Goal: Information Seeking & Learning: Learn about a topic

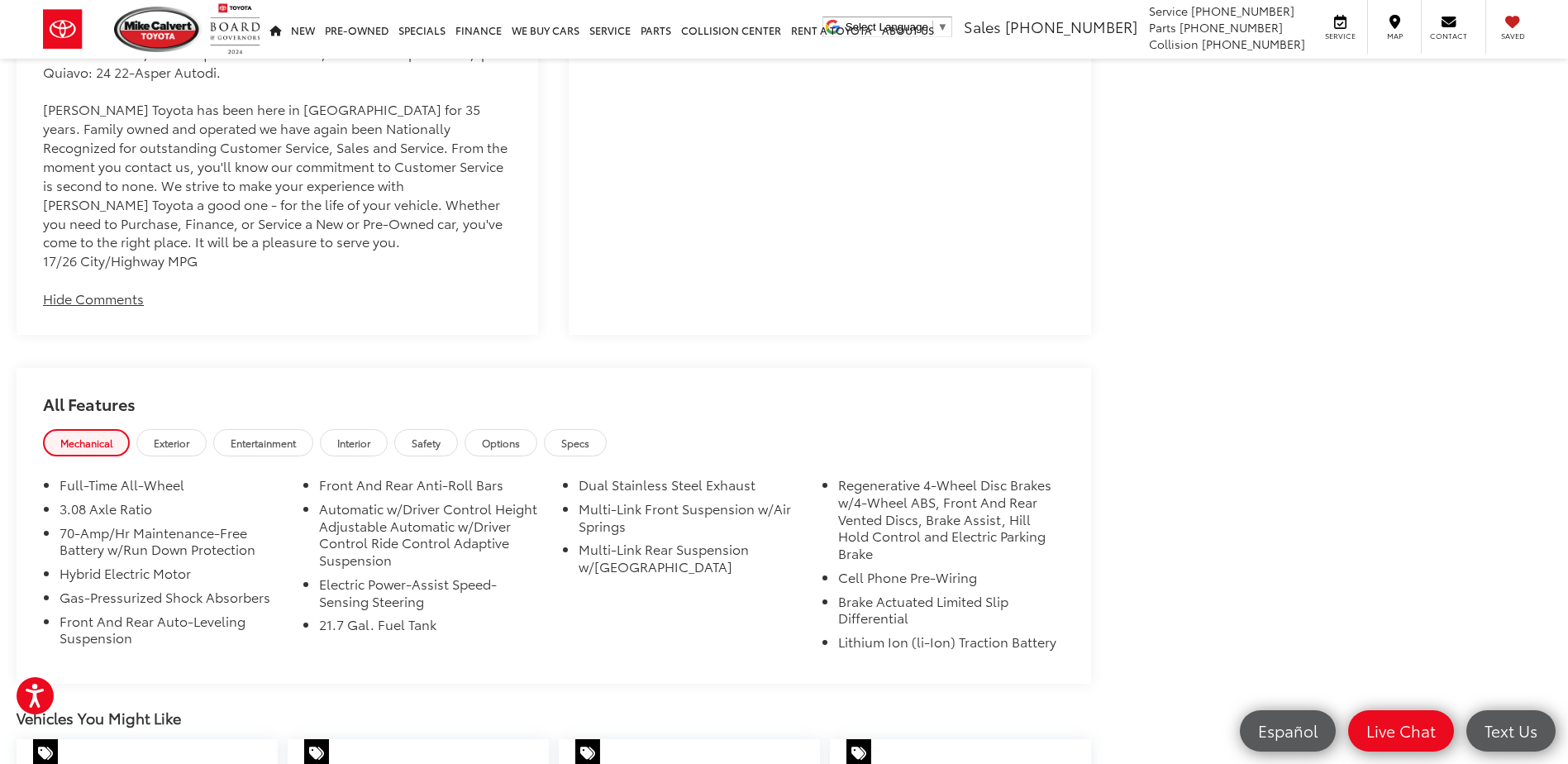
scroll to position [2148, 0]
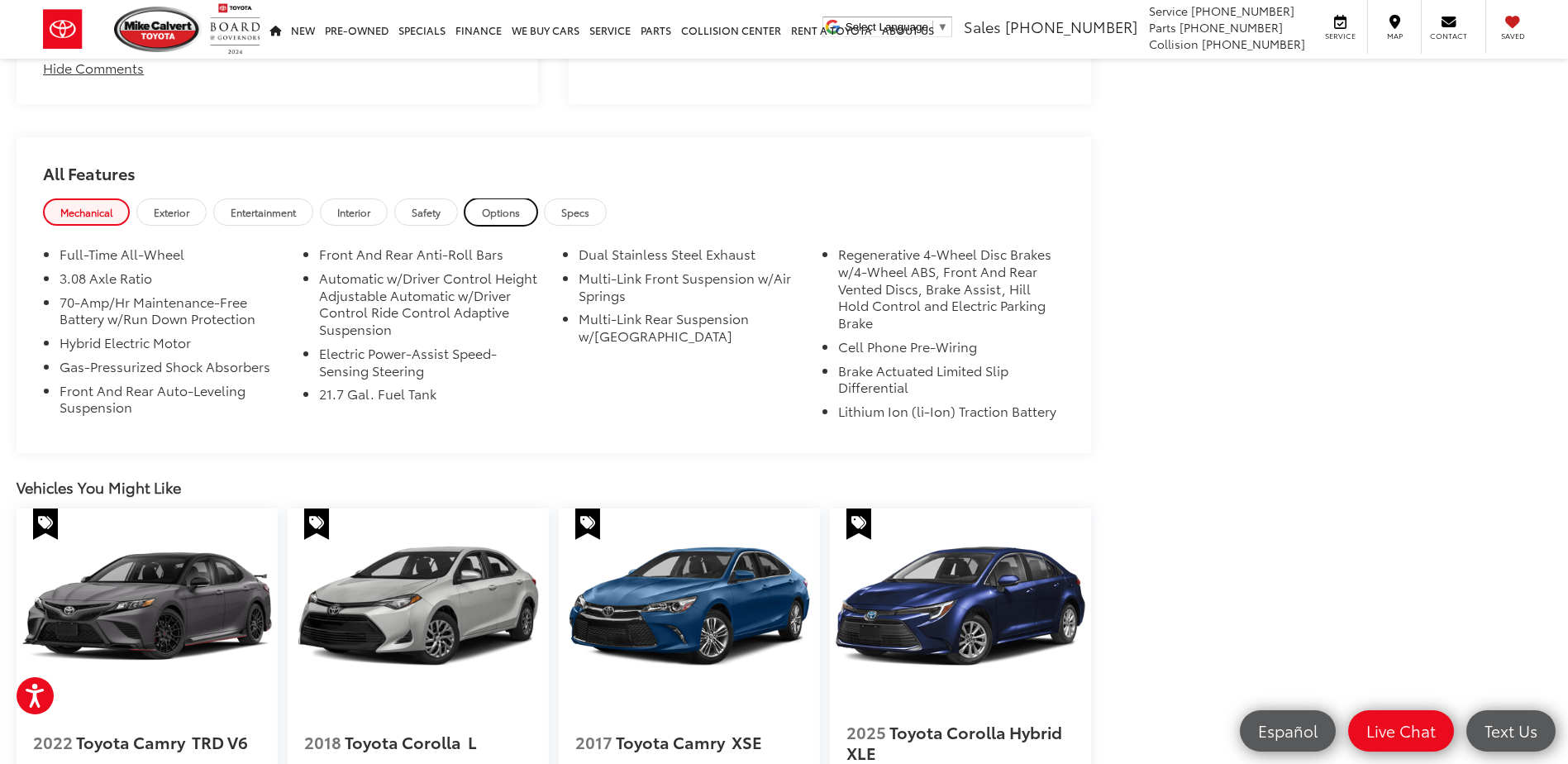
click at [501, 210] on span "Options" at bounding box center [501, 212] width 38 height 14
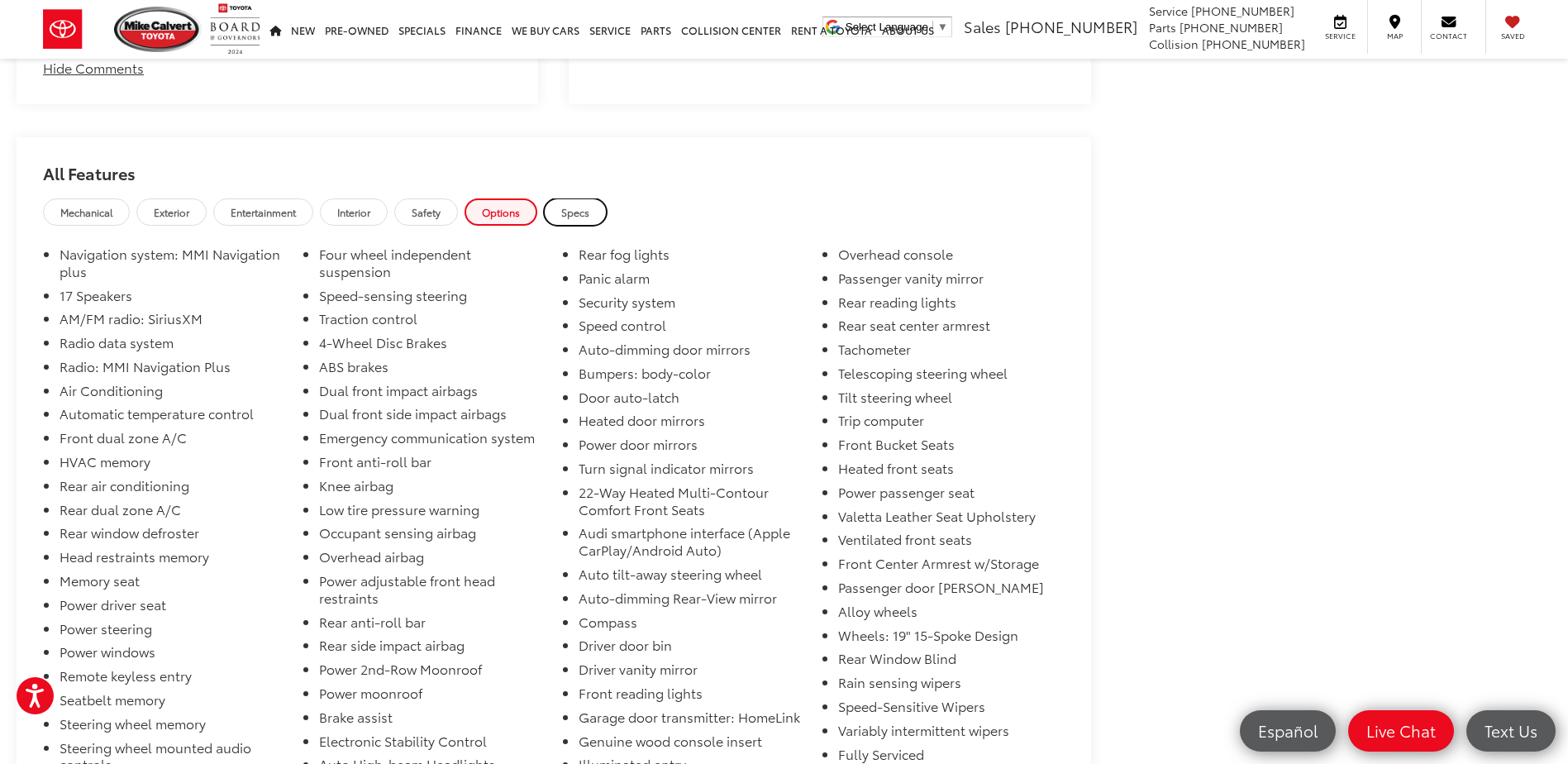
click at [567, 212] on span "Specs" at bounding box center [575, 212] width 28 height 14
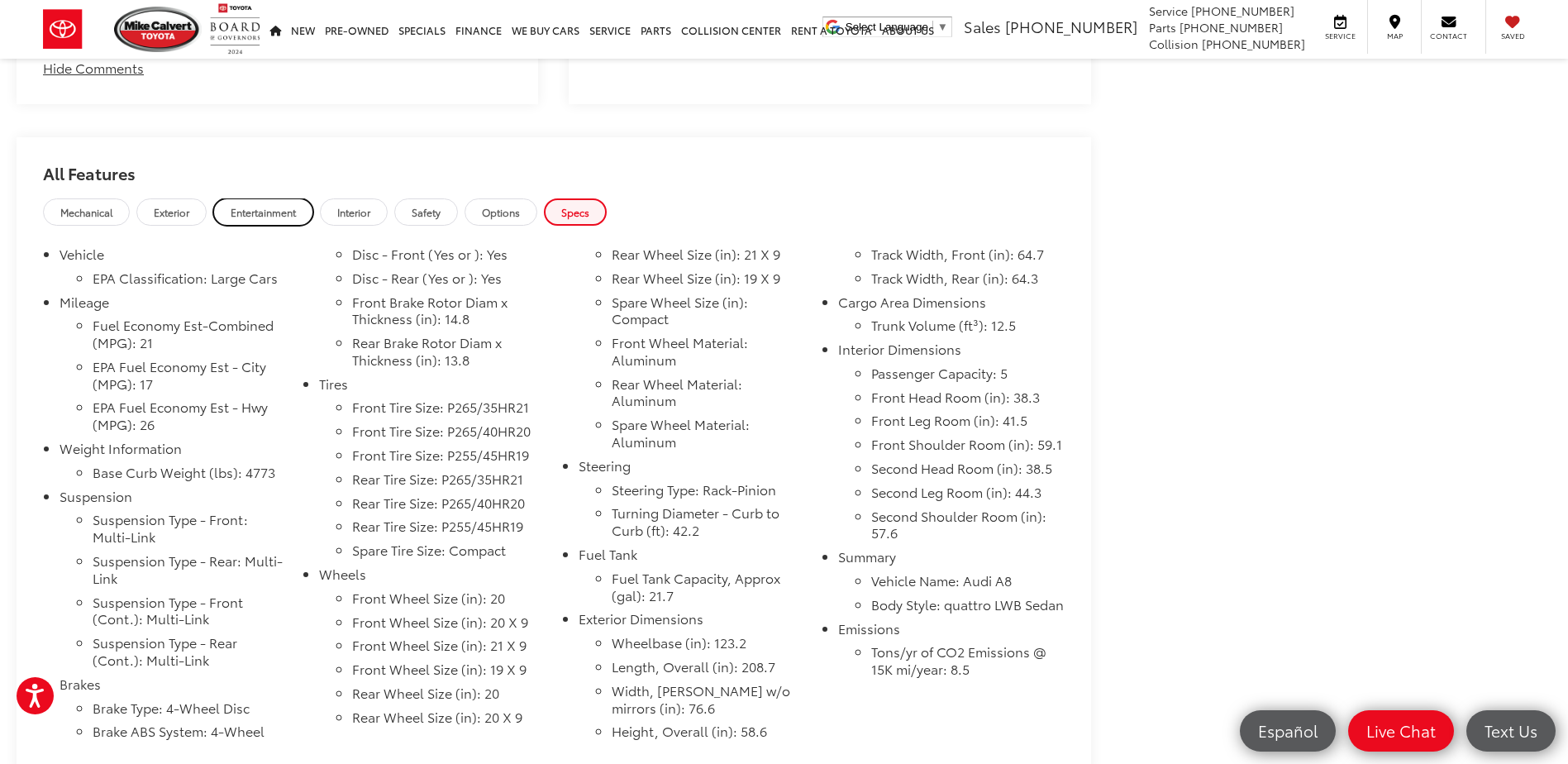
click at [259, 209] on span "Entertainment" at bounding box center [263, 212] width 65 height 14
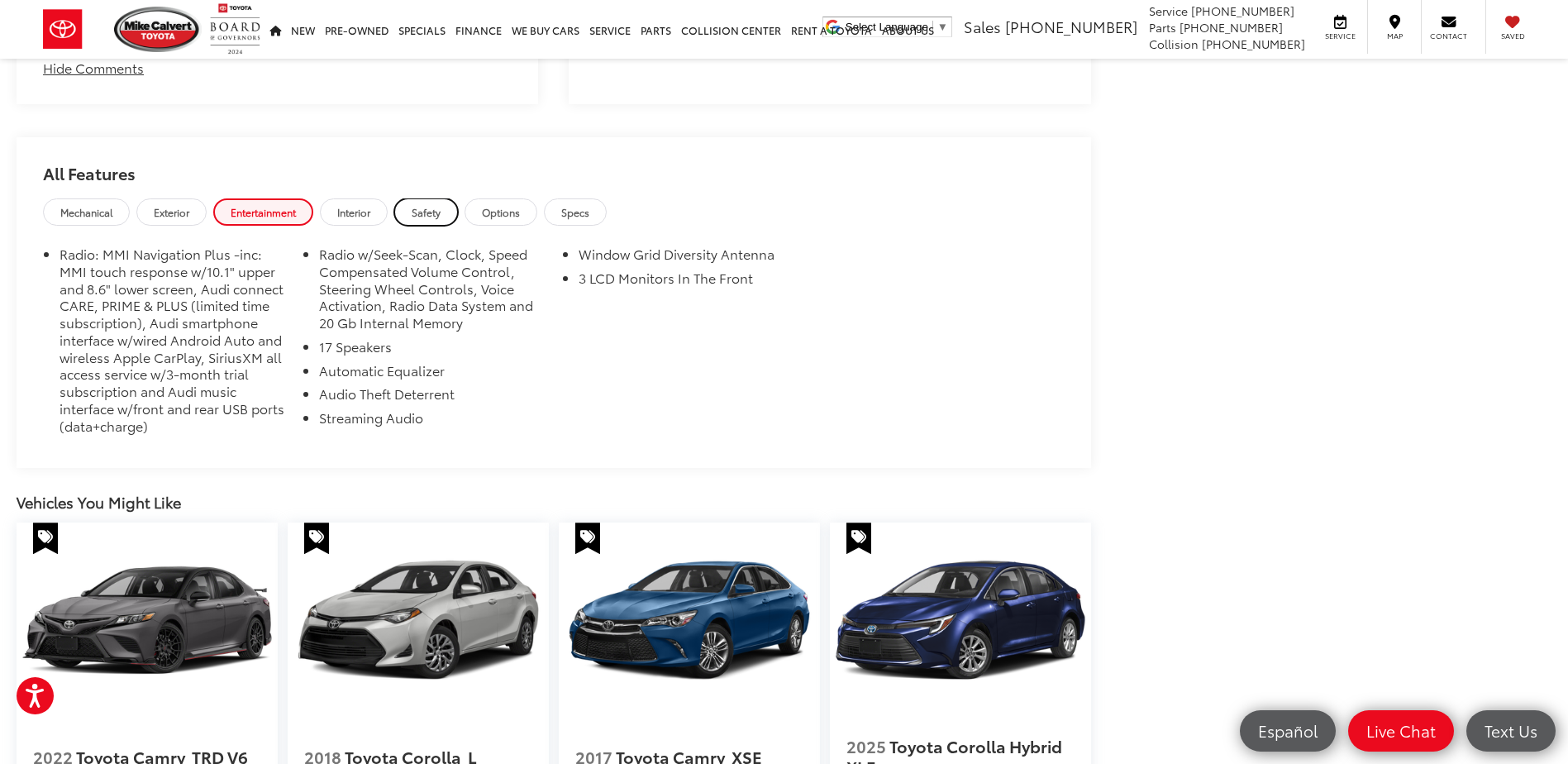
click at [417, 208] on span "Safety" at bounding box center [426, 212] width 29 height 14
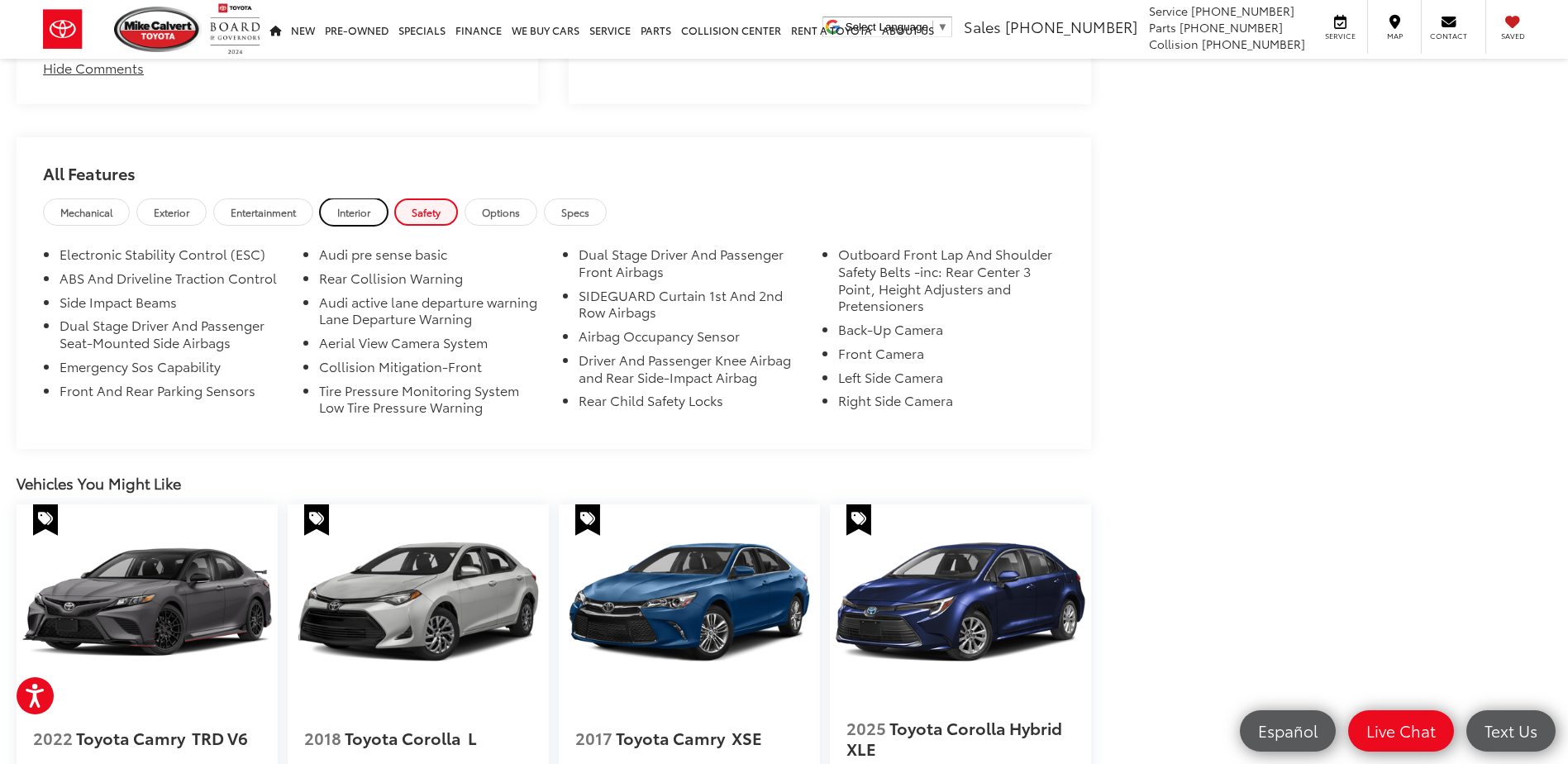
click at [357, 210] on span "Interior" at bounding box center [353, 212] width 33 height 14
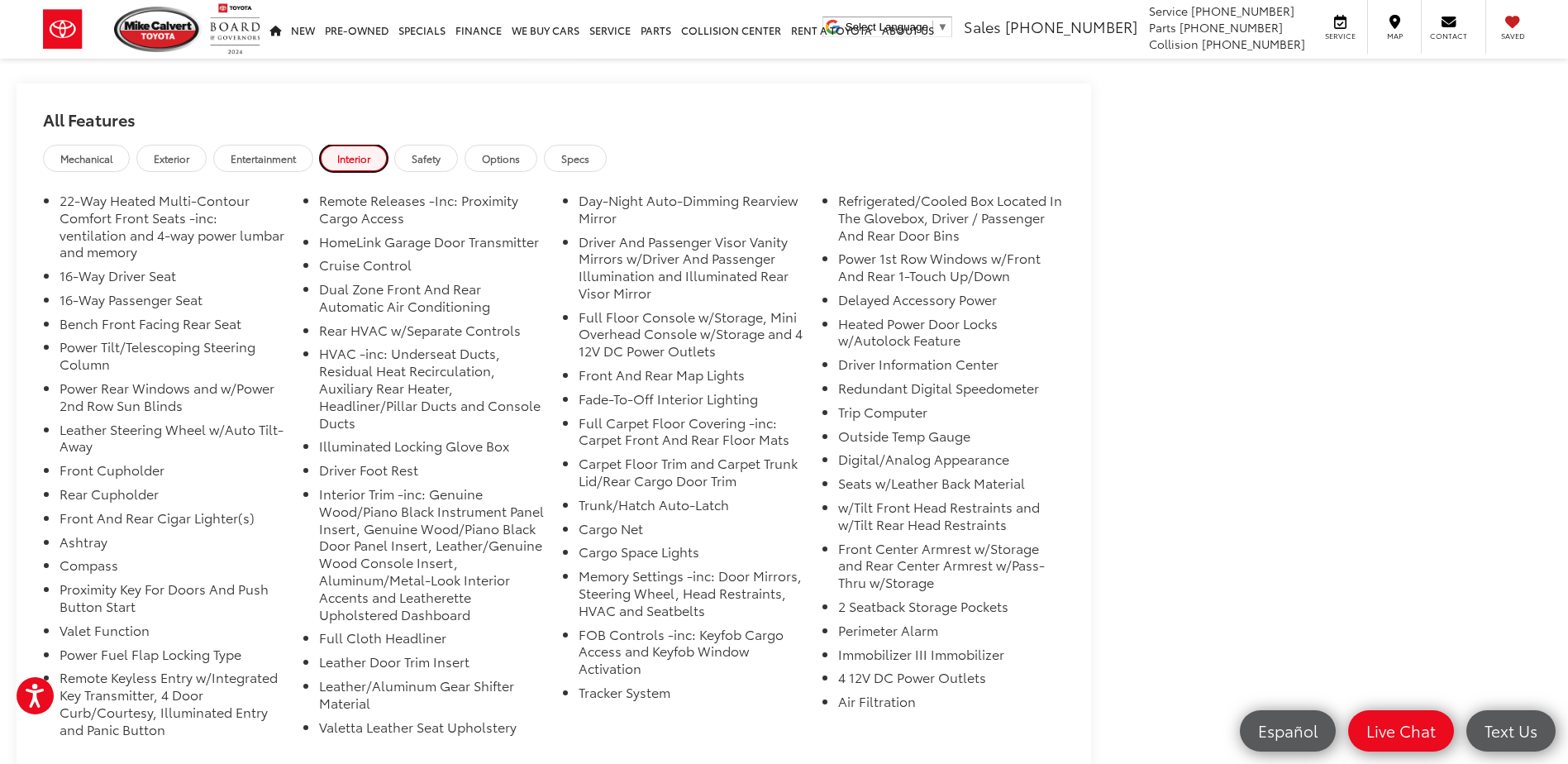
scroll to position [2232, 0]
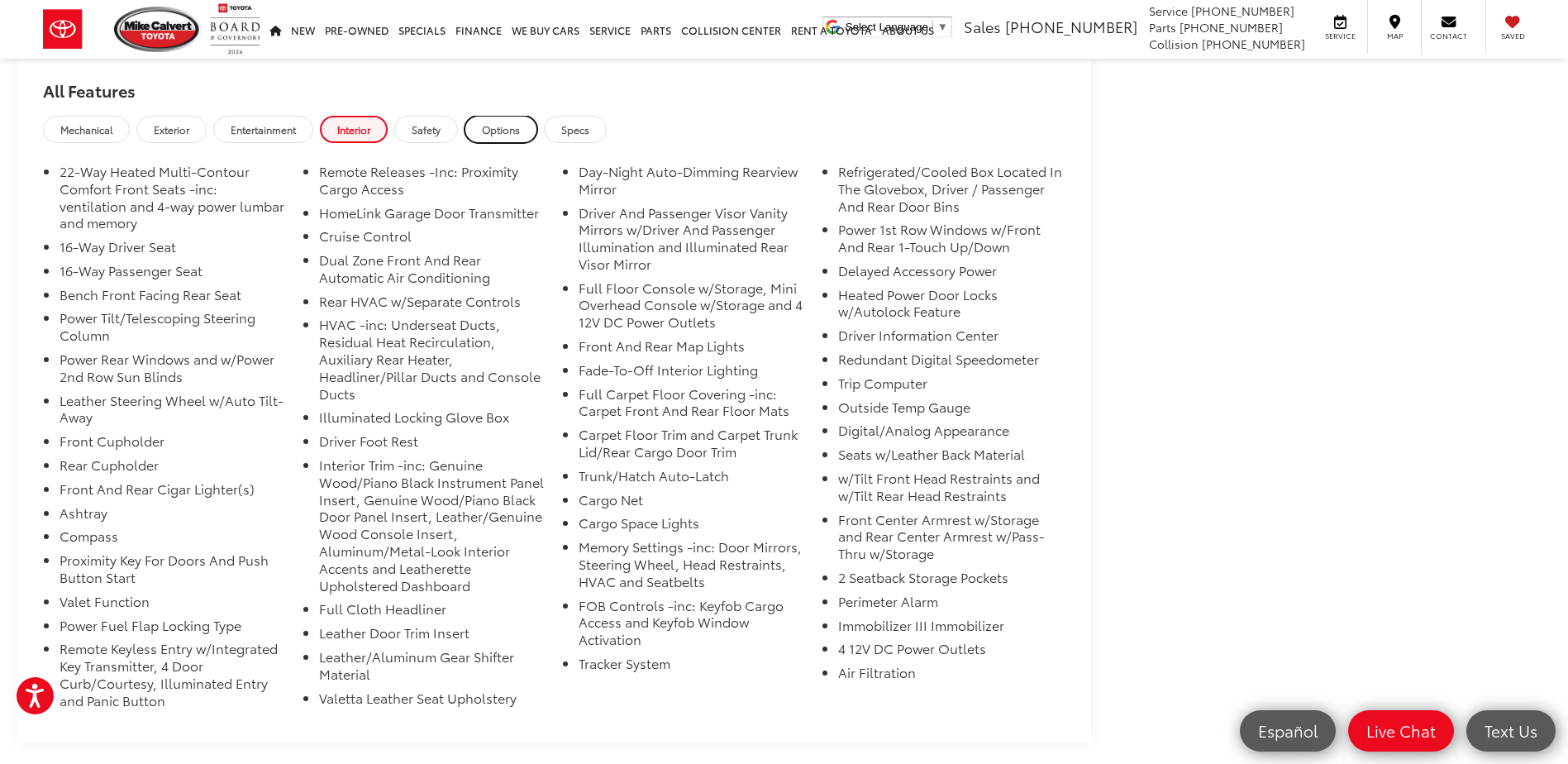
click at [495, 116] on link "Options" at bounding box center [501, 129] width 73 height 27
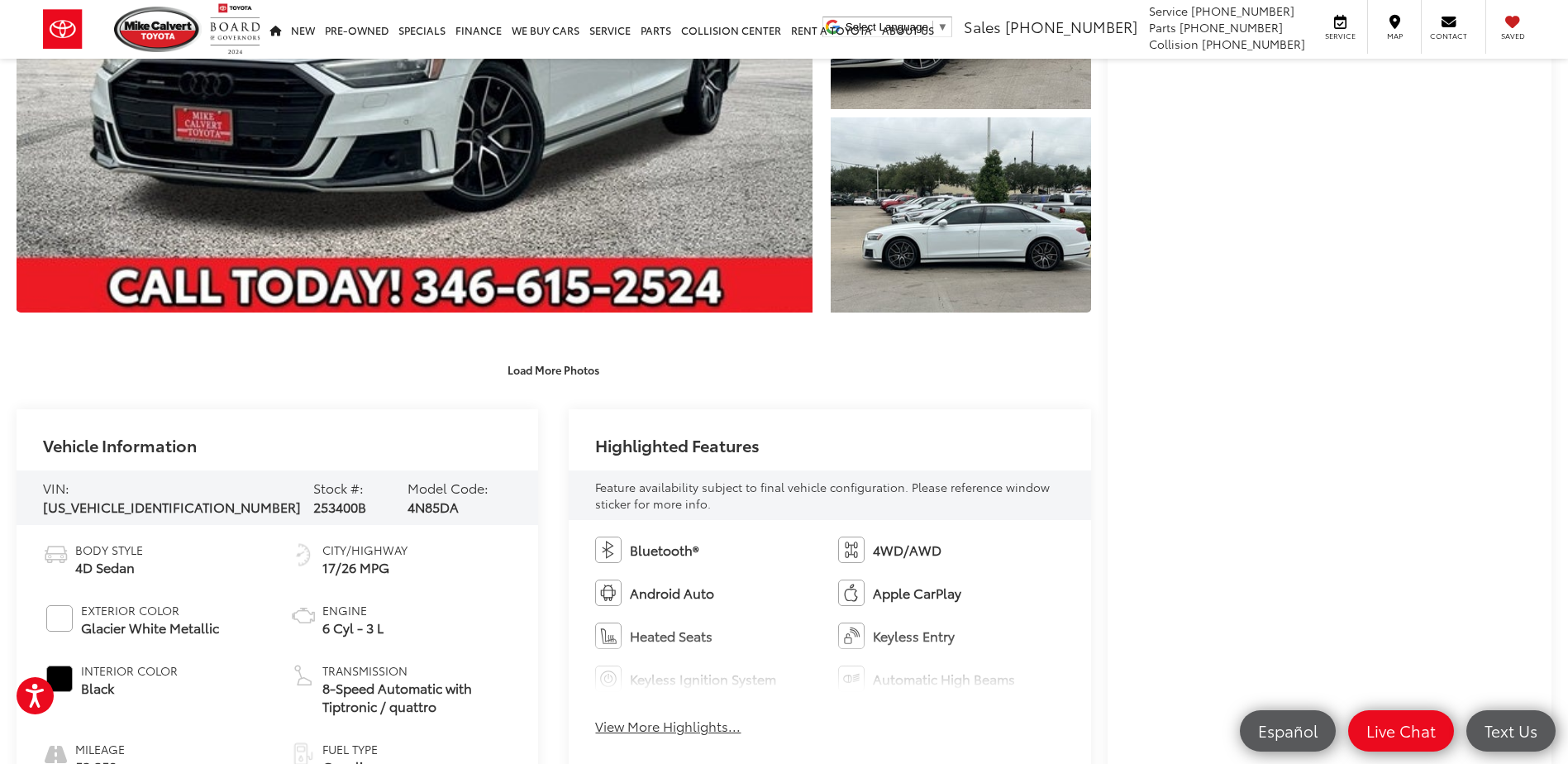
scroll to position [579, 0]
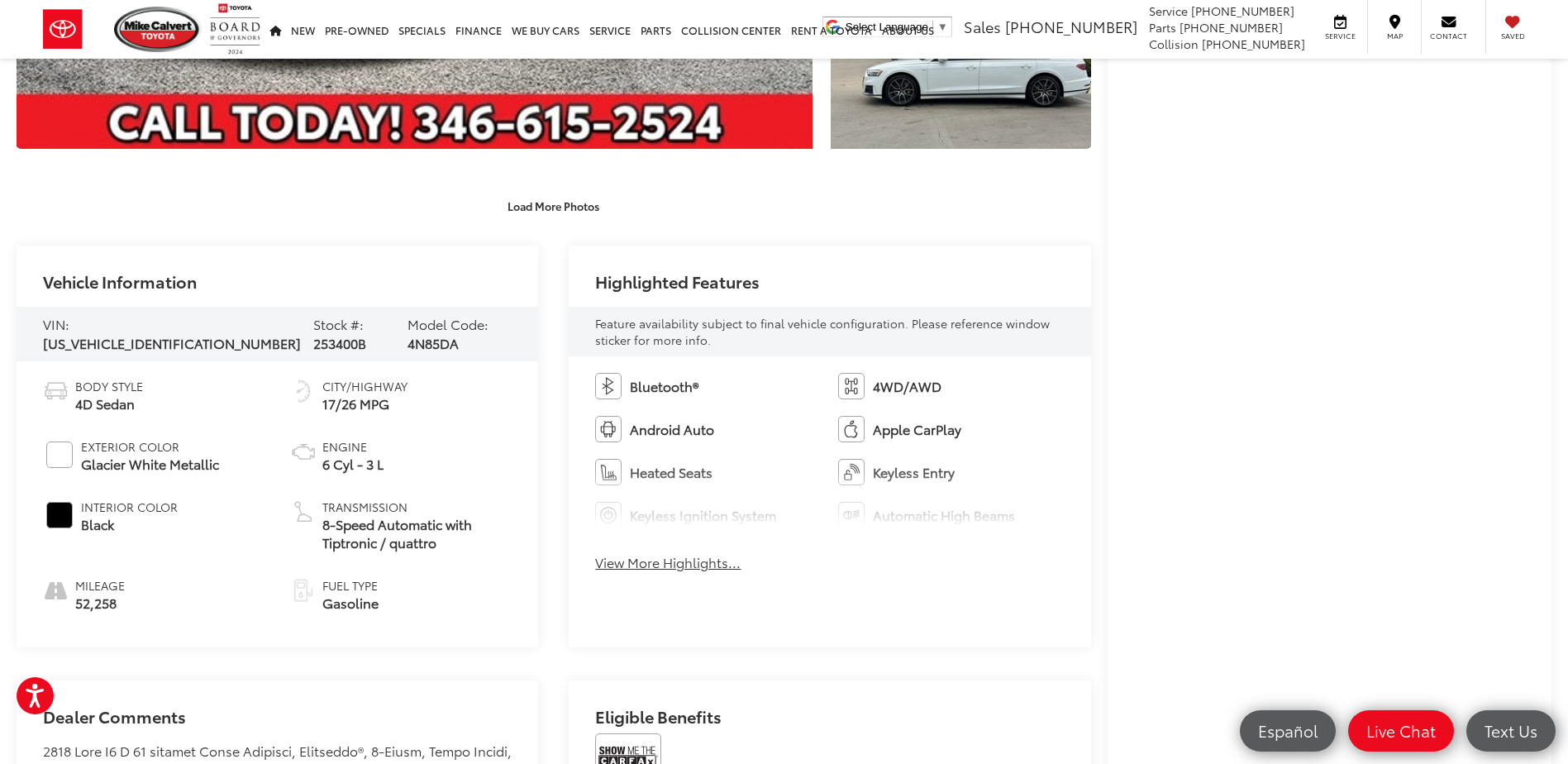
click at [694, 564] on button "View More Highlights..." at bounding box center [668, 562] width 145 height 19
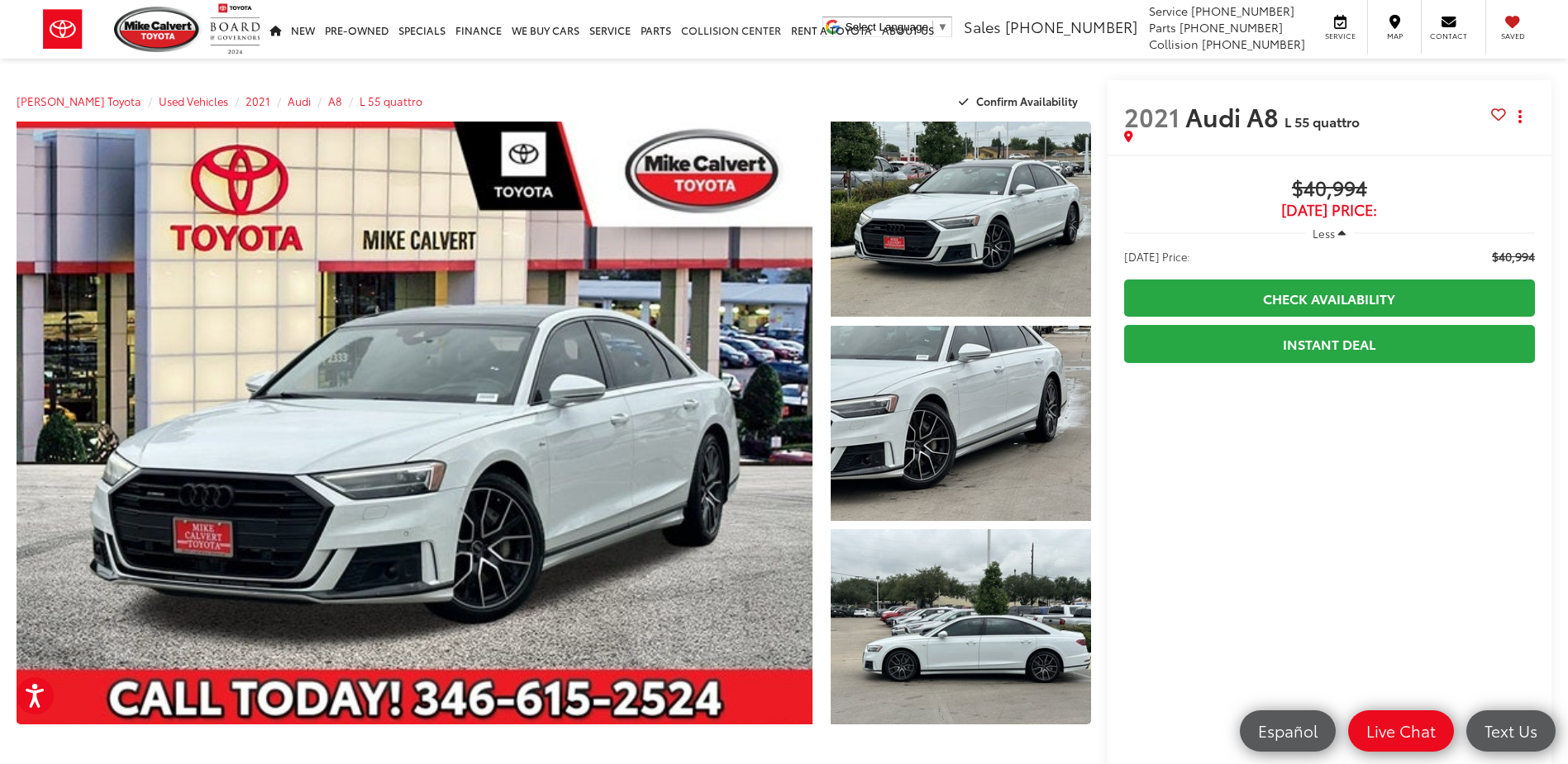
scroll to position [0, 0]
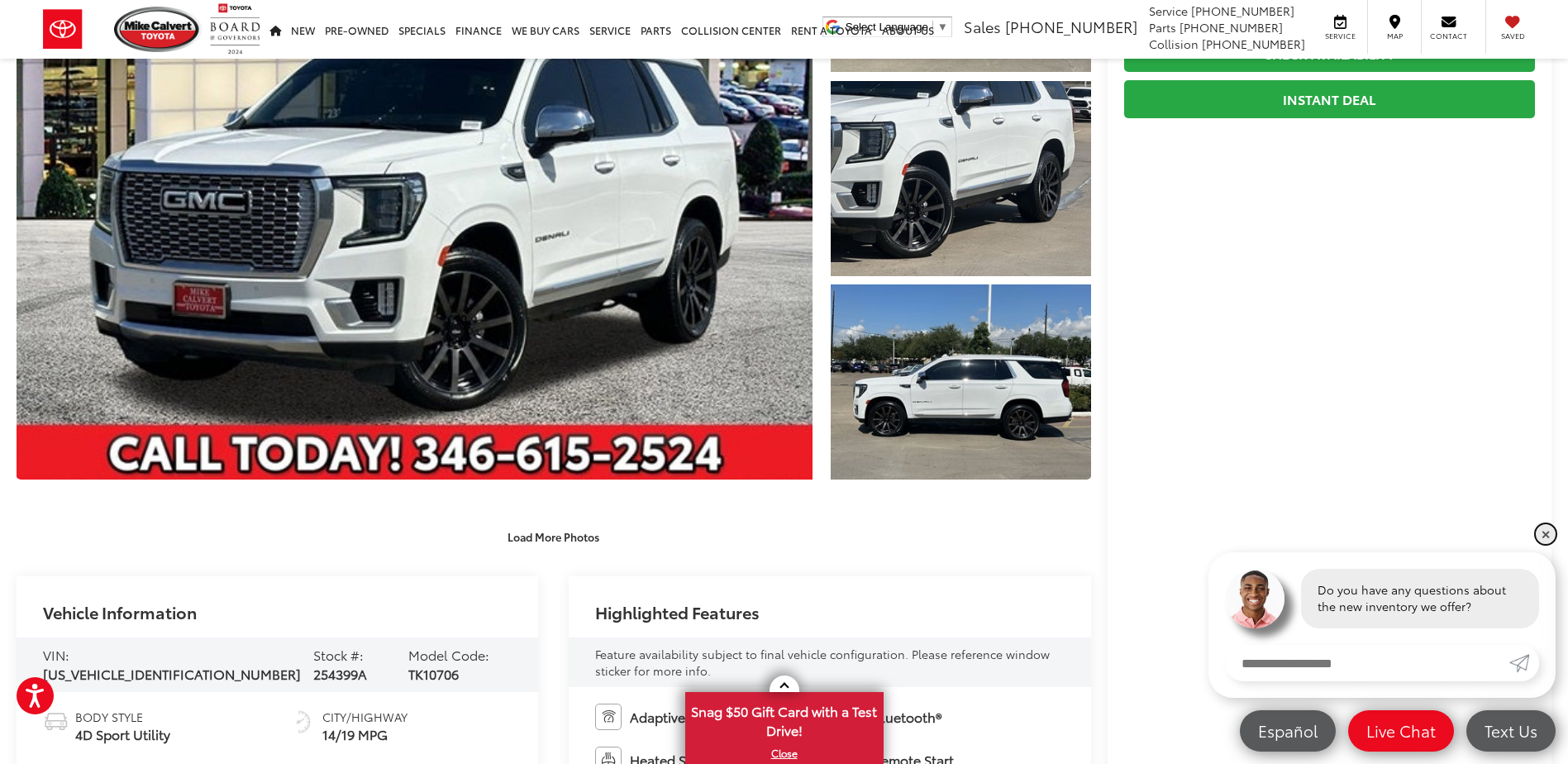
click at [1542, 532] on link "✕" at bounding box center [1545, 534] width 20 height 20
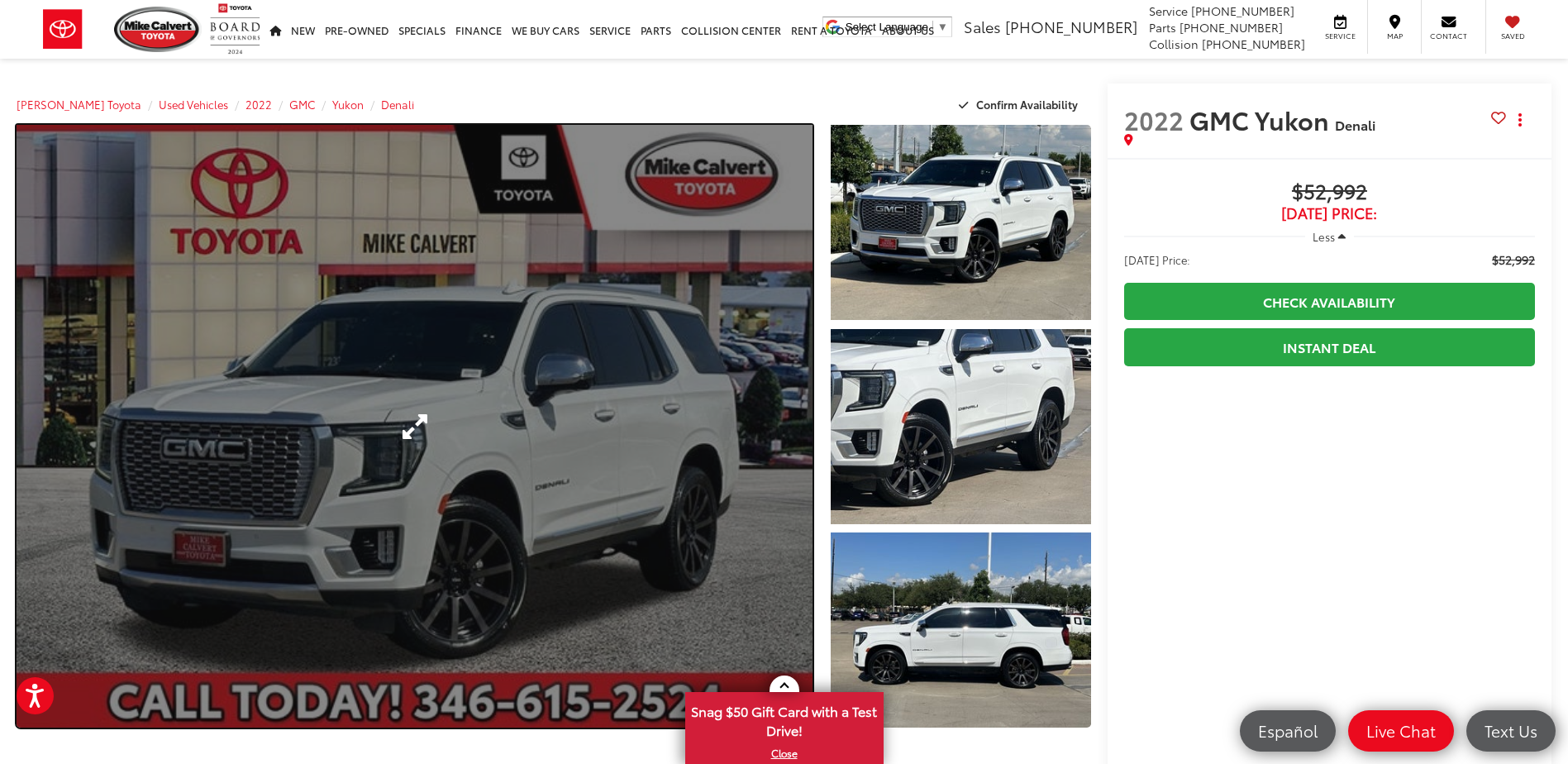
click at [725, 409] on link "Expand Photo 0" at bounding box center [415, 426] width 796 height 603
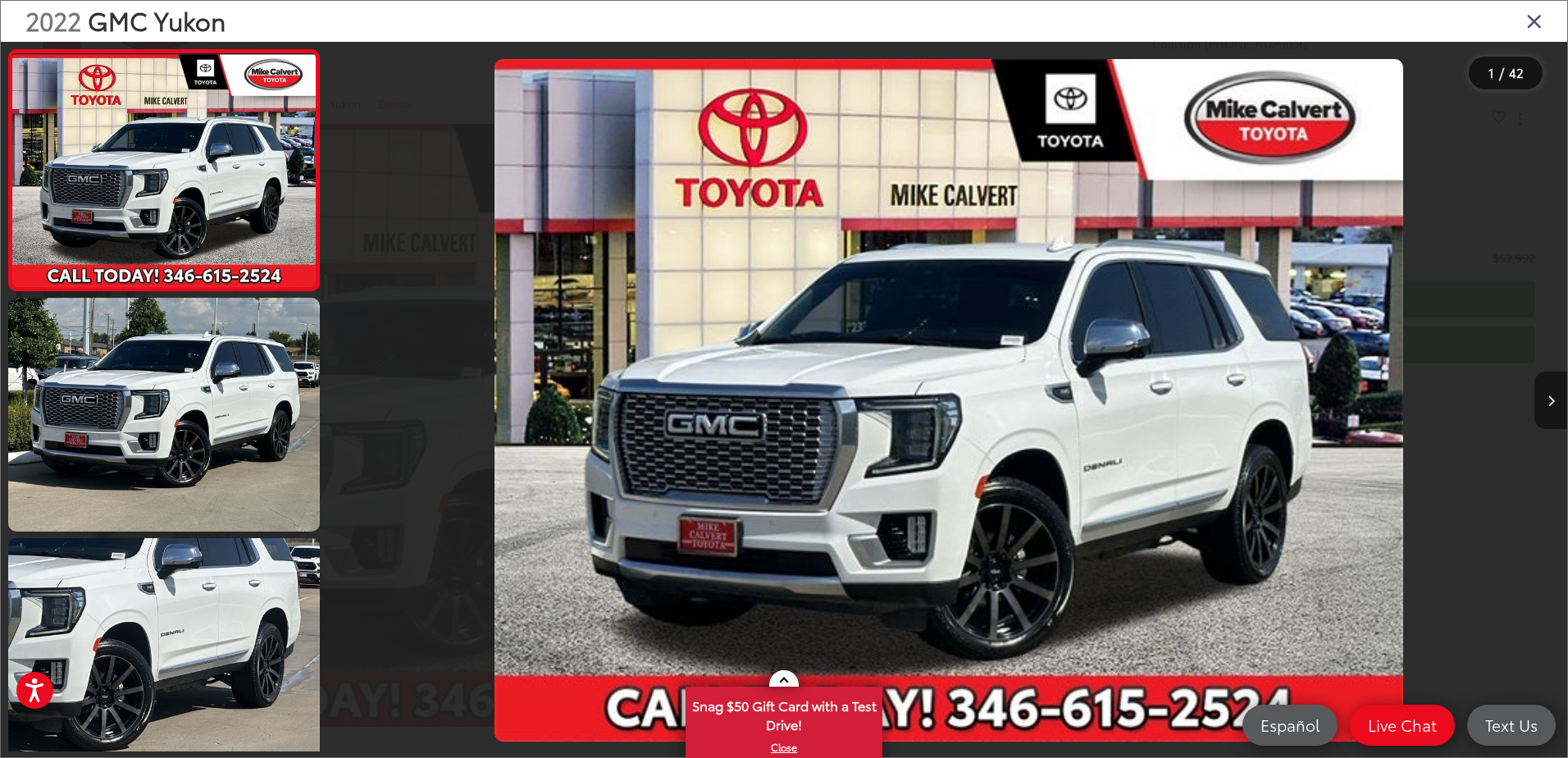
click at [1549, 409] on button "Next image" at bounding box center [1550, 399] width 33 height 57
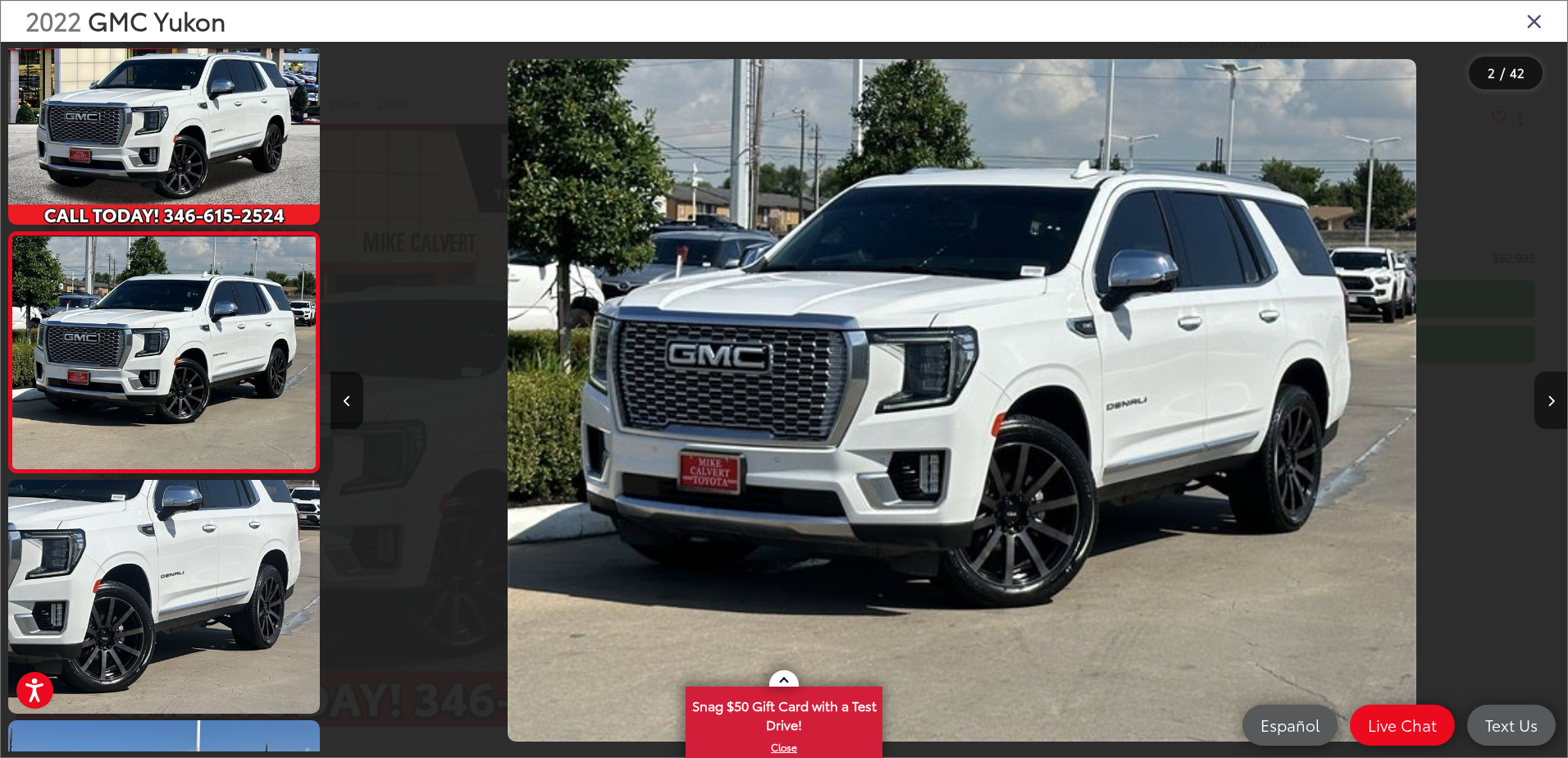
scroll to position [0, 1237]
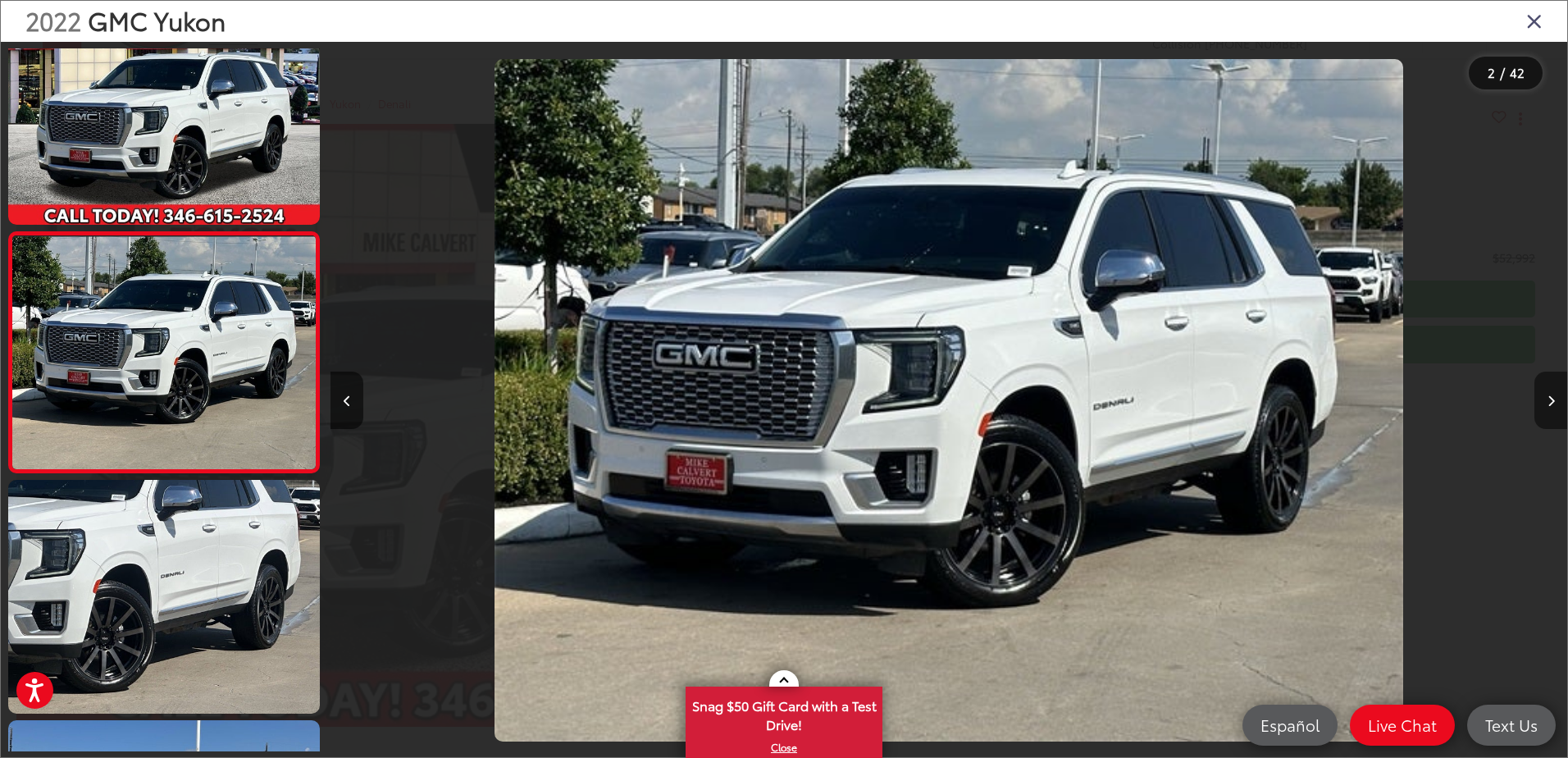
click at [1549, 409] on button "Next image" at bounding box center [1550, 399] width 33 height 57
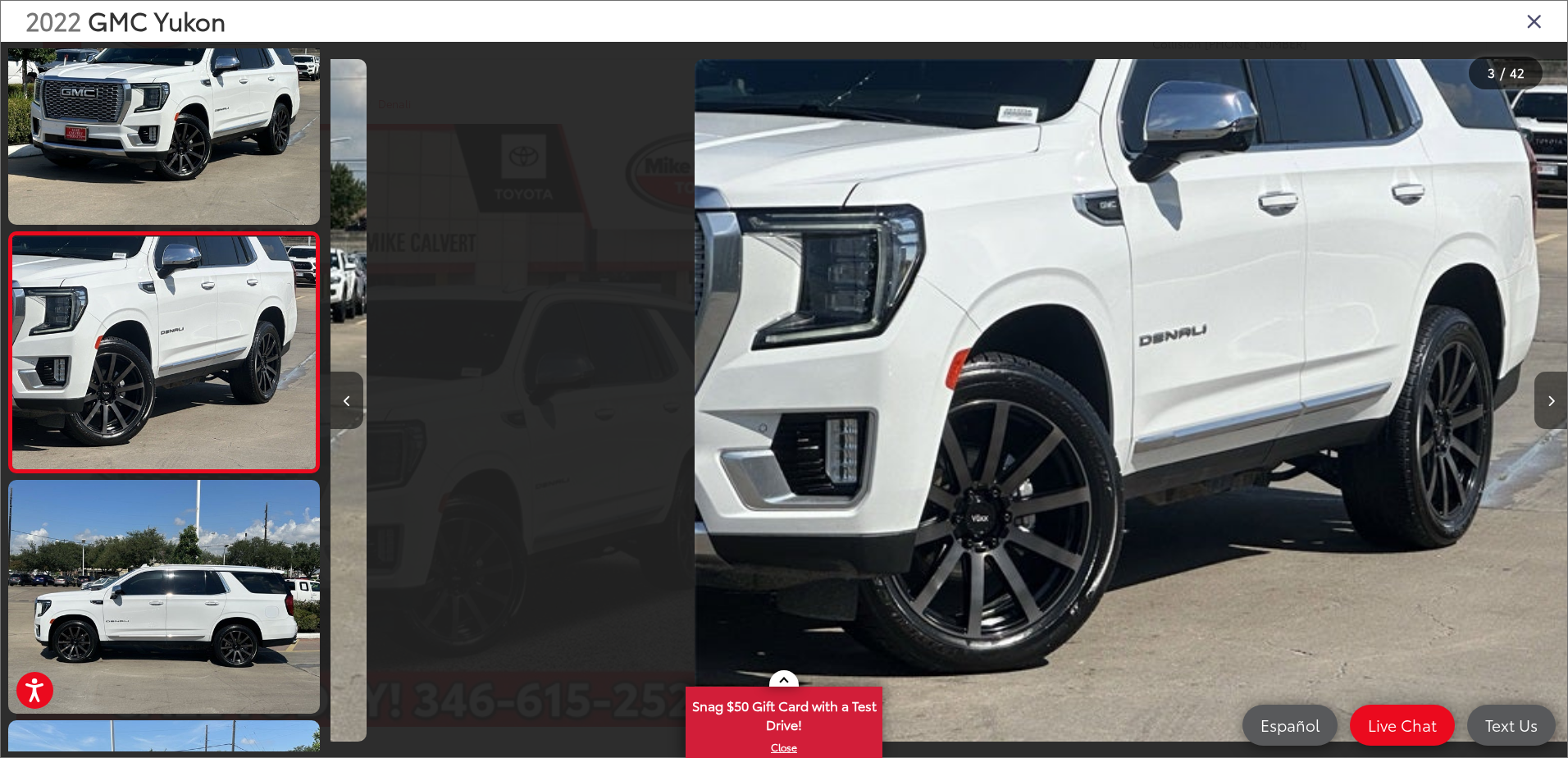
scroll to position [0, 2473]
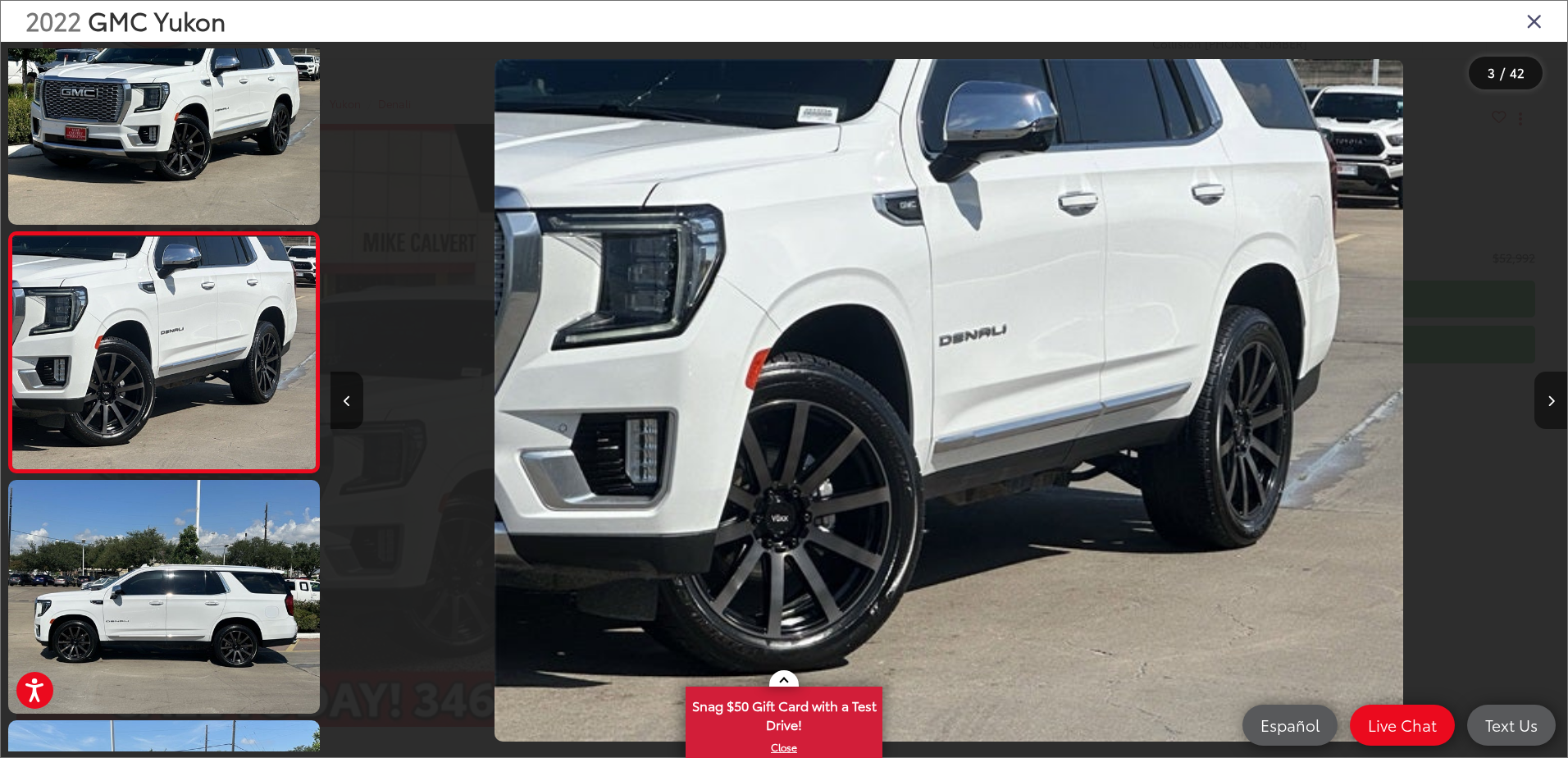
click at [1549, 409] on button "Next image" at bounding box center [1550, 399] width 33 height 57
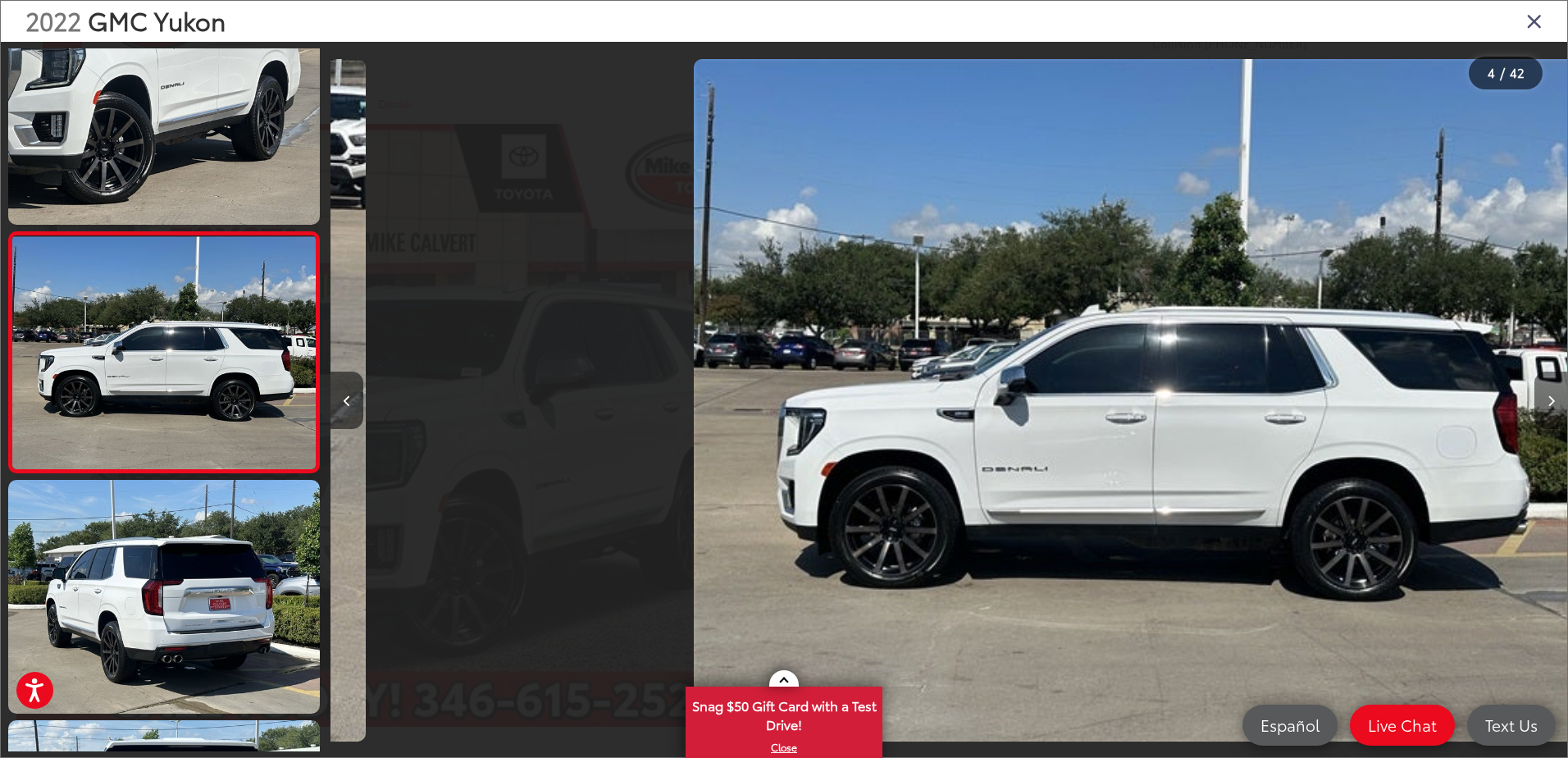
scroll to position [0, 3711]
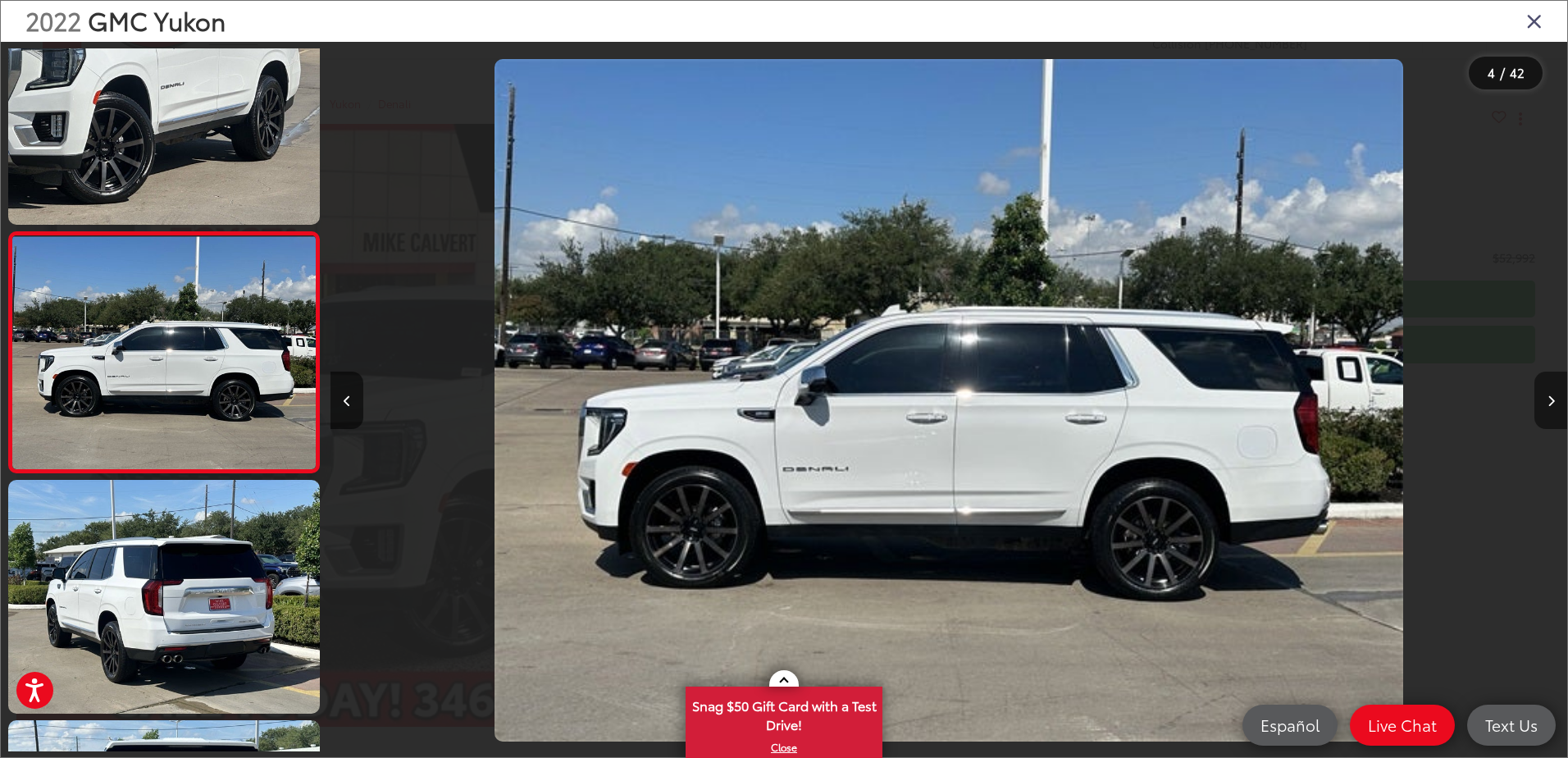
click at [1549, 409] on button "Next image" at bounding box center [1550, 399] width 33 height 57
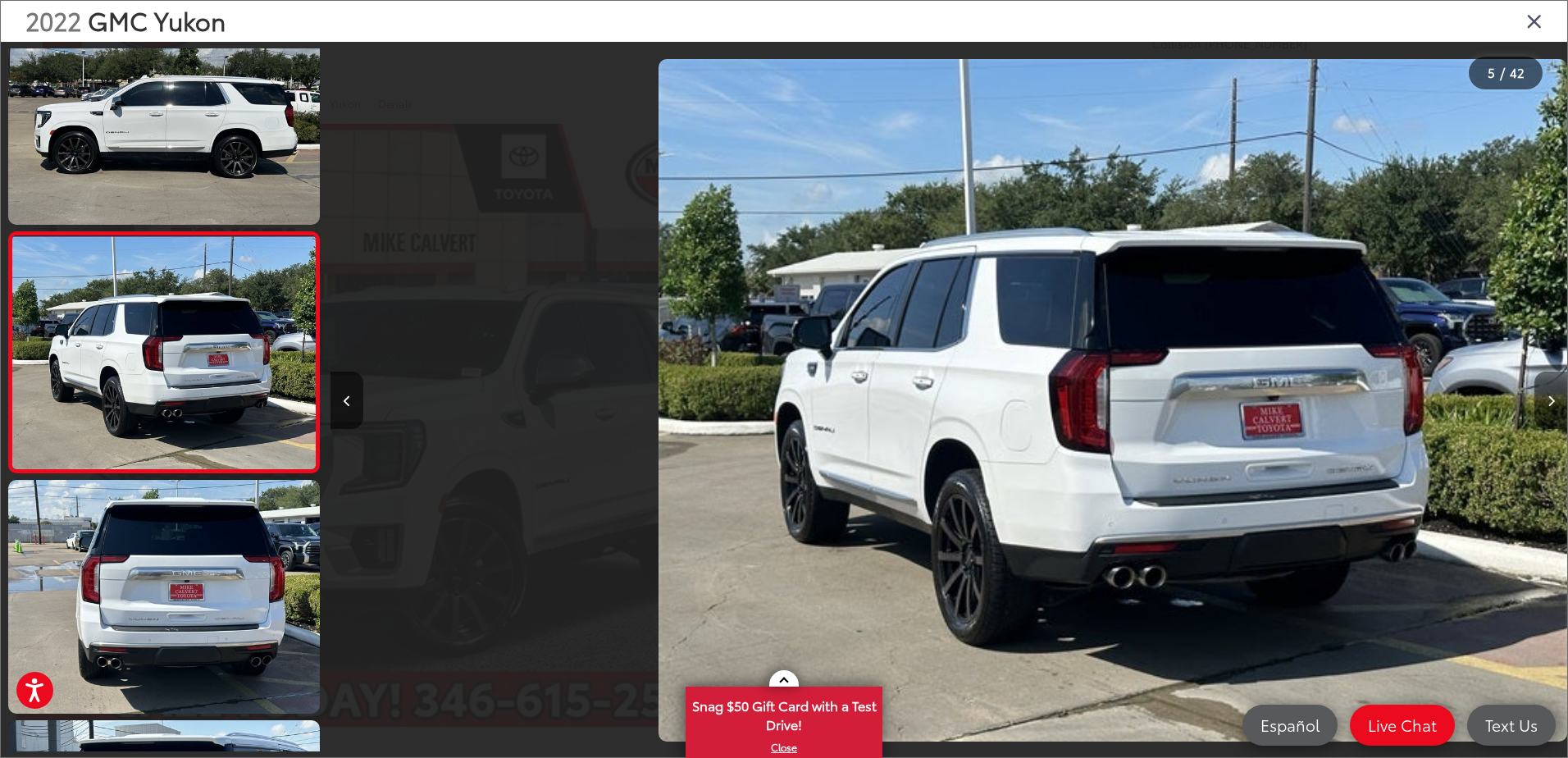
scroll to position [0, 4948]
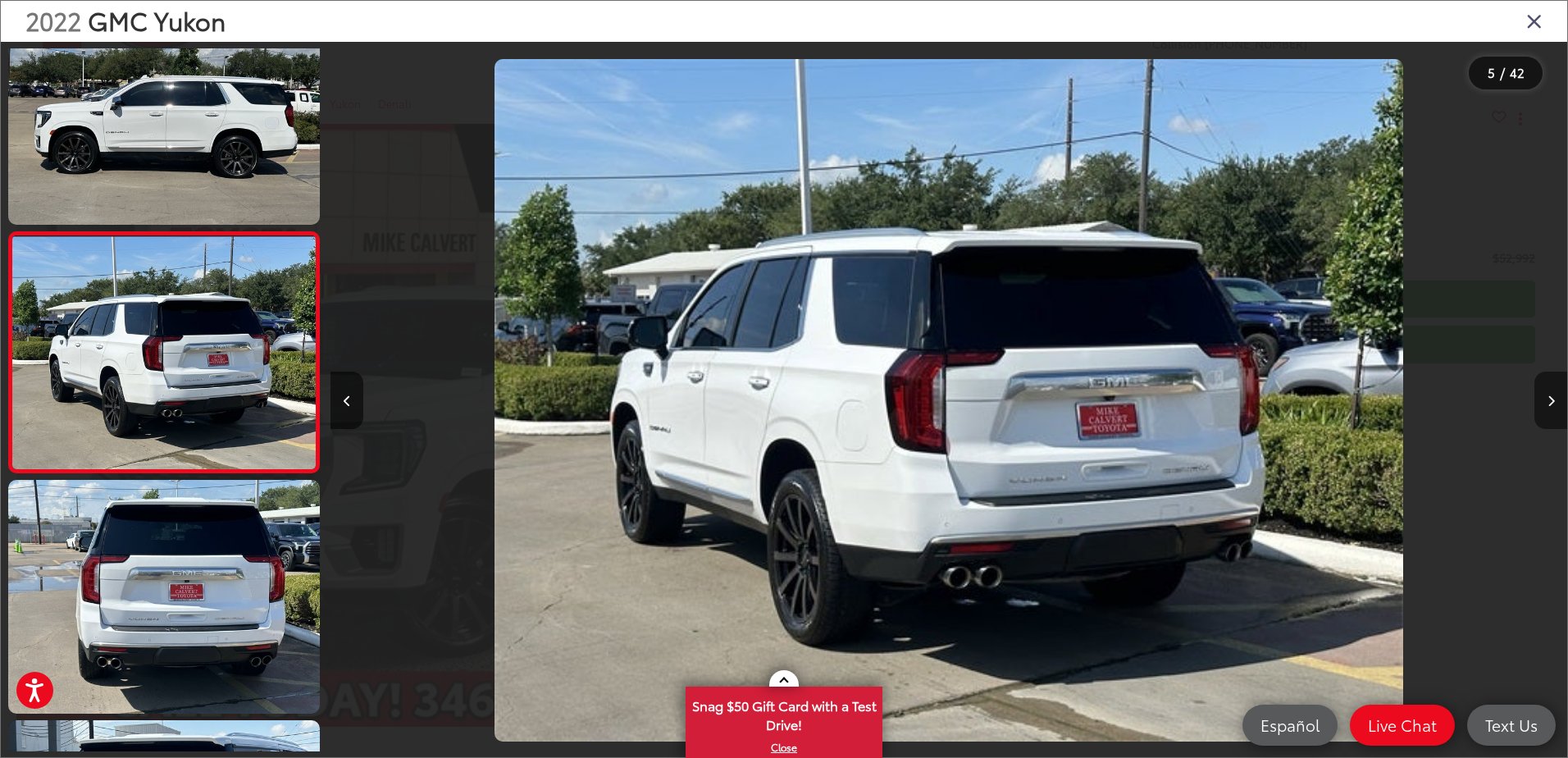
click at [1549, 409] on button "Next image" at bounding box center [1550, 399] width 33 height 57
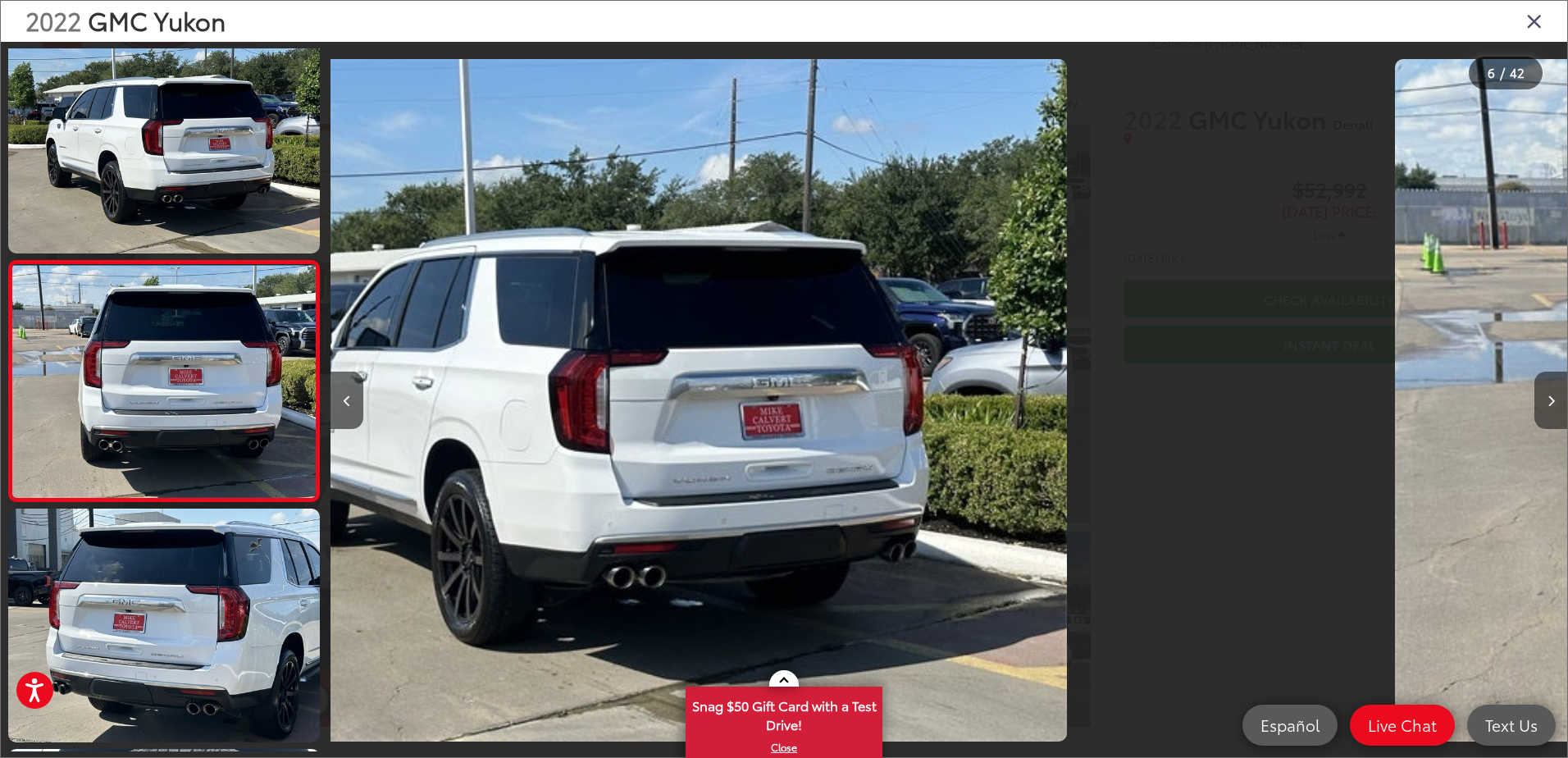
scroll to position [0, 0]
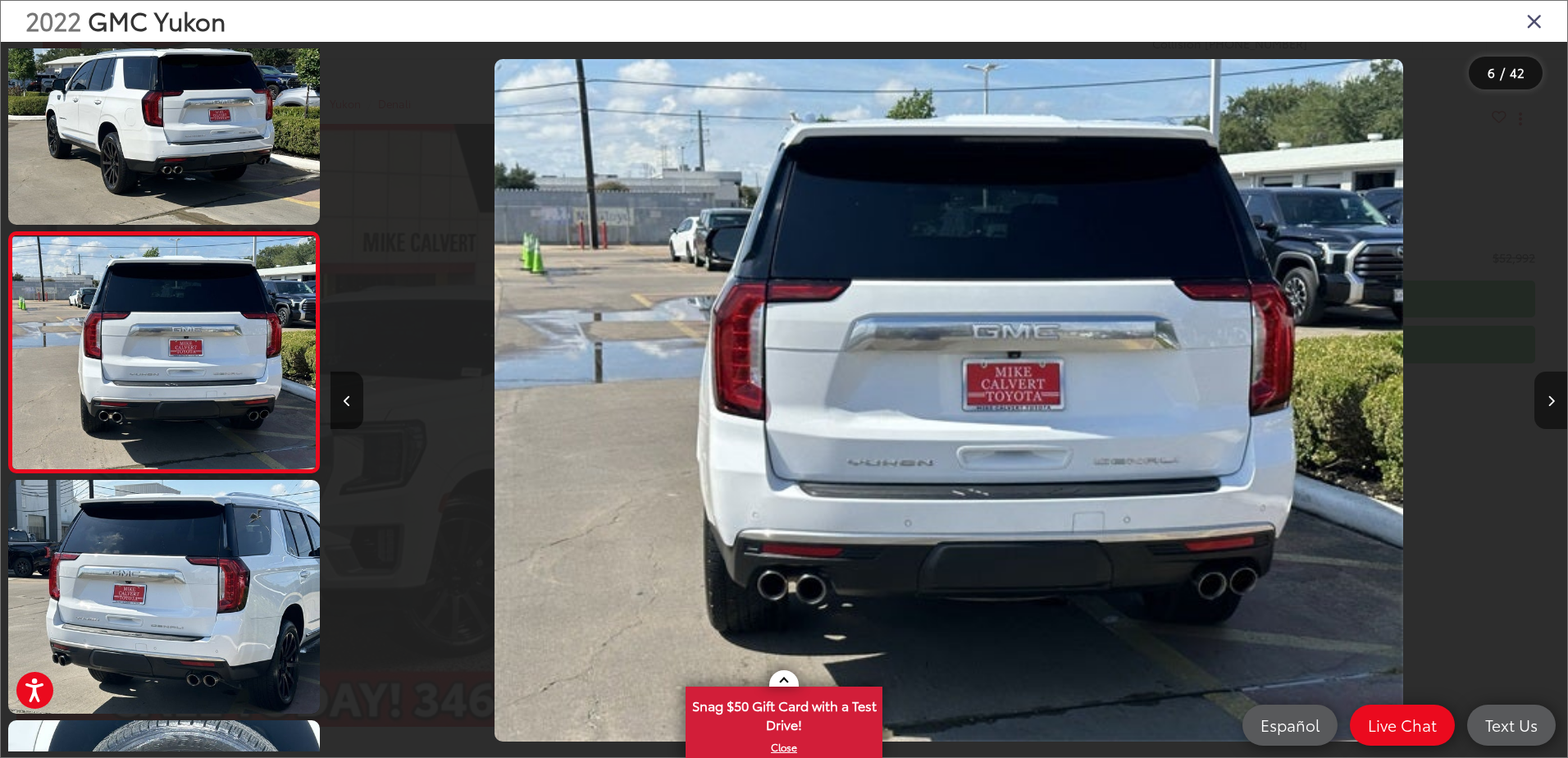
click at [1549, 409] on button "Next image" at bounding box center [1550, 399] width 33 height 57
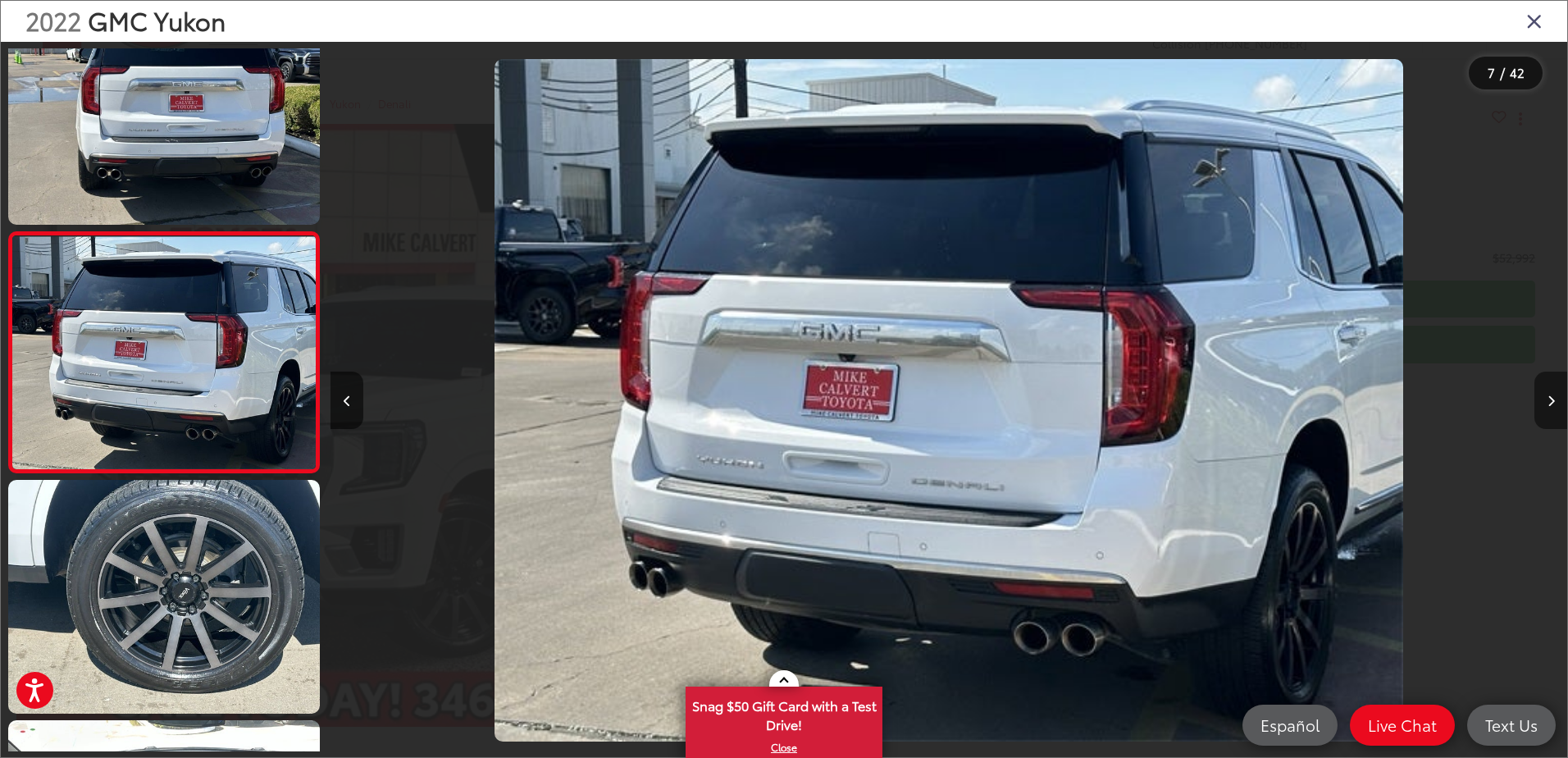
click at [1549, 409] on button "Next image" at bounding box center [1550, 399] width 33 height 57
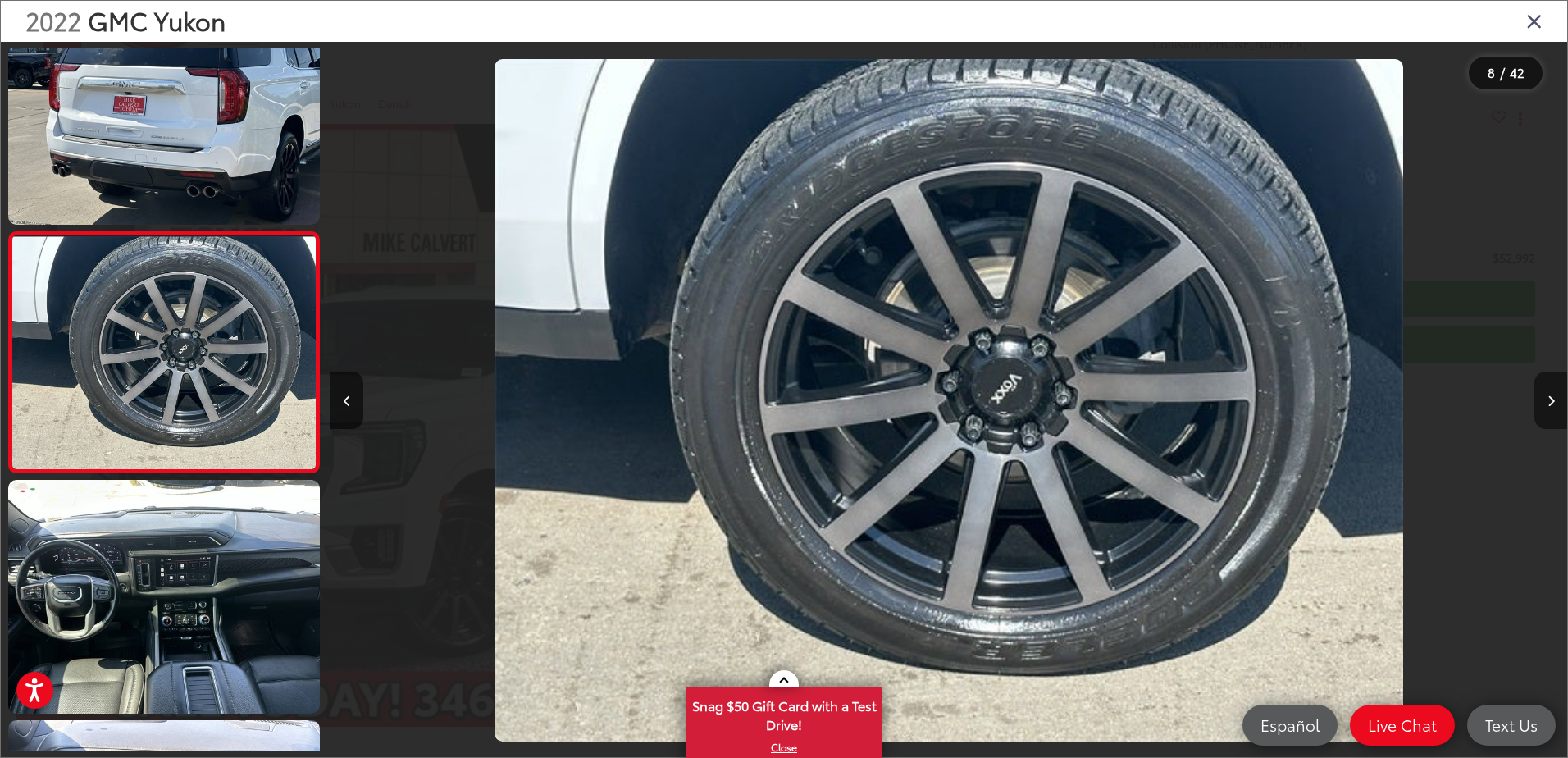
click at [1549, 409] on button "Next image" at bounding box center [1550, 399] width 33 height 57
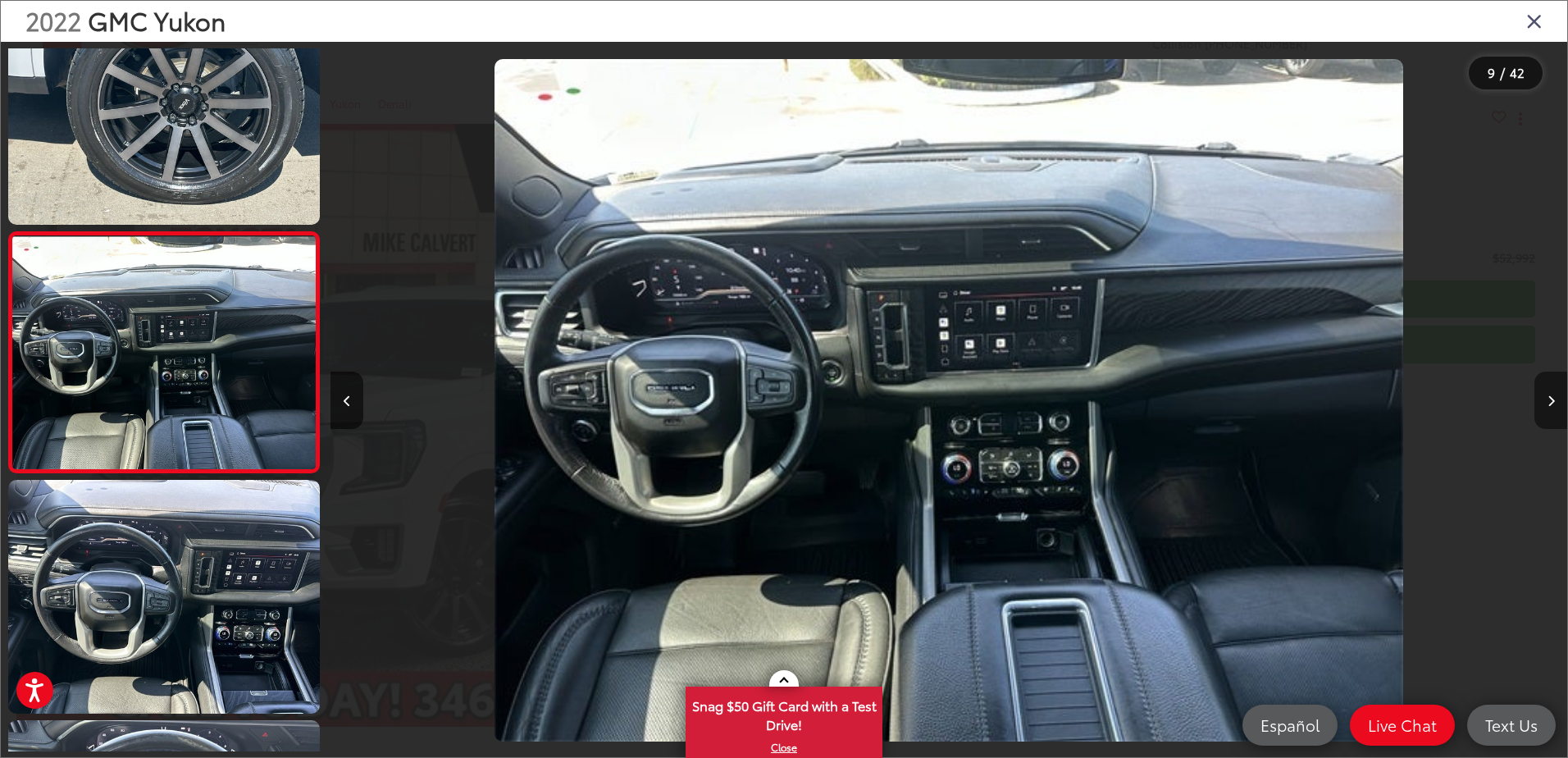
click at [1549, 409] on button "Next image" at bounding box center [1550, 399] width 33 height 57
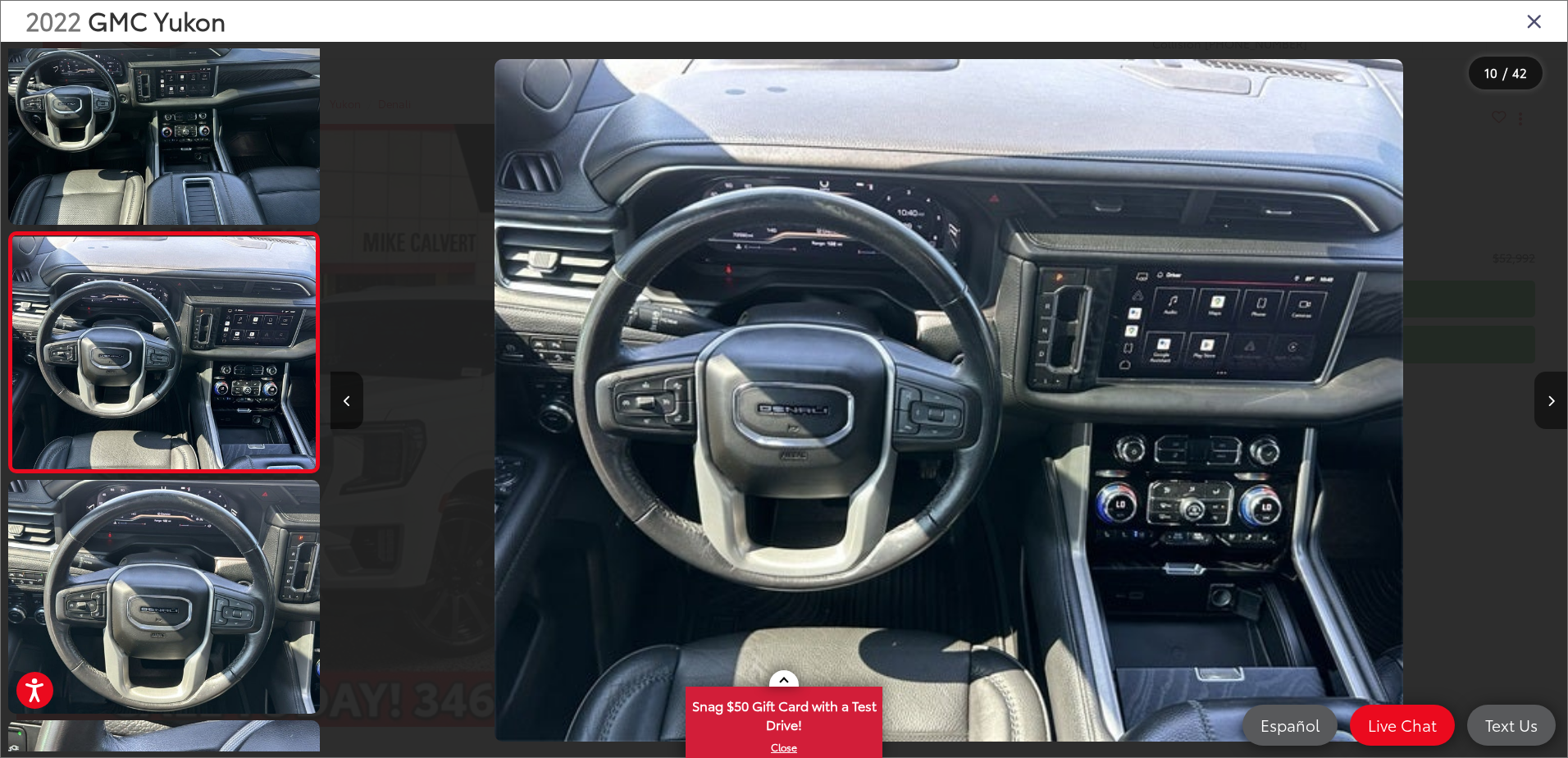
click at [1549, 409] on button "Next image" at bounding box center [1550, 399] width 33 height 57
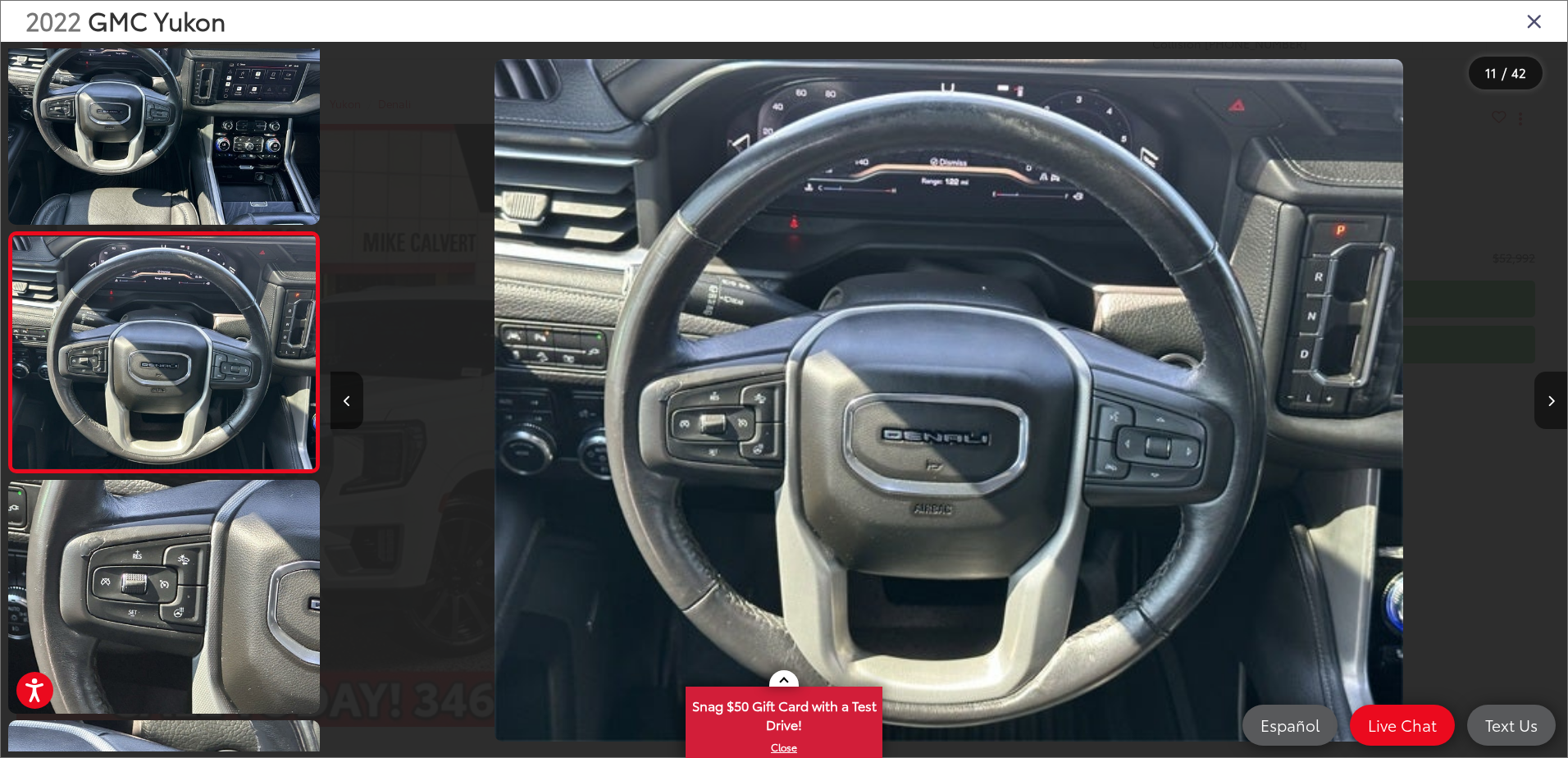
click at [1549, 409] on button "Next image" at bounding box center [1550, 399] width 33 height 57
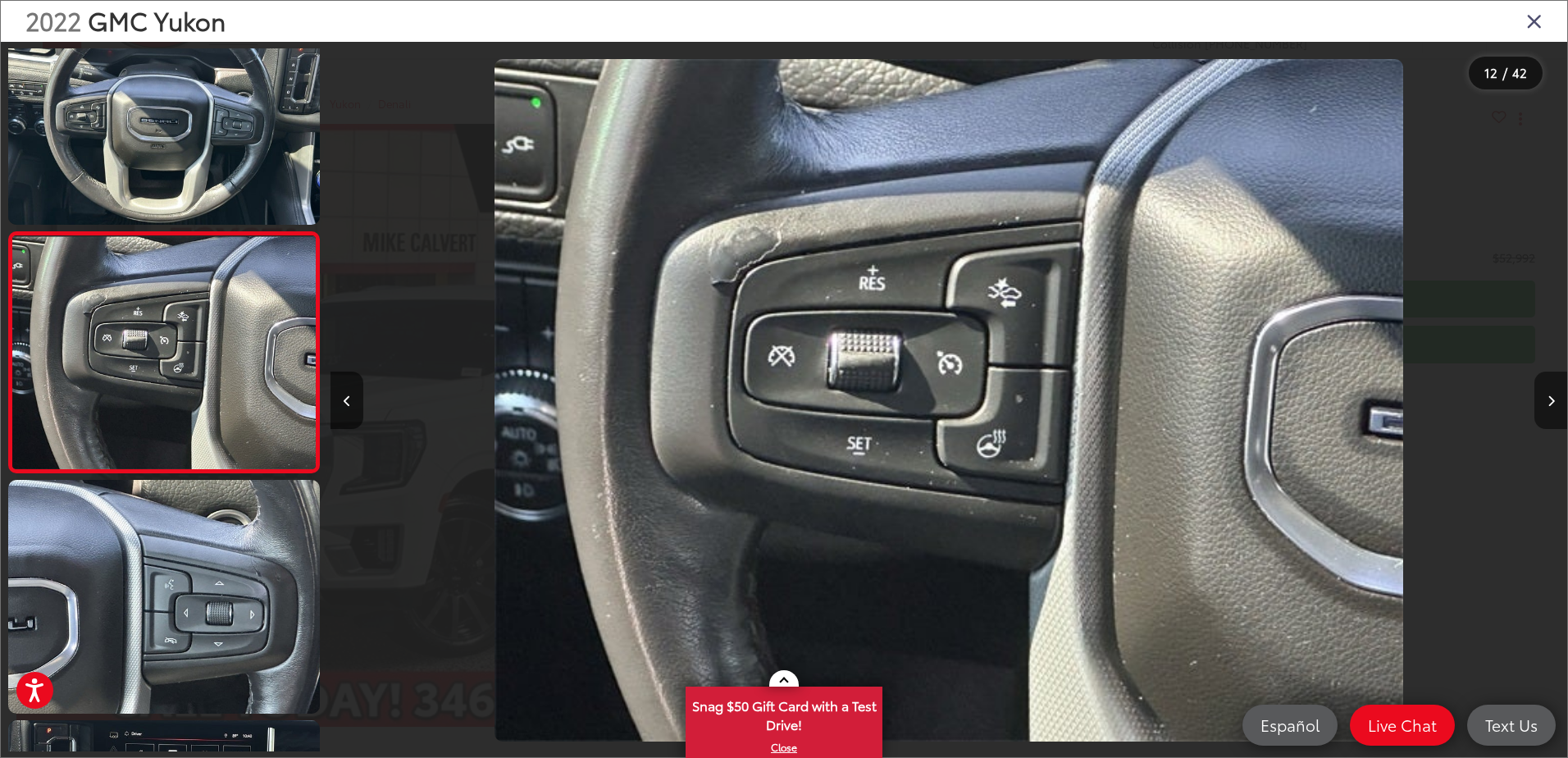
click at [1549, 409] on button "Next image" at bounding box center [1550, 399] width 33 height 57
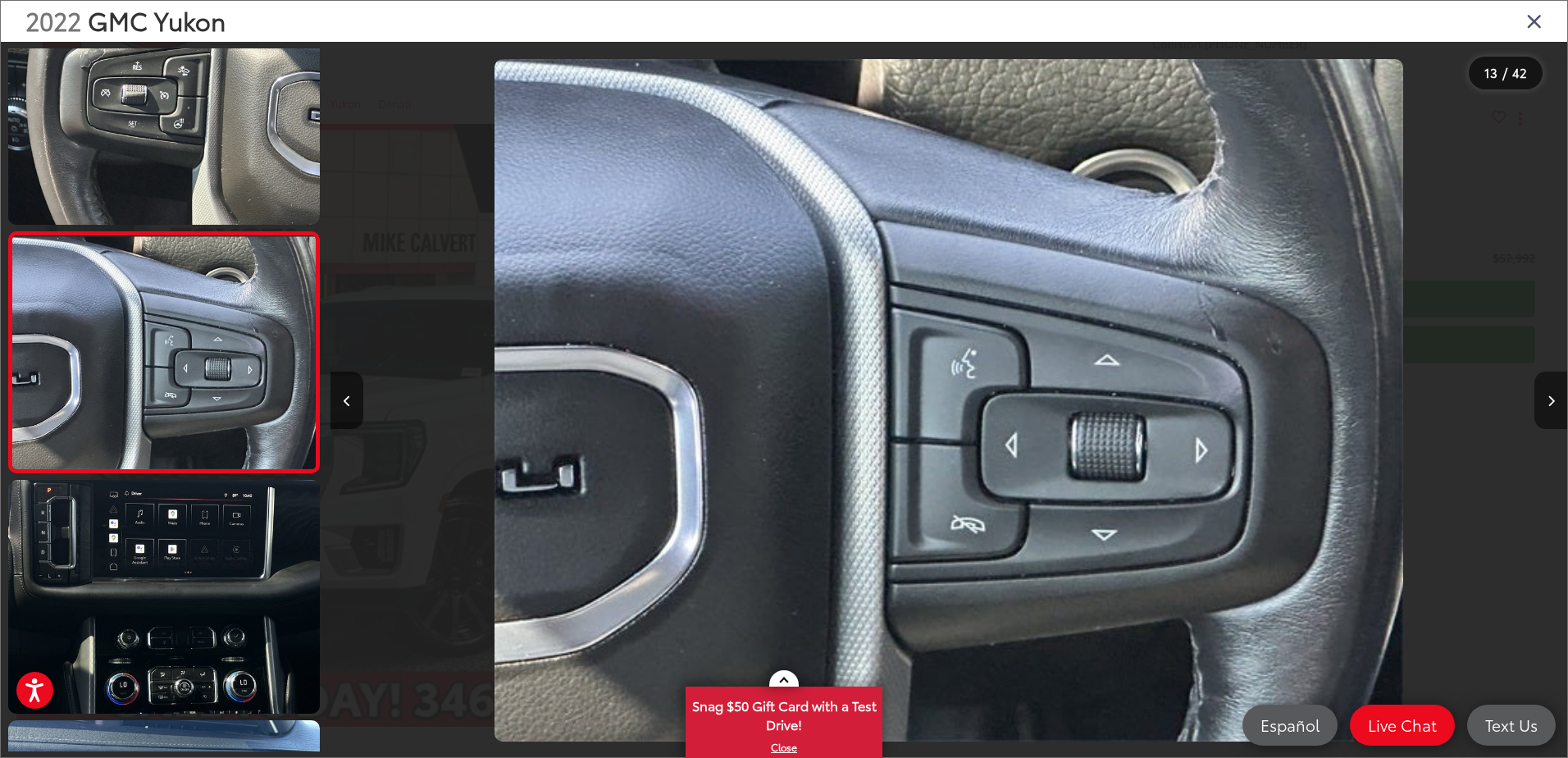
click at [1549, 409] on button "Next image" at bounding box center [1550, 399] width 33 height 57
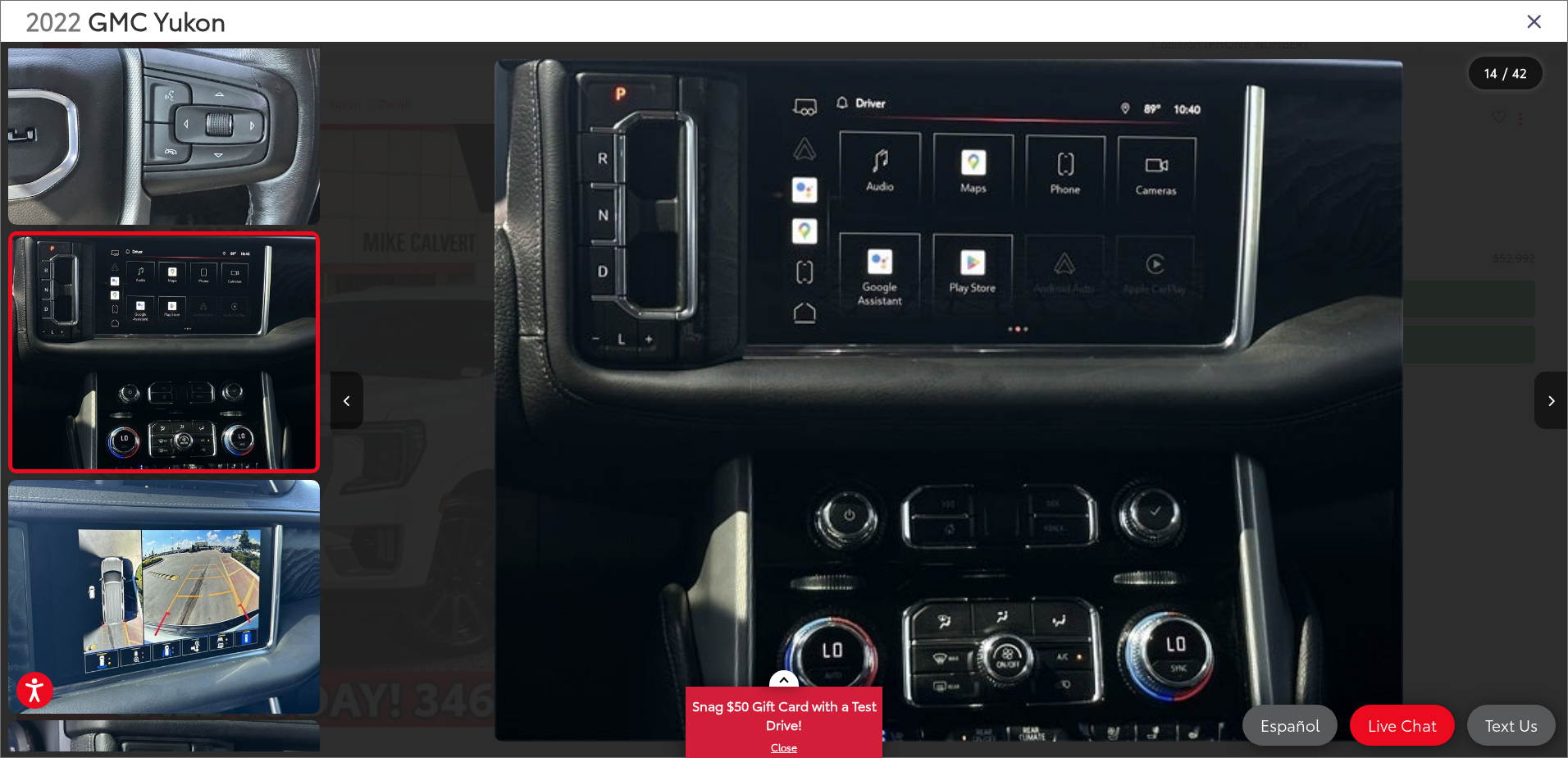
click at [1549, 409] on button "Next image" at bounding box center [1550, 399] width 33 height 57
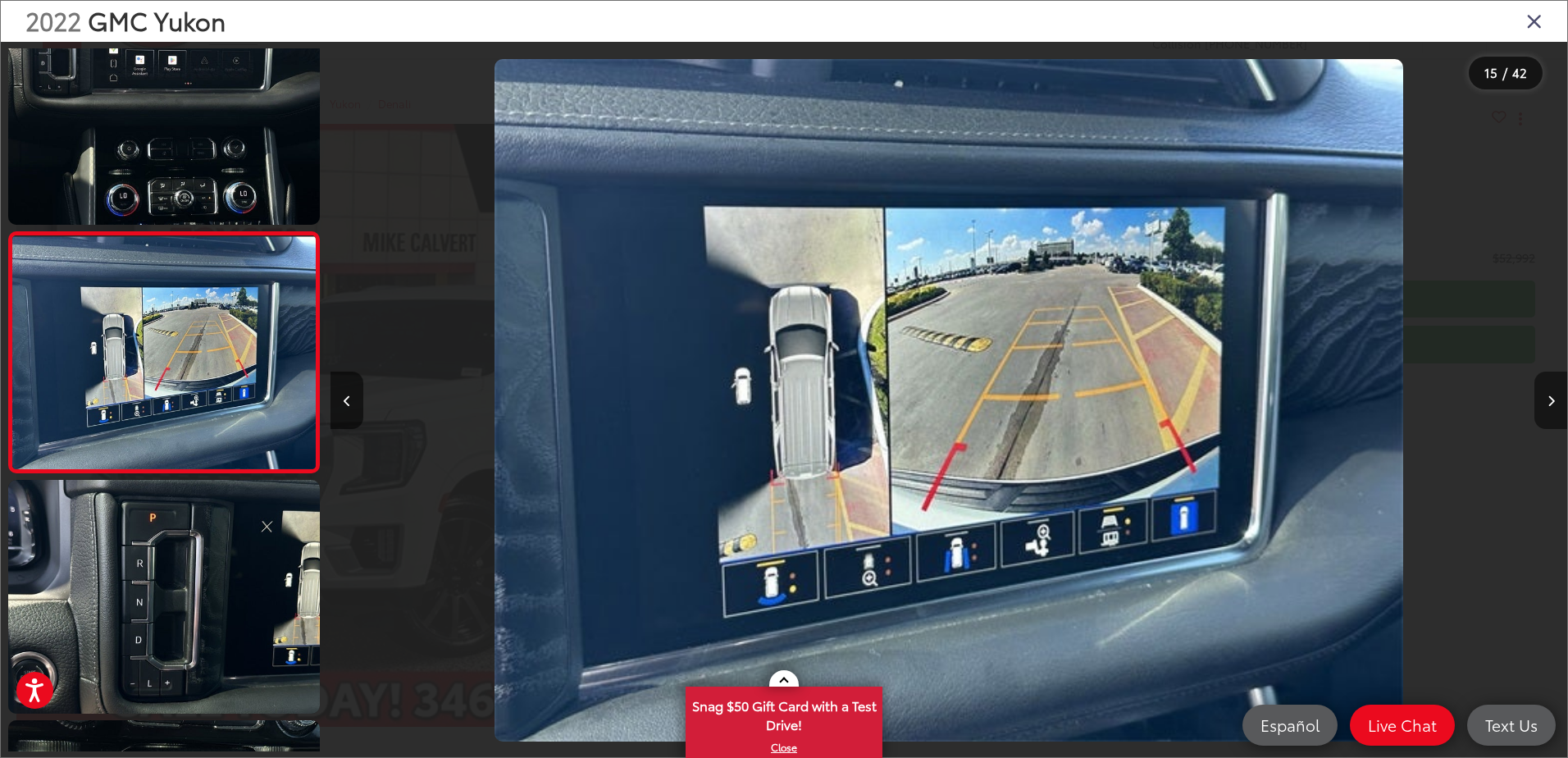
click at [1549, 409] on button "Next image" at bounding box center [1550, 399] width 33 height 57
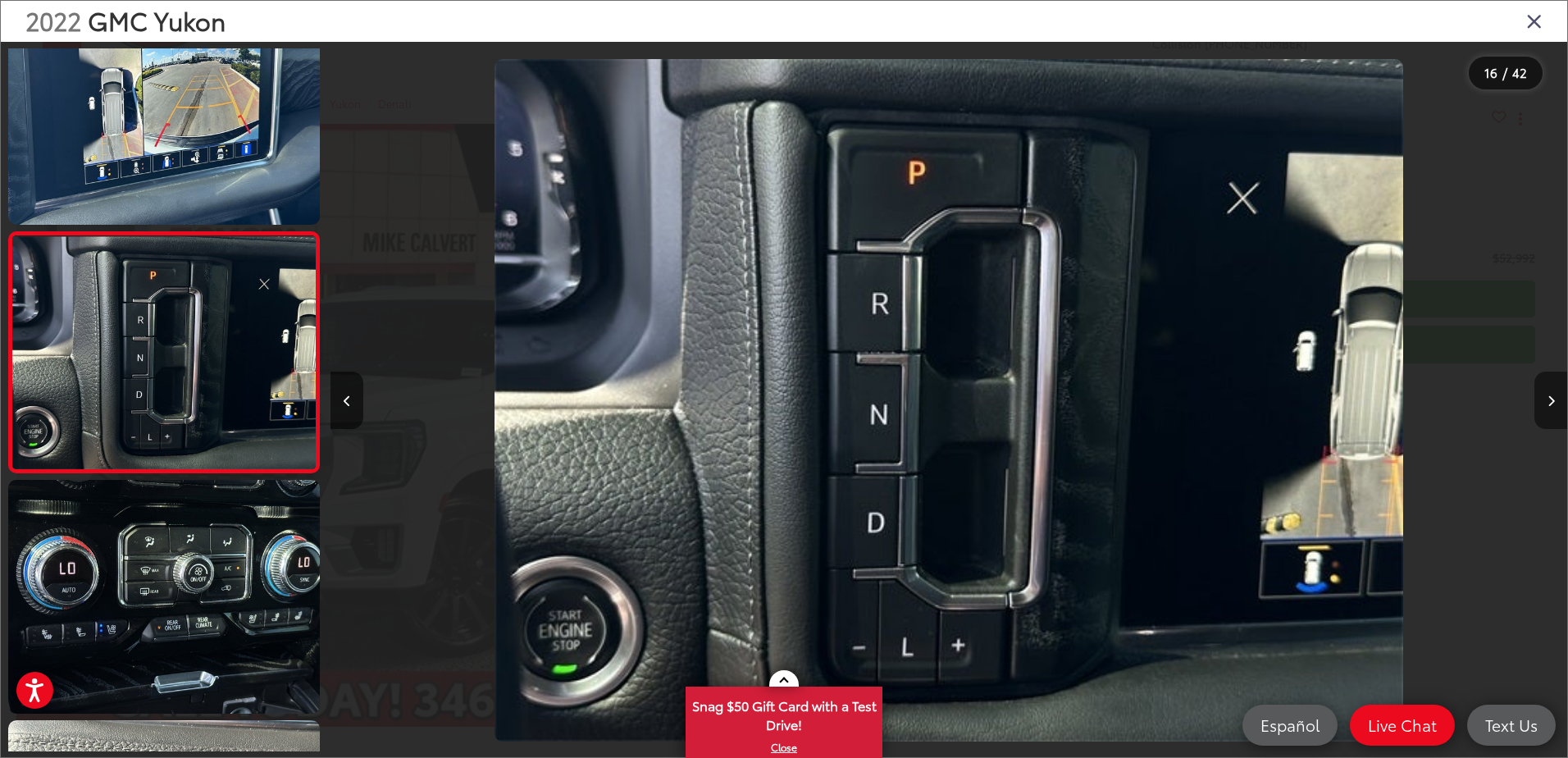
click at [1549, 409] on button "Next image" at bounding box center [1550, 399] width 33 height 57
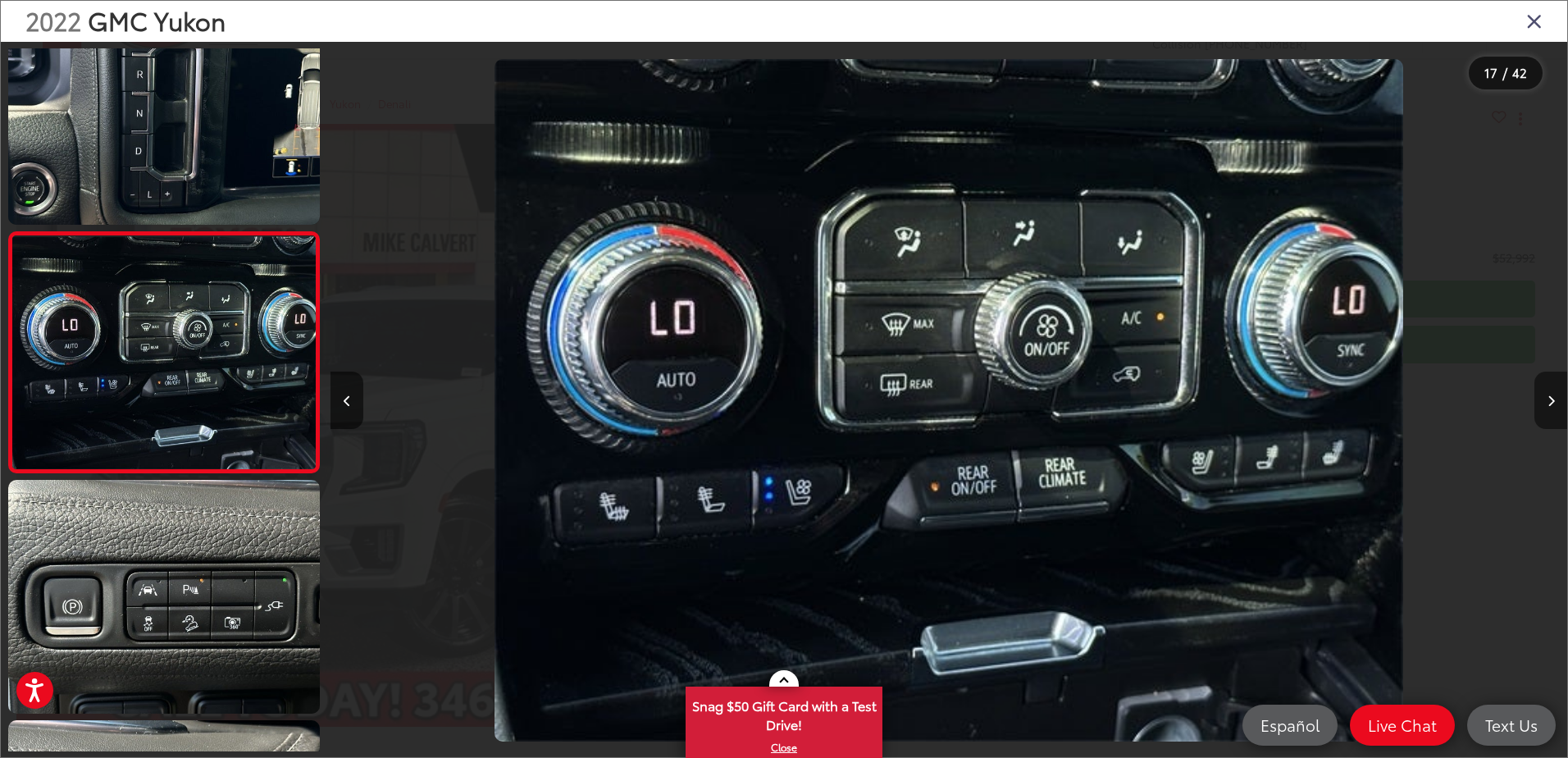
click at [1549, 409] on button "Next image" at bounding box center [1550, 399] width 33 height 57
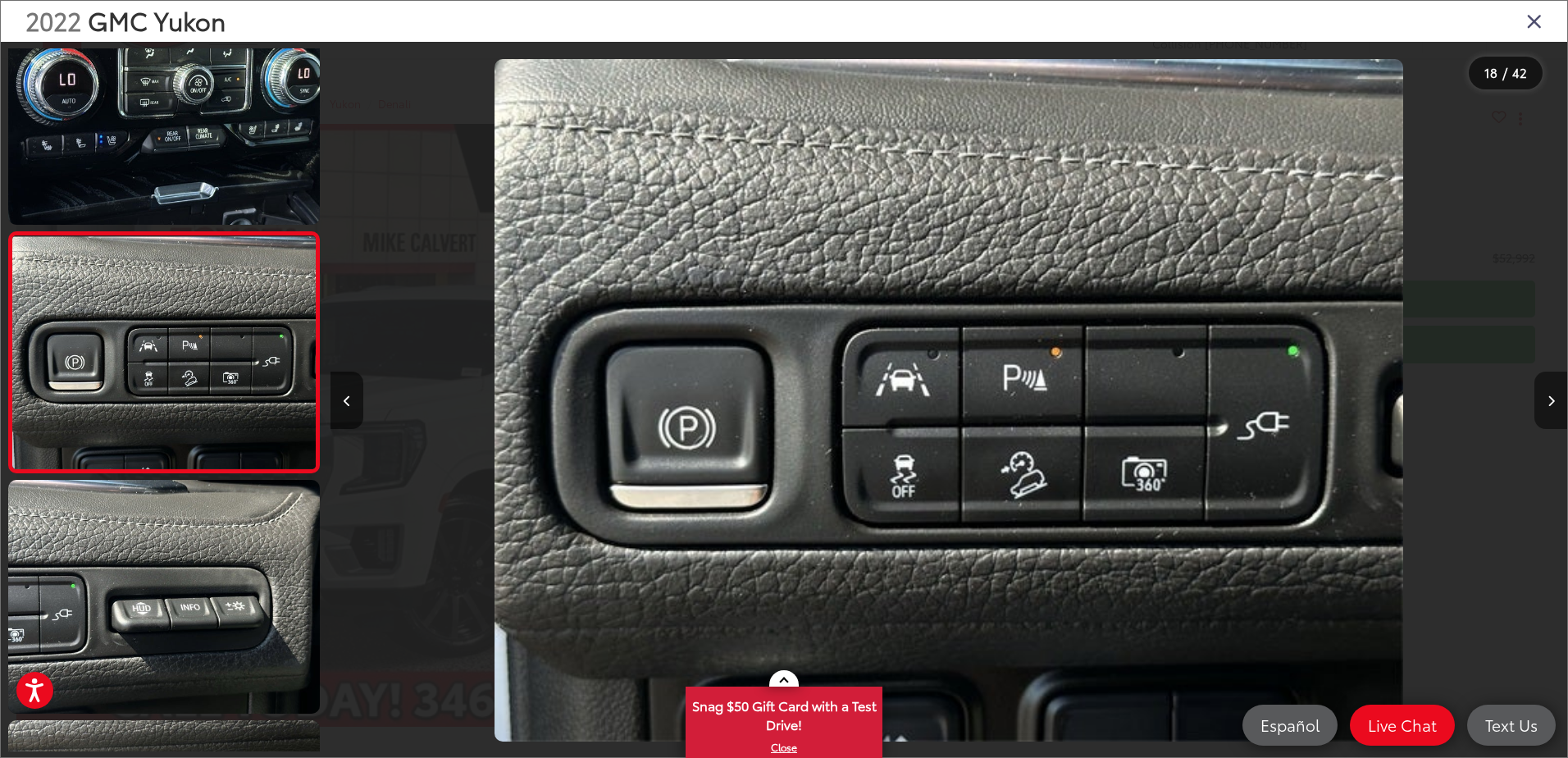
click at [1549, 409] on button "Next image" at bounding box center [1550, 399] width 33 height 57
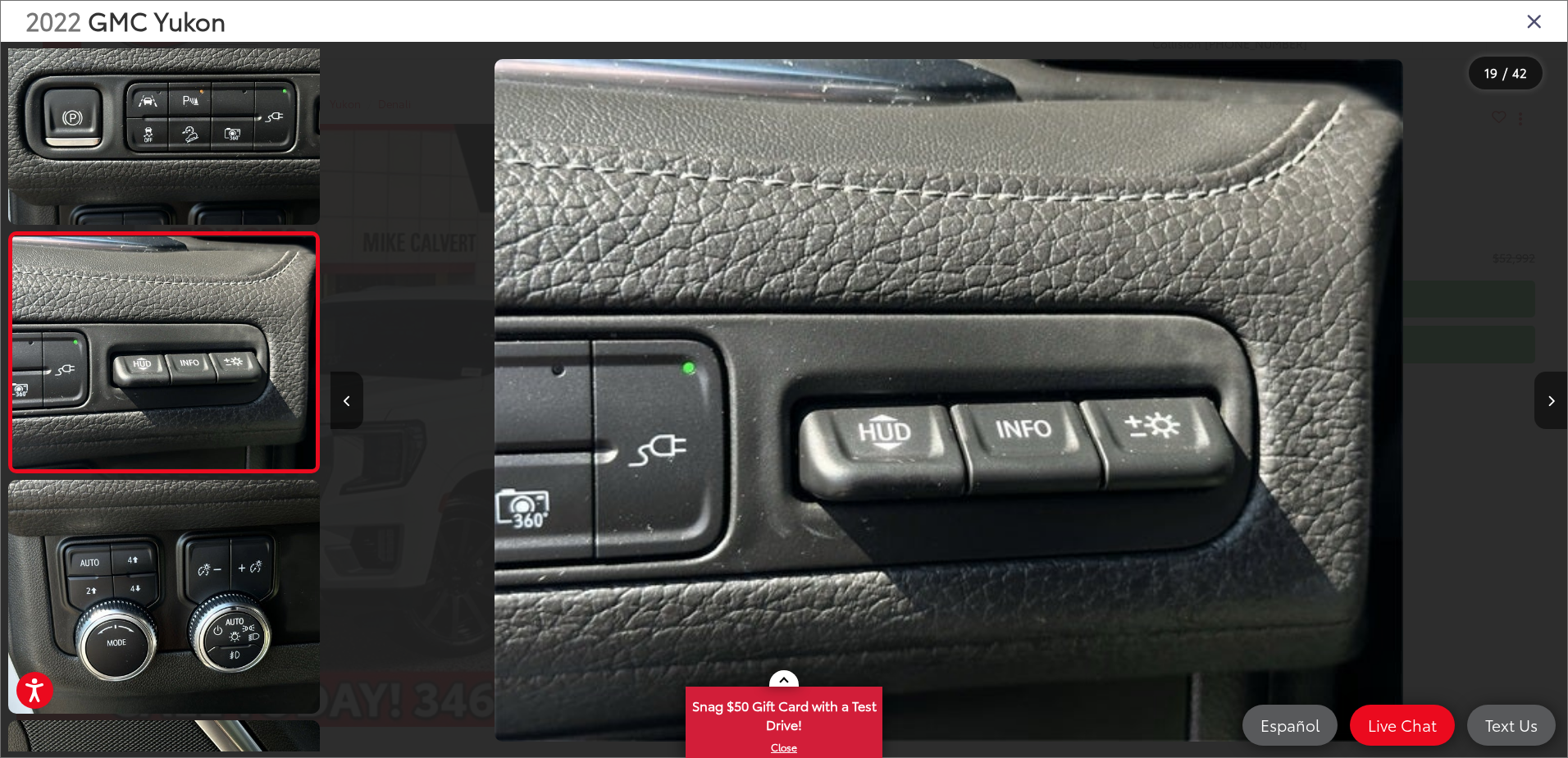
click at [1549, 409] on button "Next image" at bounding box center [1550, 399] width 33 height 57
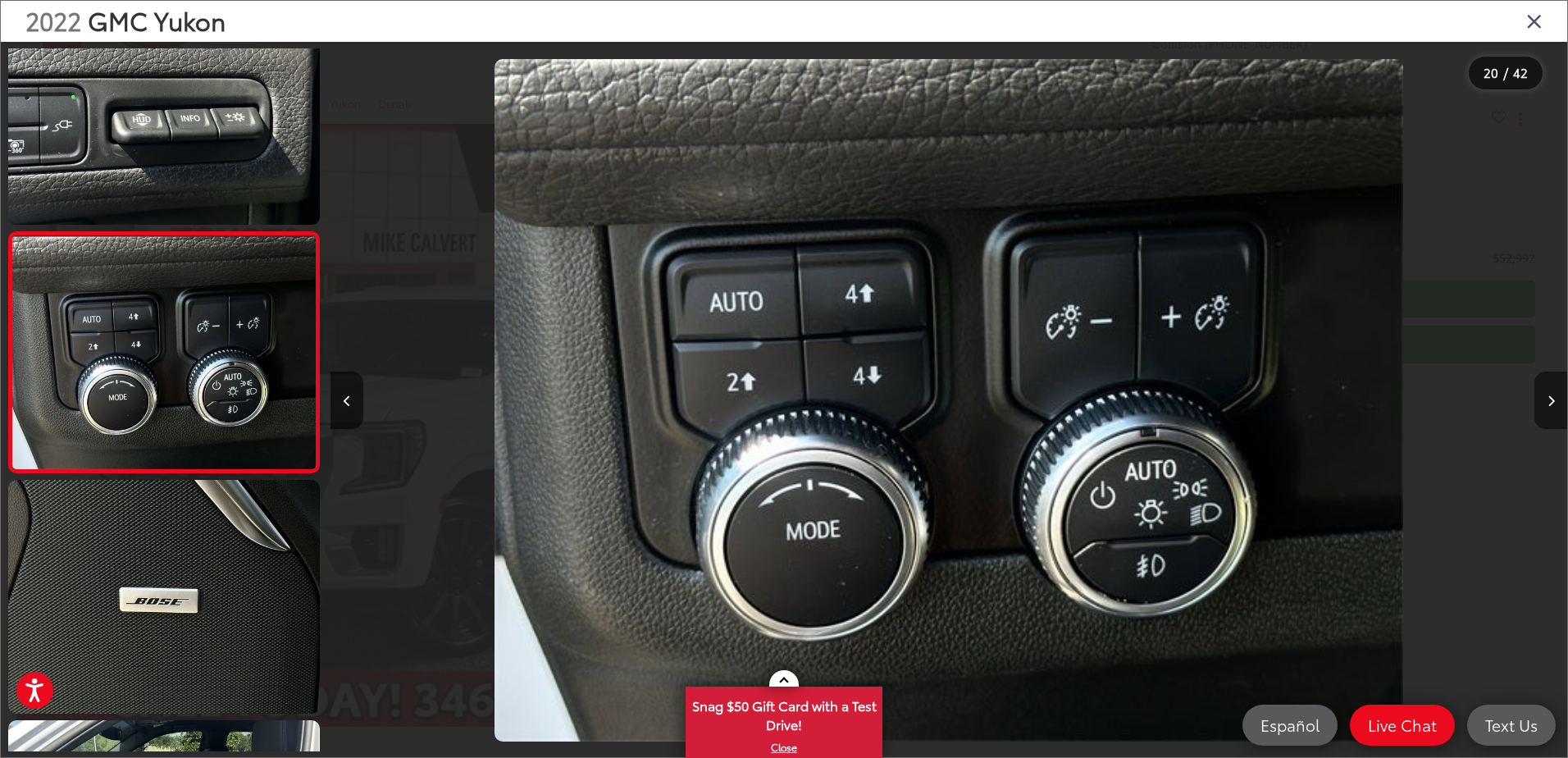
click at [1549, 409] on button "Next image" at bounding box center [1550, 399] width 33 height 57
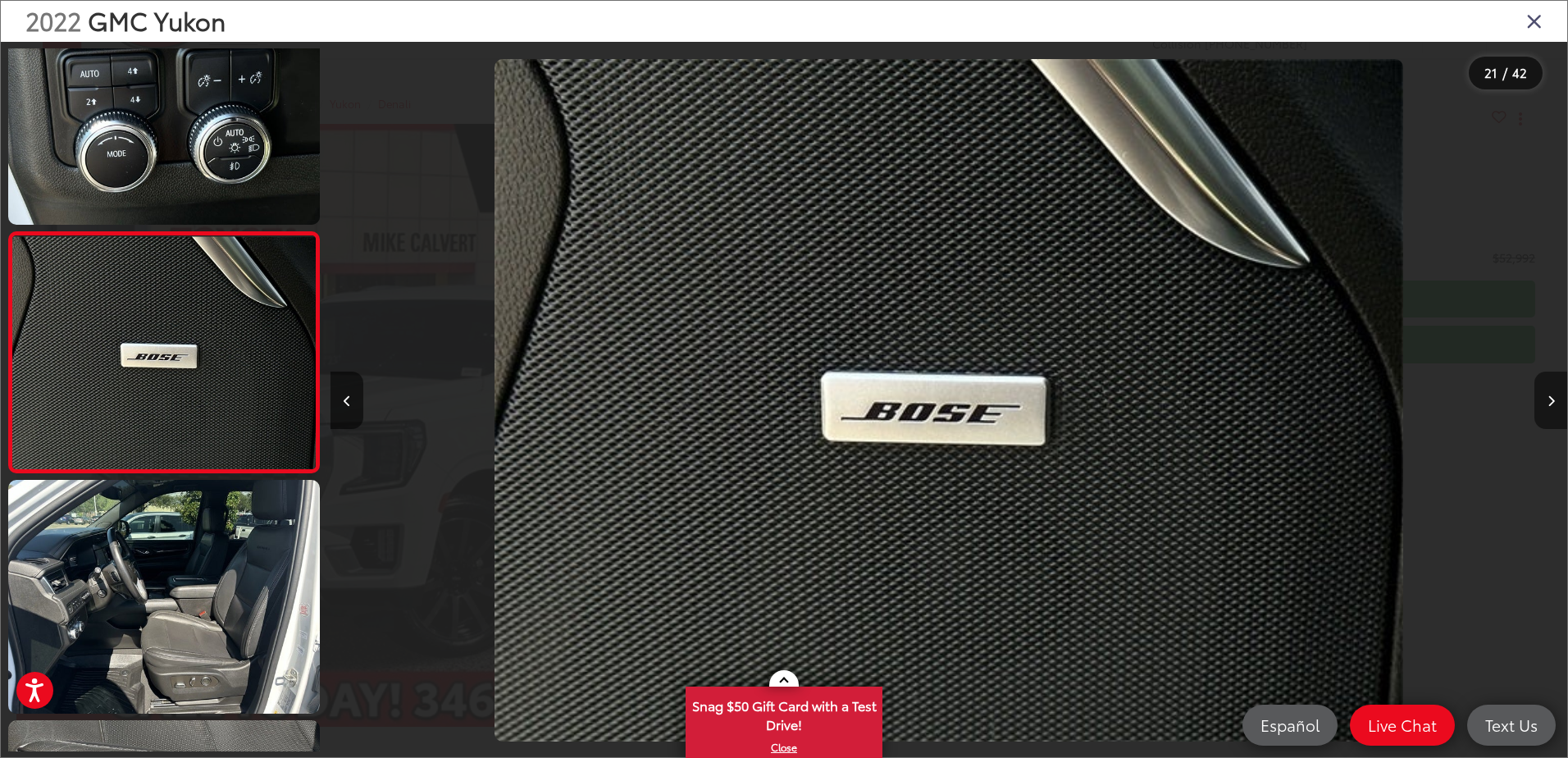
click at [1549, 409] on button "Next image" at bounding box center [1550, 399] width 33 height 57
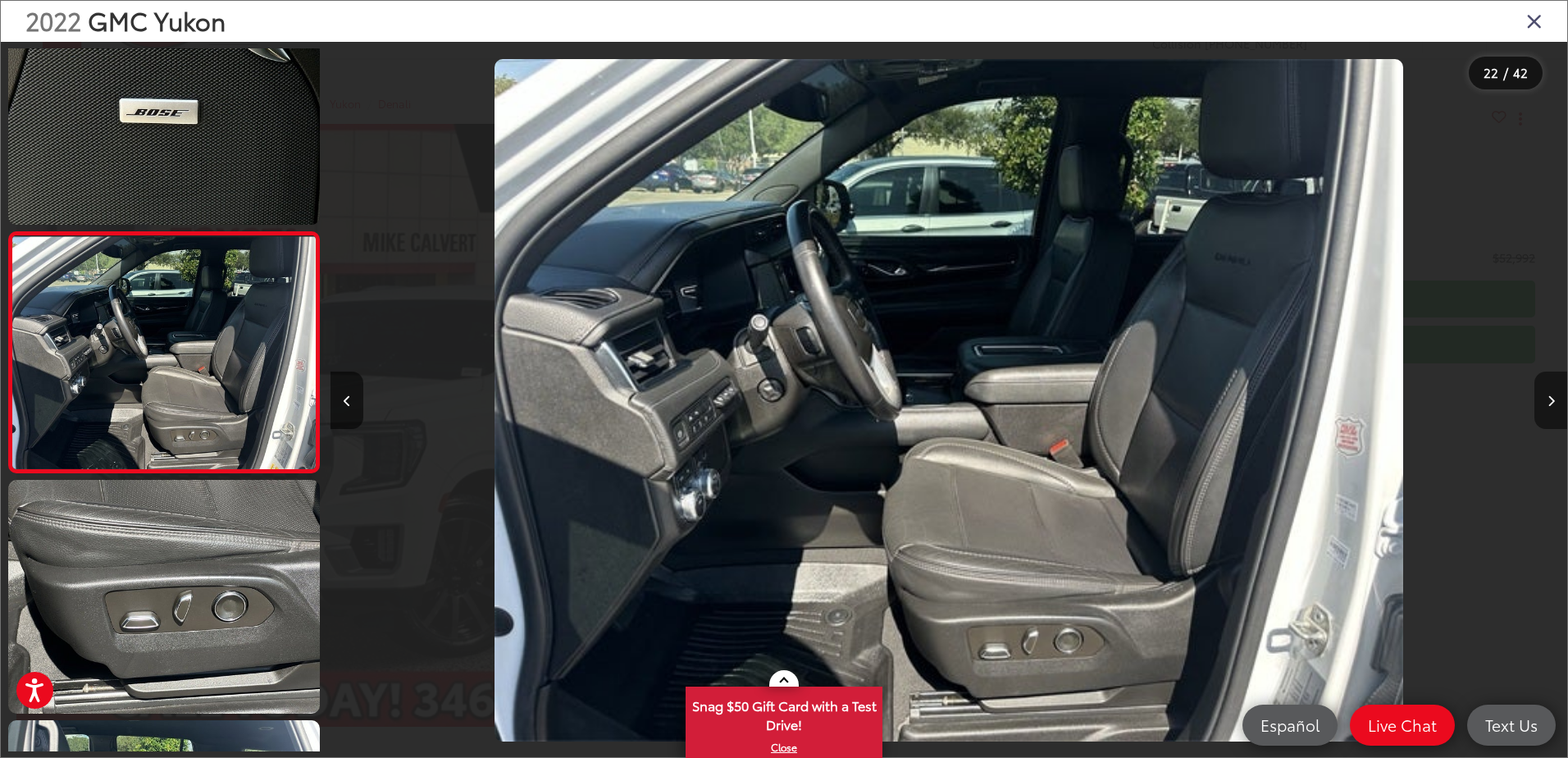
click at [1549, 409] on button "Next image" at bounding box center [1550, 399] width 33 height 57
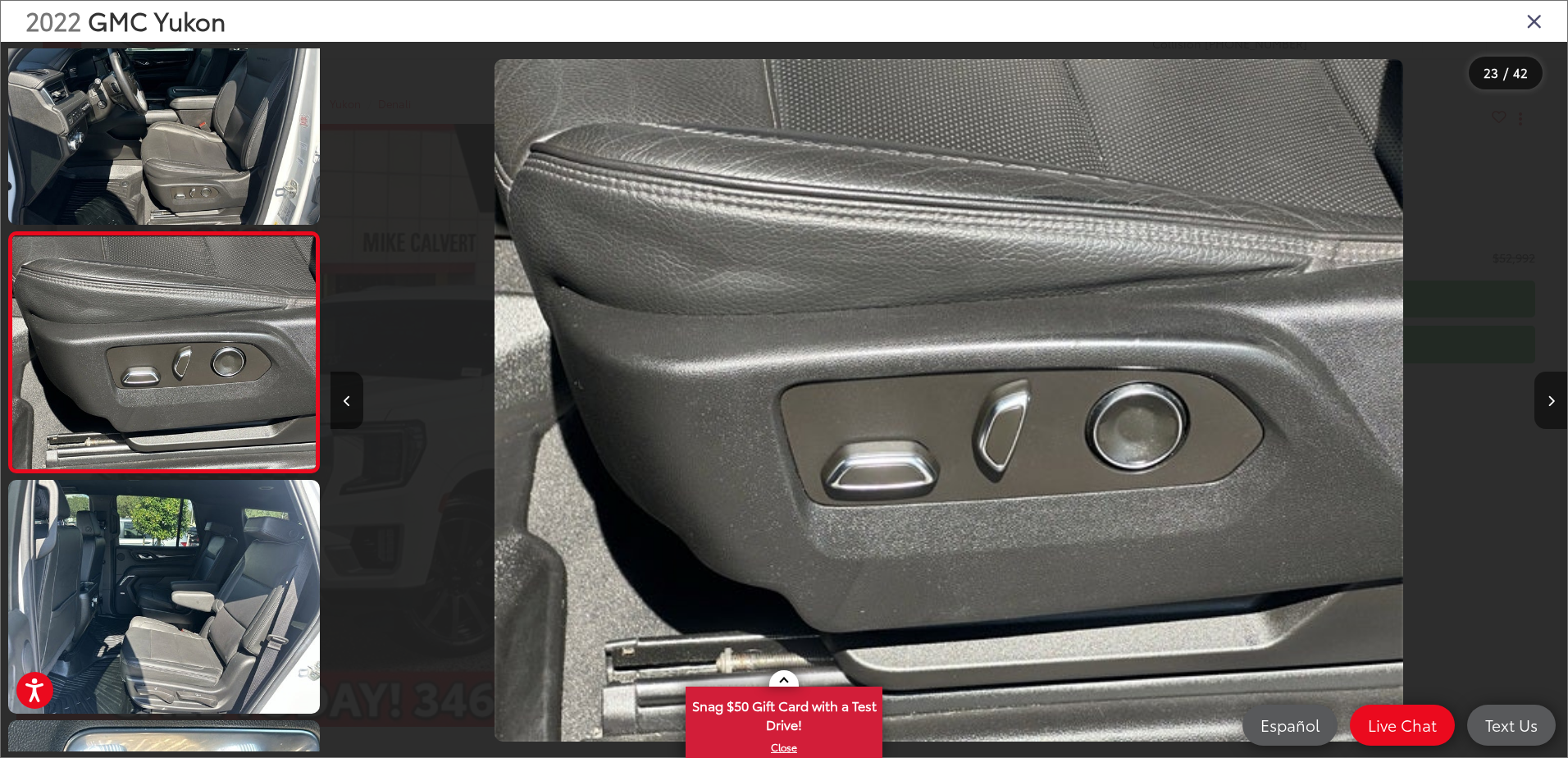
click at [1549, 409] on button "Next image" at bounding box center [1550, 399] width 33 height 57
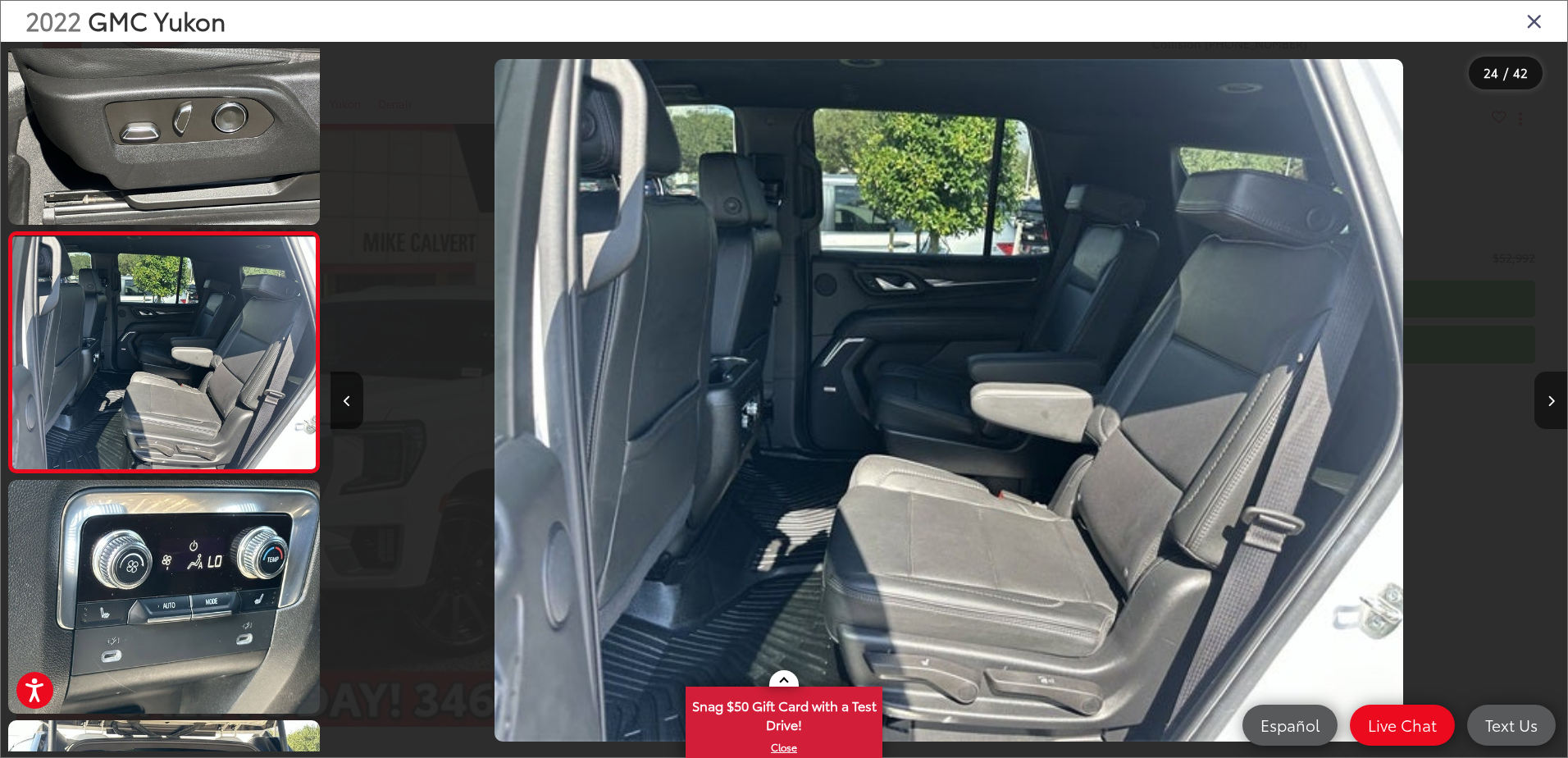
click at [1549, 409] on button "Next image" at bounding box center [1550, 399] width 33 height 57
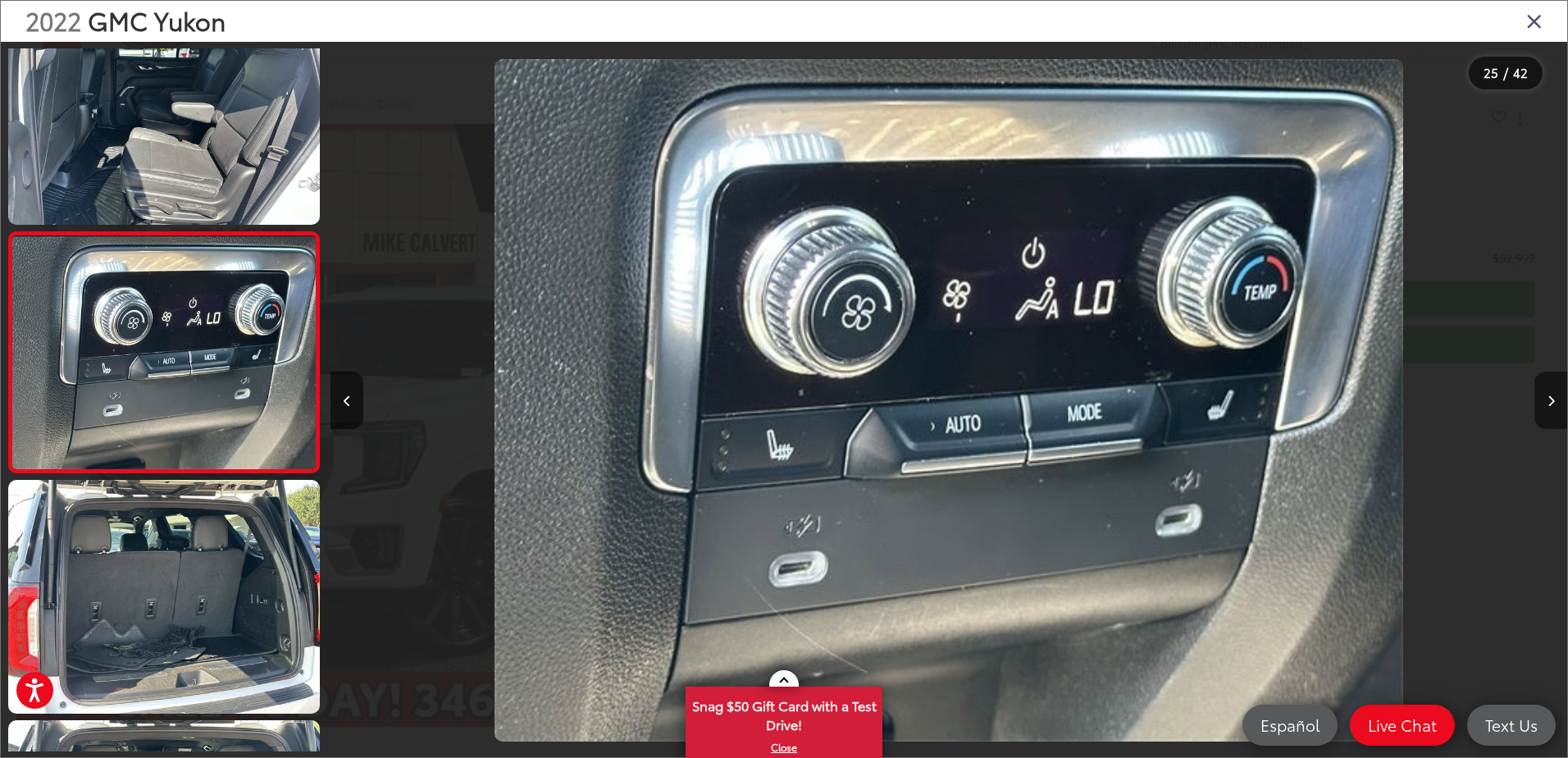
click at [1549, 409] on button "Next image" at bounding box center [1550, 399] width 33 height 57
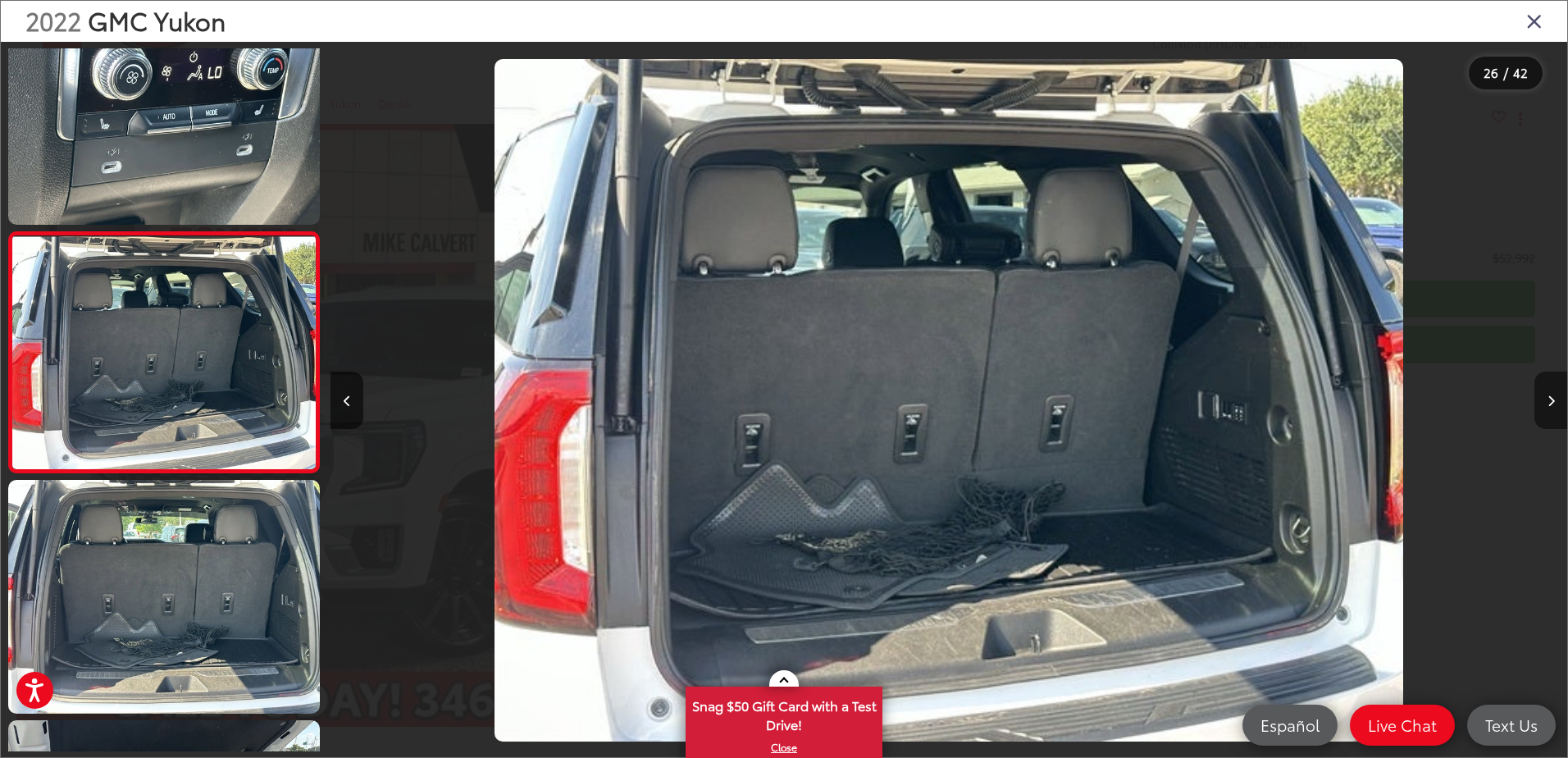
click at [1547, 409] on button "Next image" at bounding box center [1550, 399] width 33 height 57
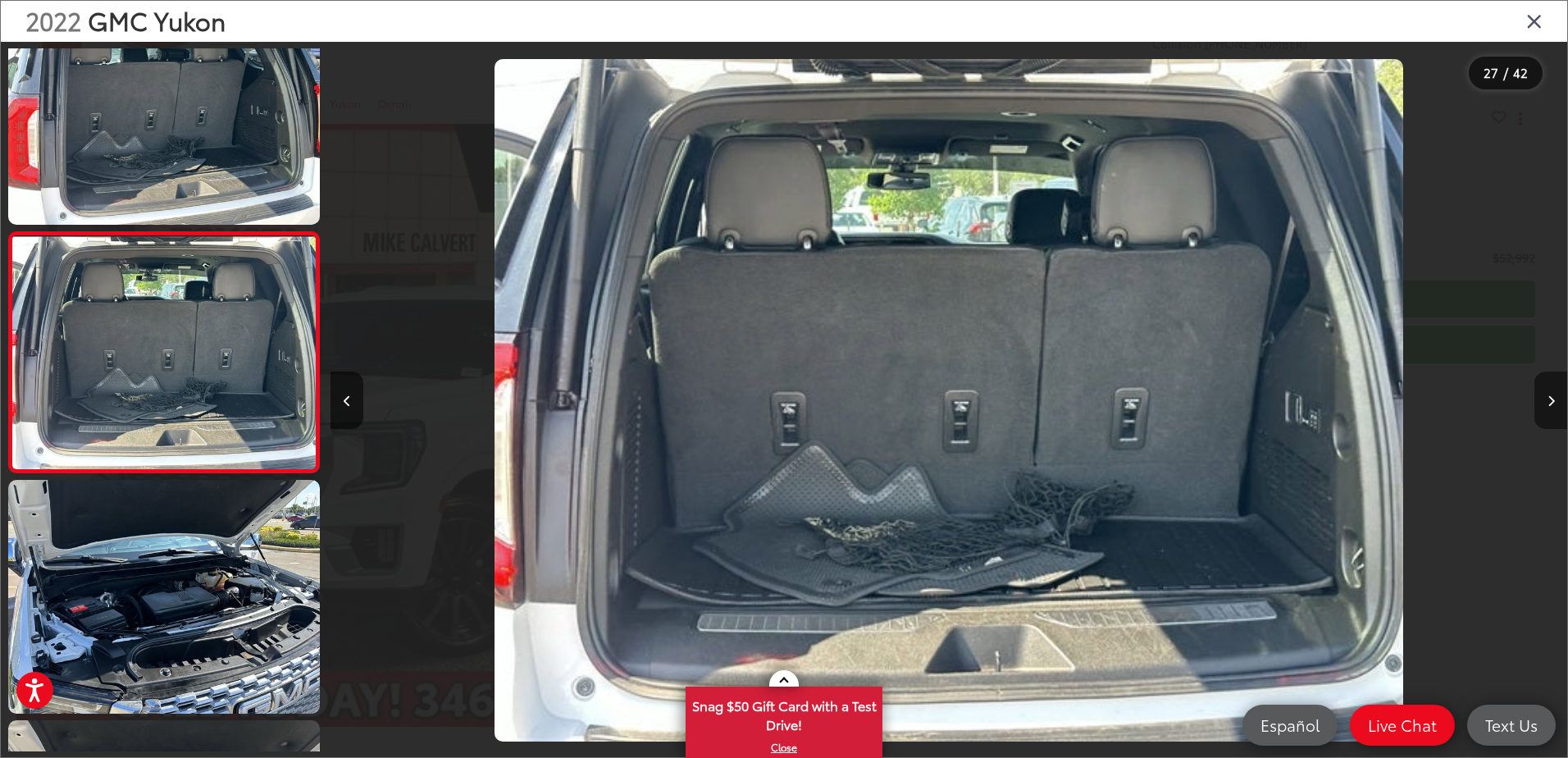
click at [1547, 409] on button "Next image" at bounding box center [1550, 399] width 33 height 57
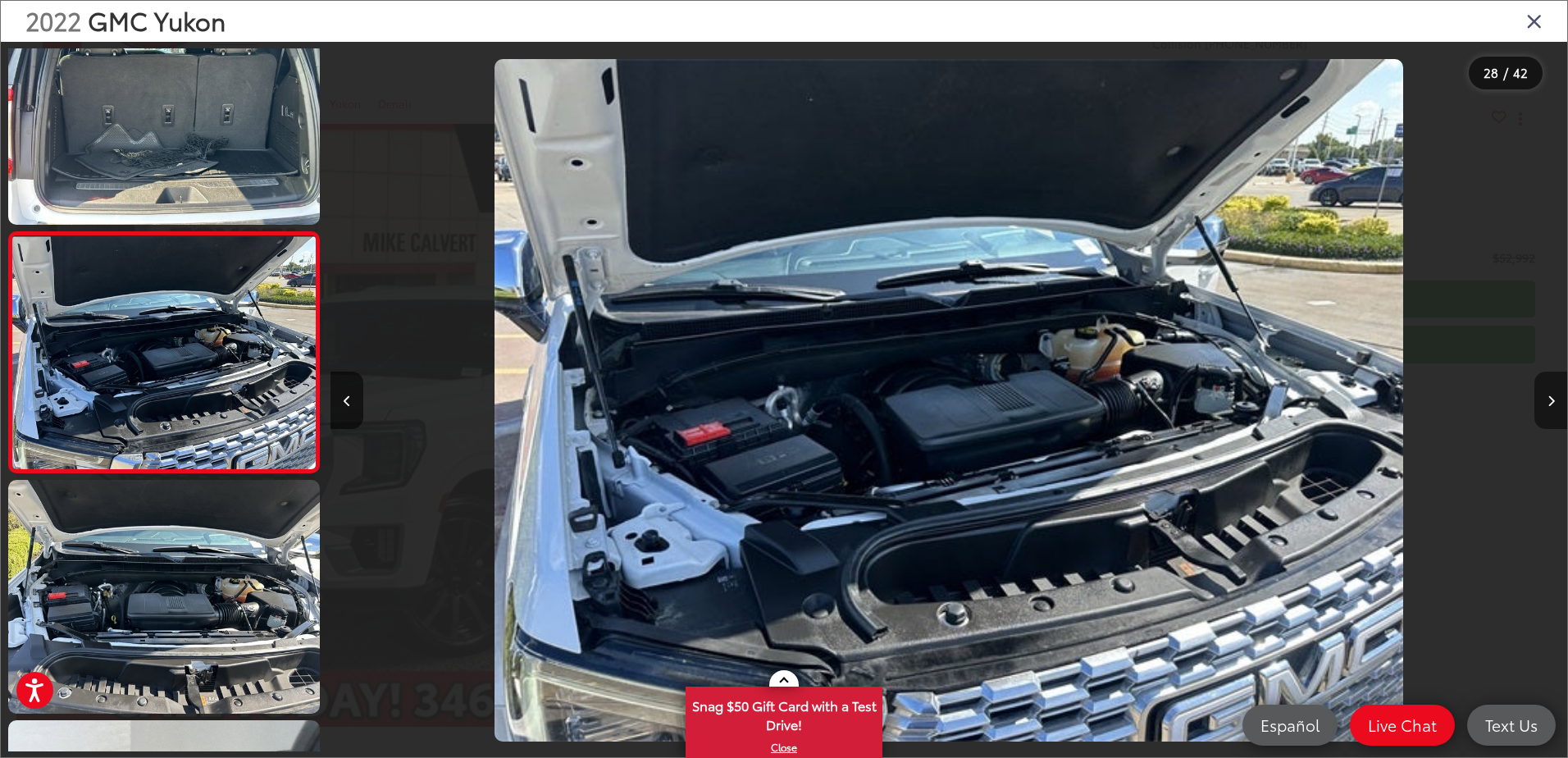
click at [1547, 409] on button "Next image" at bounding box center [1550, 399] width 33 height 57
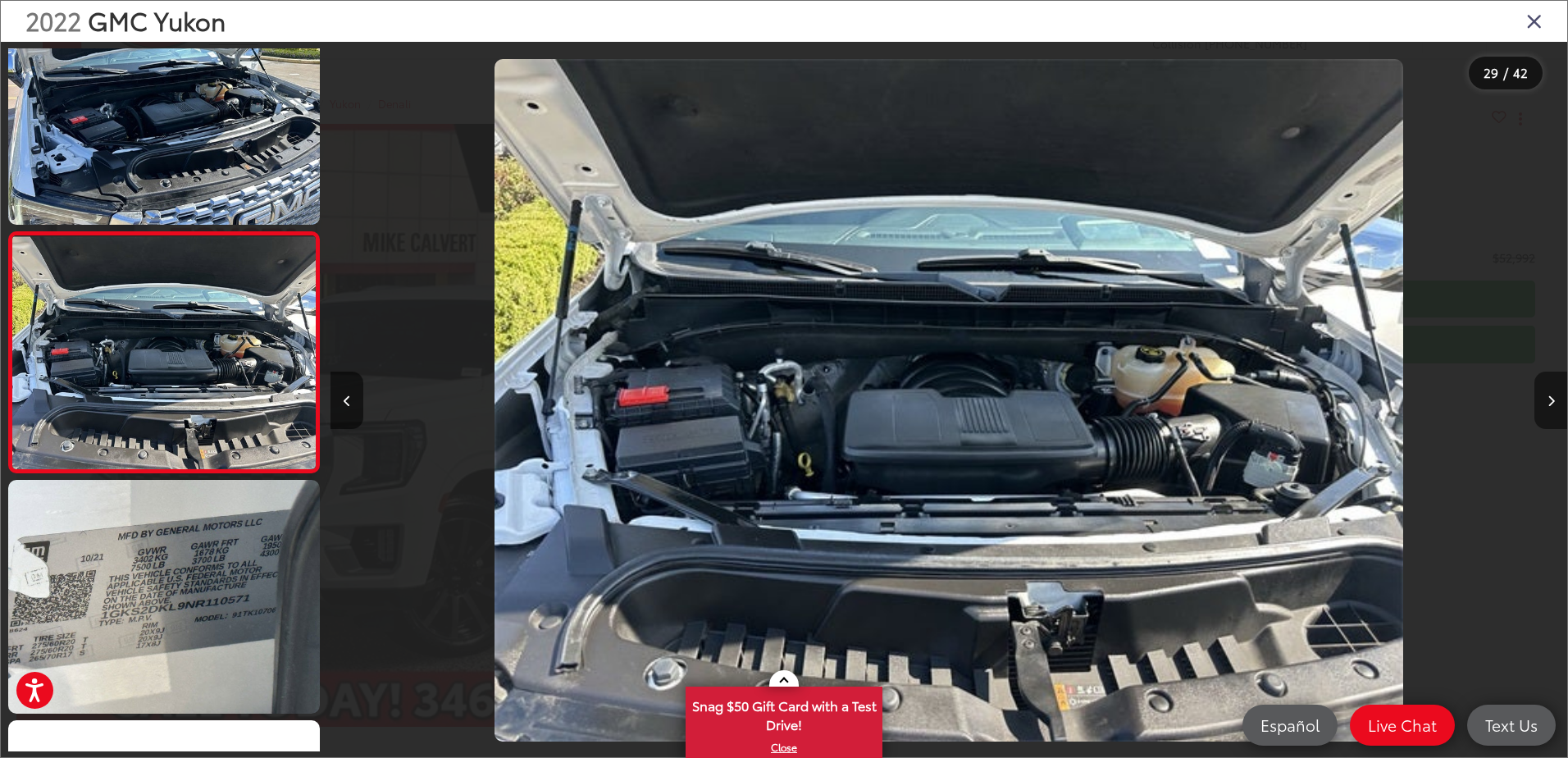
click at [1547, 409] on button "Next image" at bounding box center [1550, 399] width 33 height 57
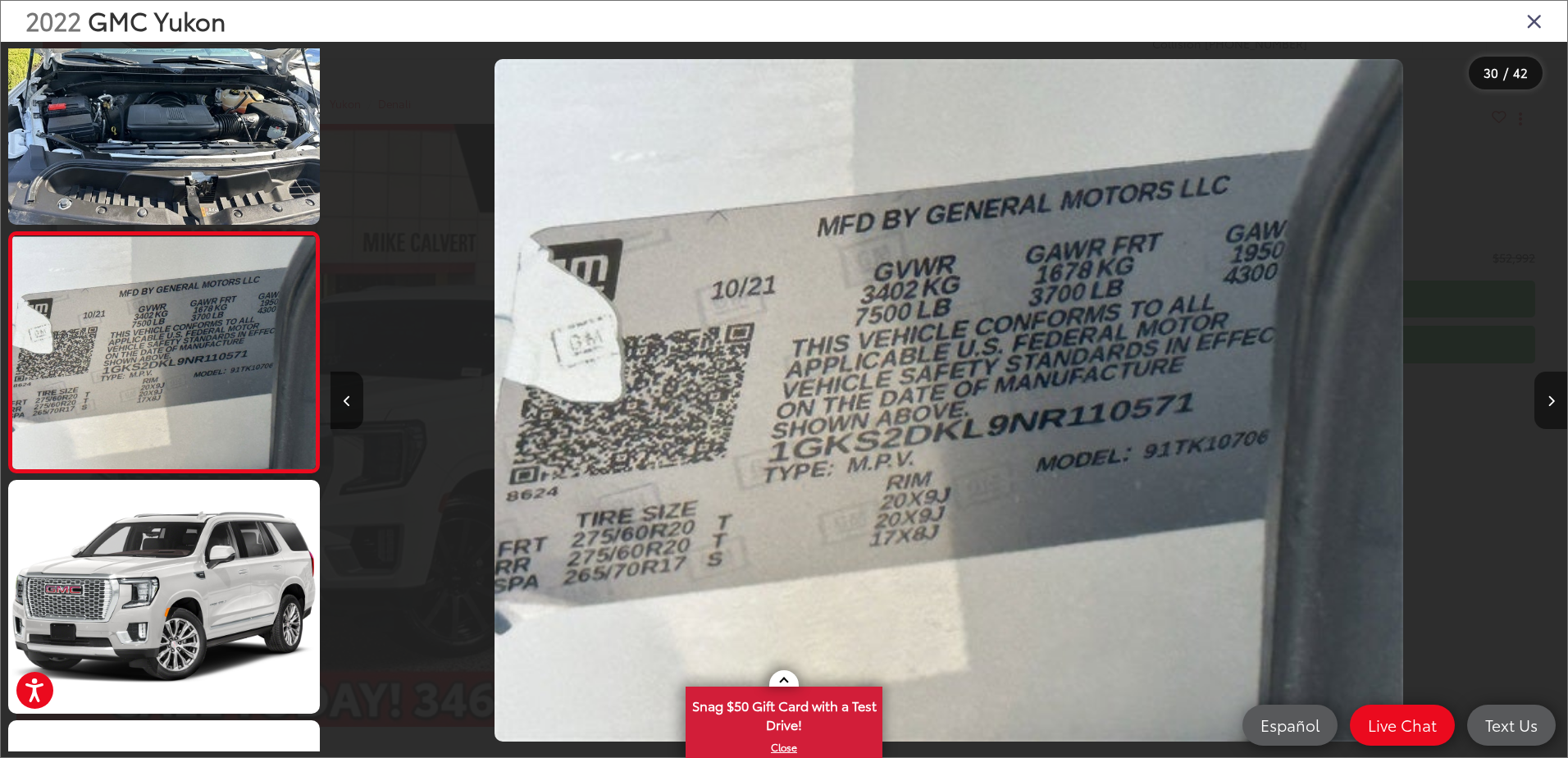
click at [1547, 409] on button "Next image" at bounding box center [1550, 399] width 33 height 57
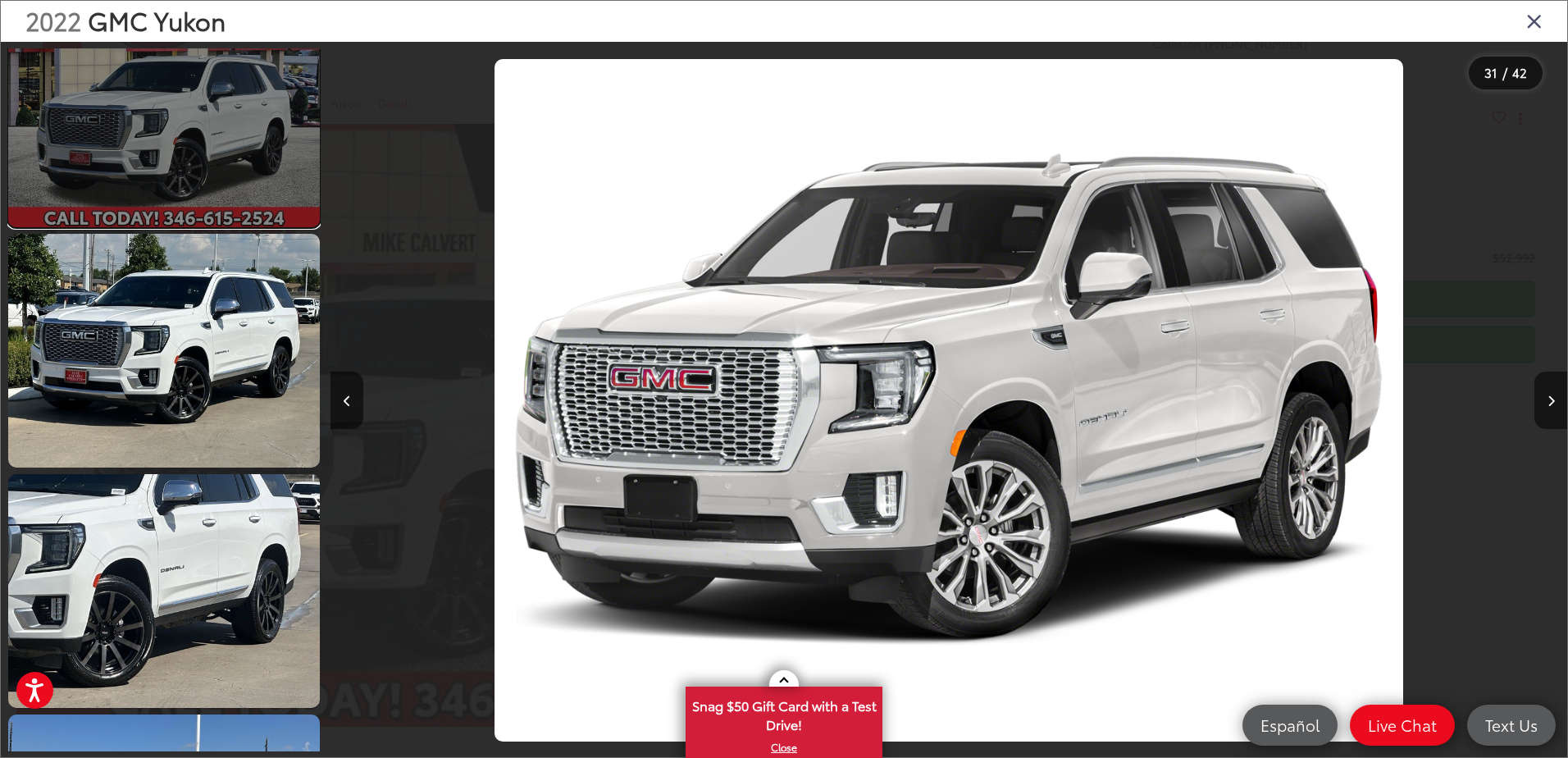
click at [211, 107] on link at bounding box center [164, 110] width 312 height 233
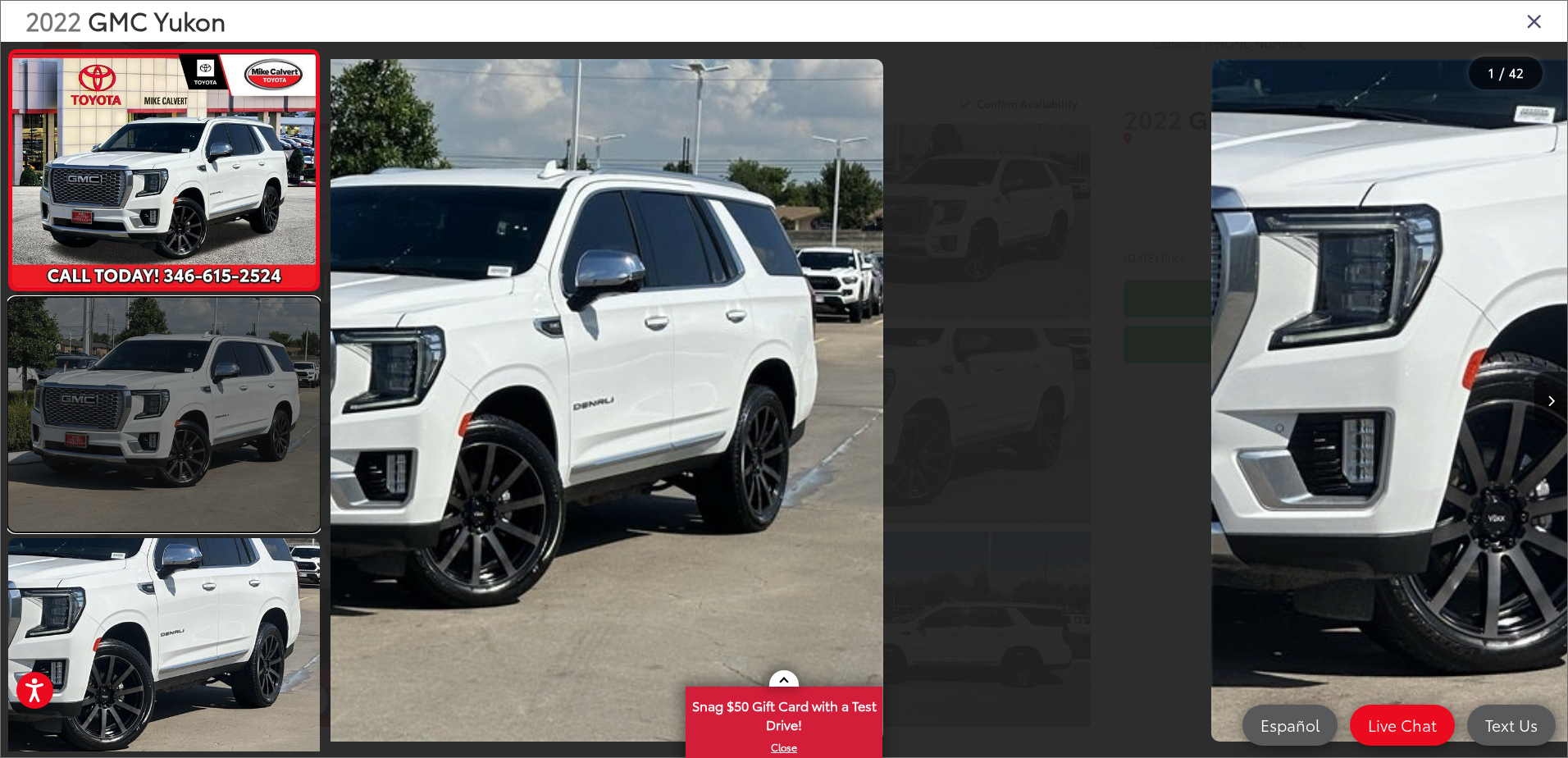
click at [148, 409] on link at bounding box center [164, 414] width 312 height 233
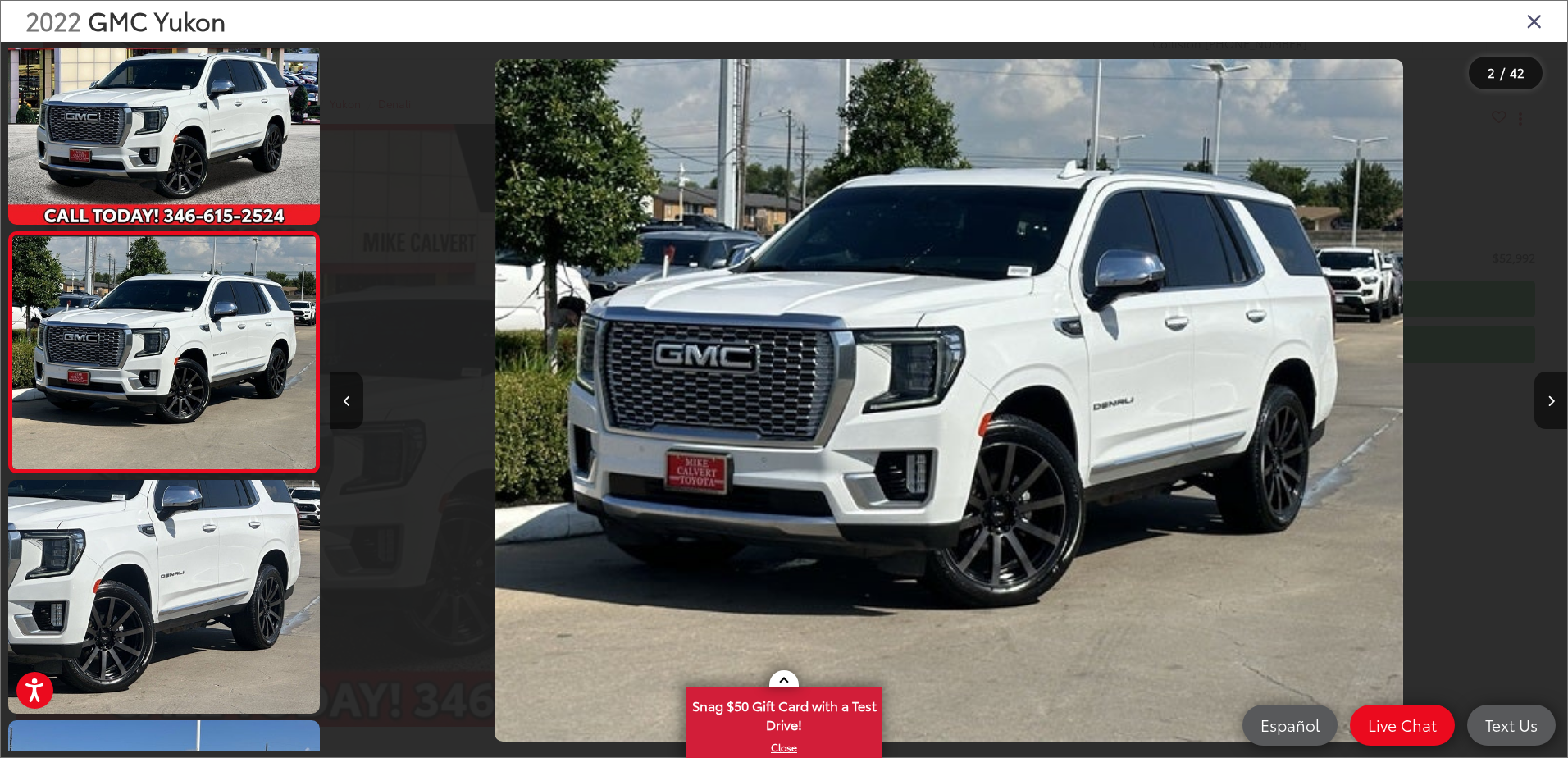
click at [1530, 24] on icon "Close gallery" at bounding box center [1535, 21] width 17 height 22
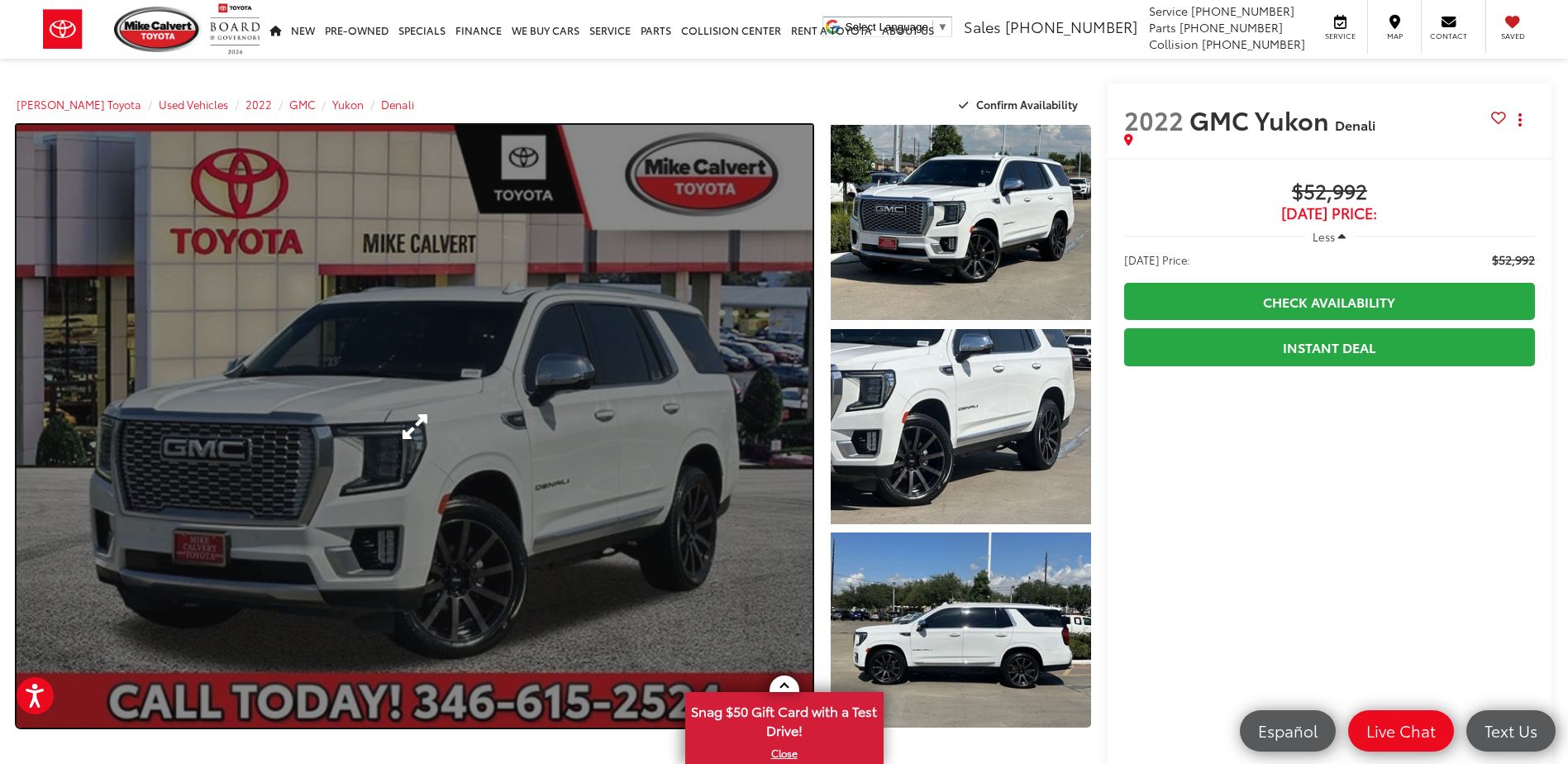
click at [587, 301] on link "Expand Photo 0" at bounding box center [415, 426] width 796 height 603
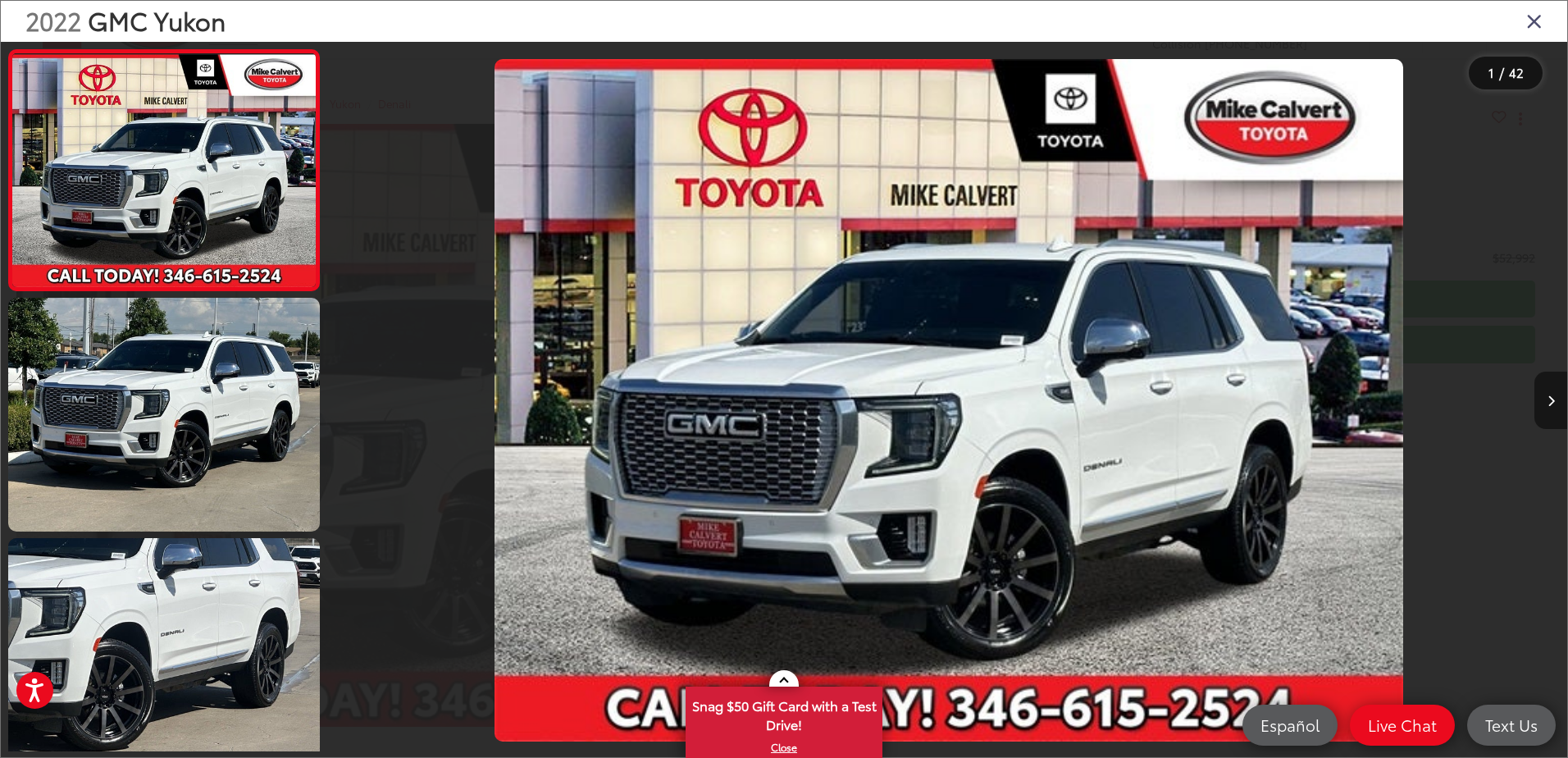
click at [1555, 379] on button "Next image" at bounding box center [1550, 399] width 33 height 57
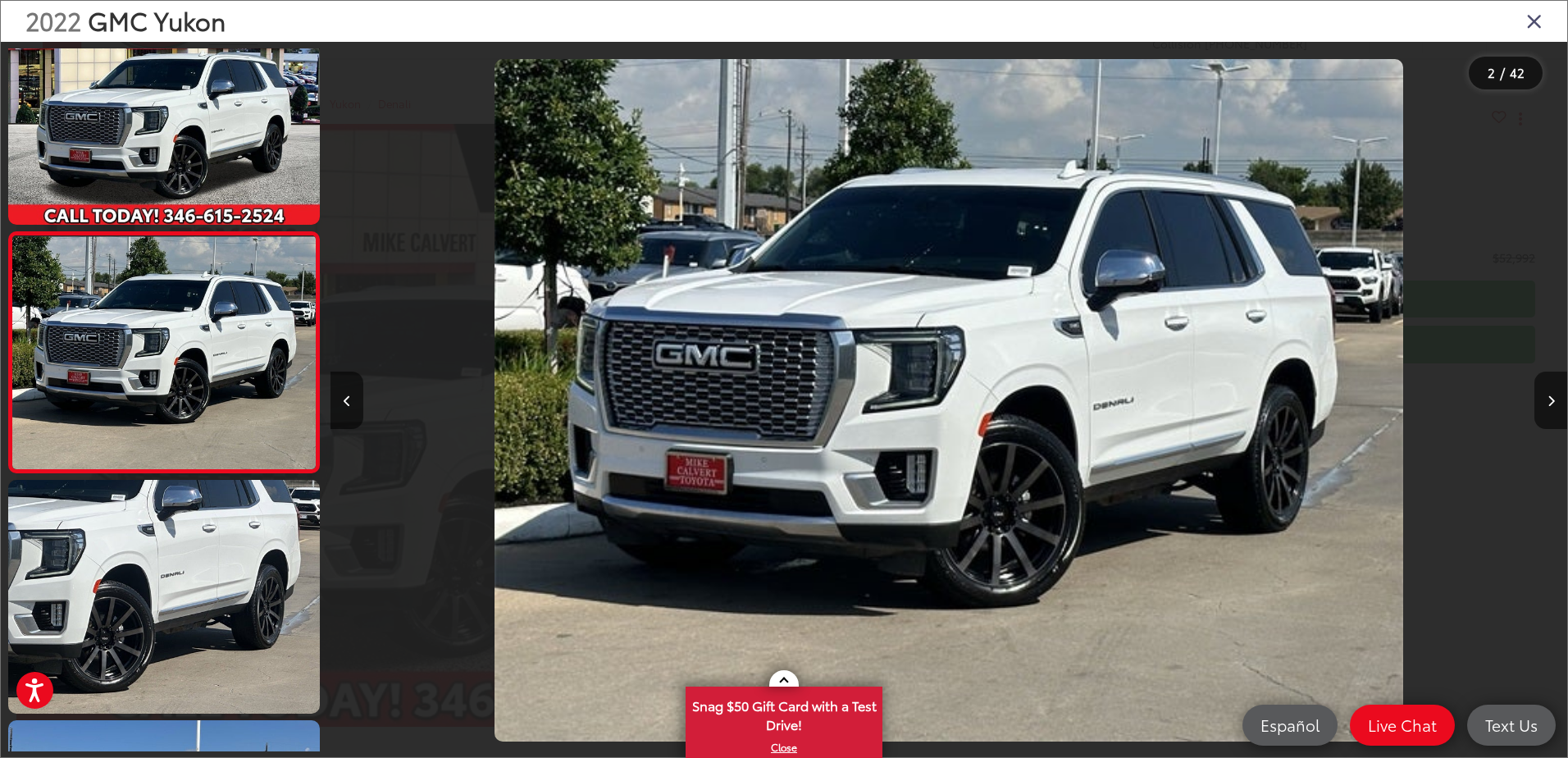
click at [1516, 229] on div at bounding box center [1412, 400] width 309 height 717
click at [1525, 11] on div "2022 GMC Yukon" at bounding box center [784, 22] width 1567 height 41
click at [1528, 21] on icon "Close gallery" at bounding box center [1535, 21] width 17 height 22
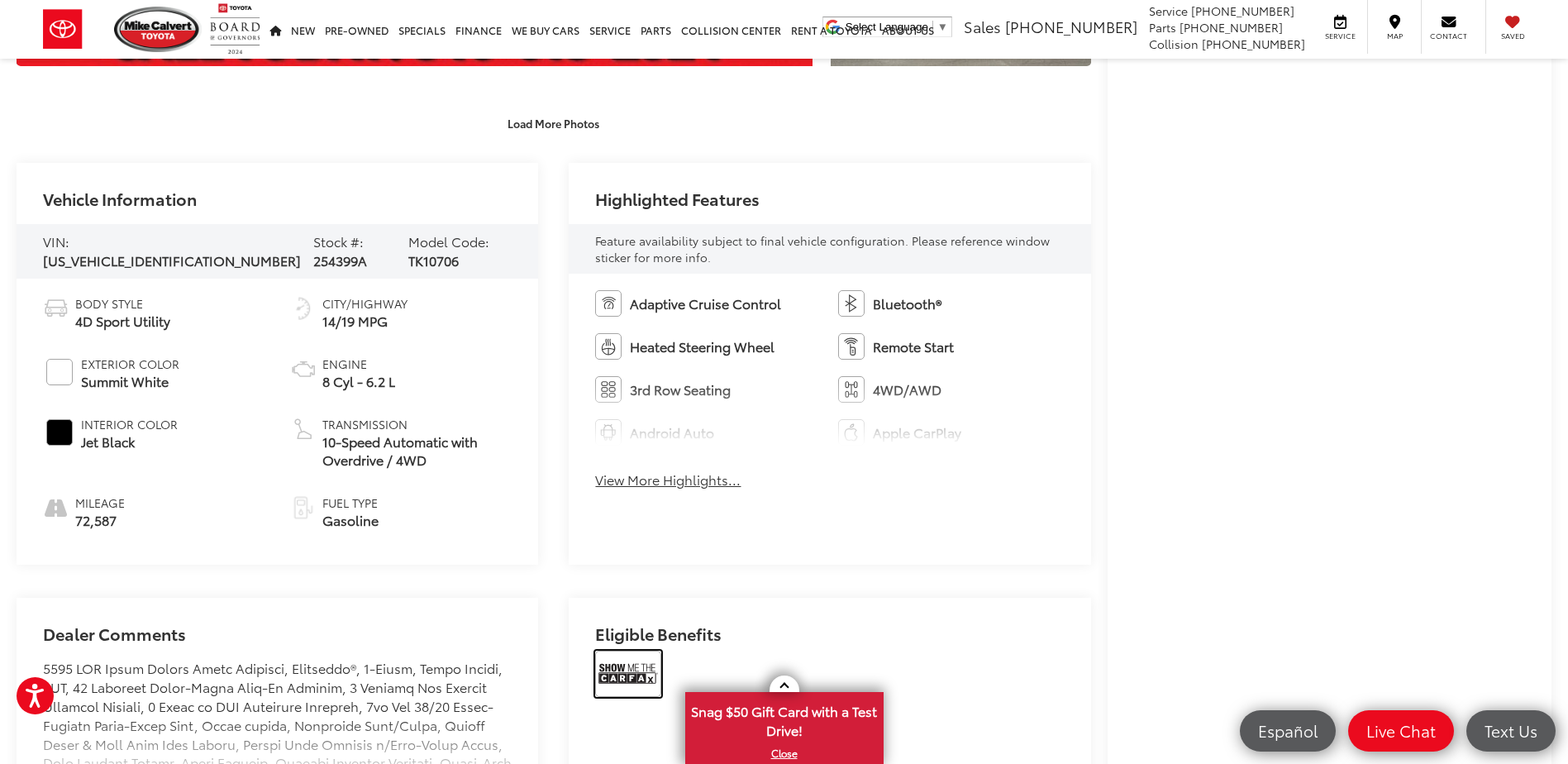
click at [631, 668] on img at bounding box center [628, 673] width 66 height 46
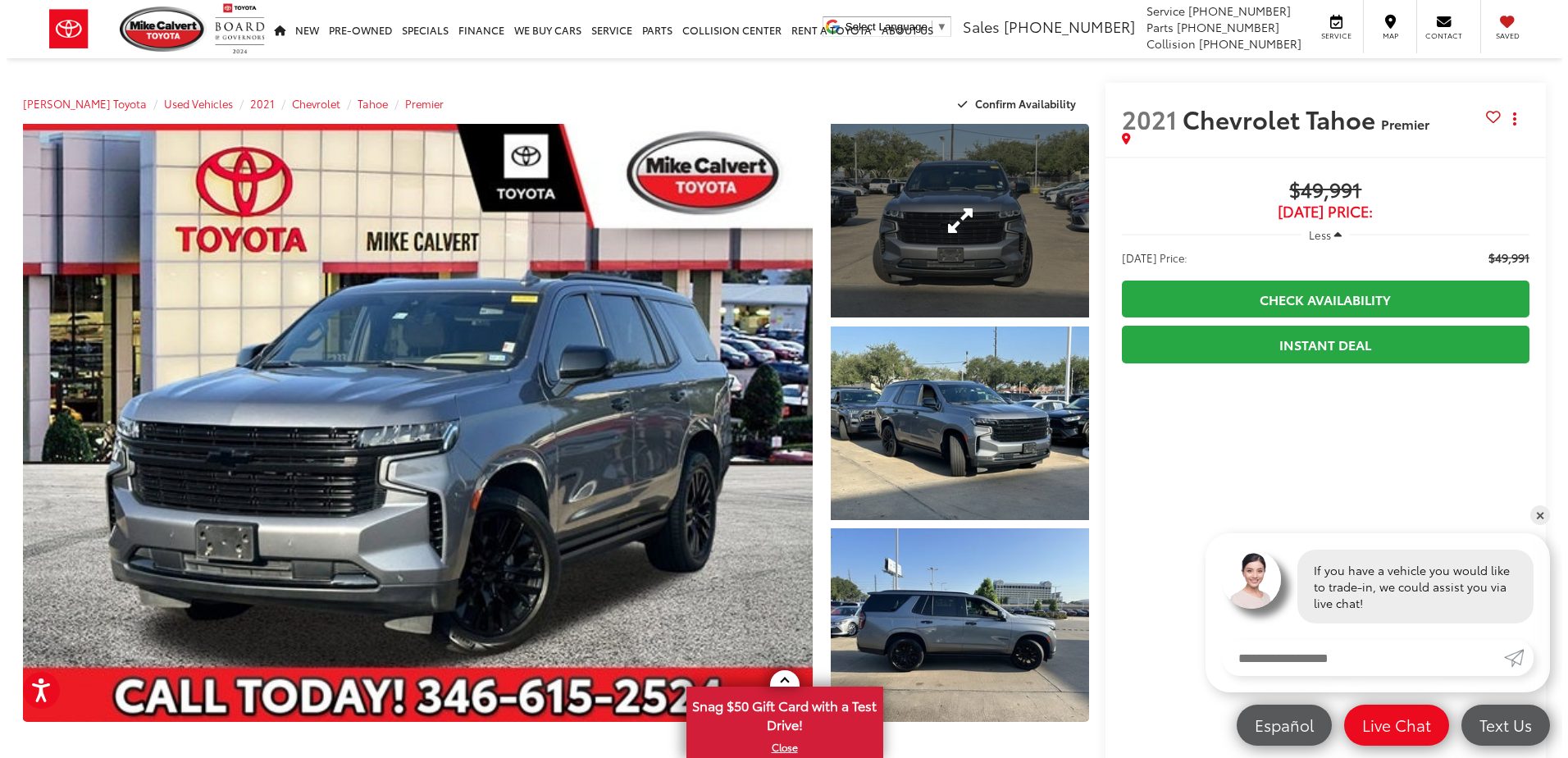
scroll to position [410, 0]
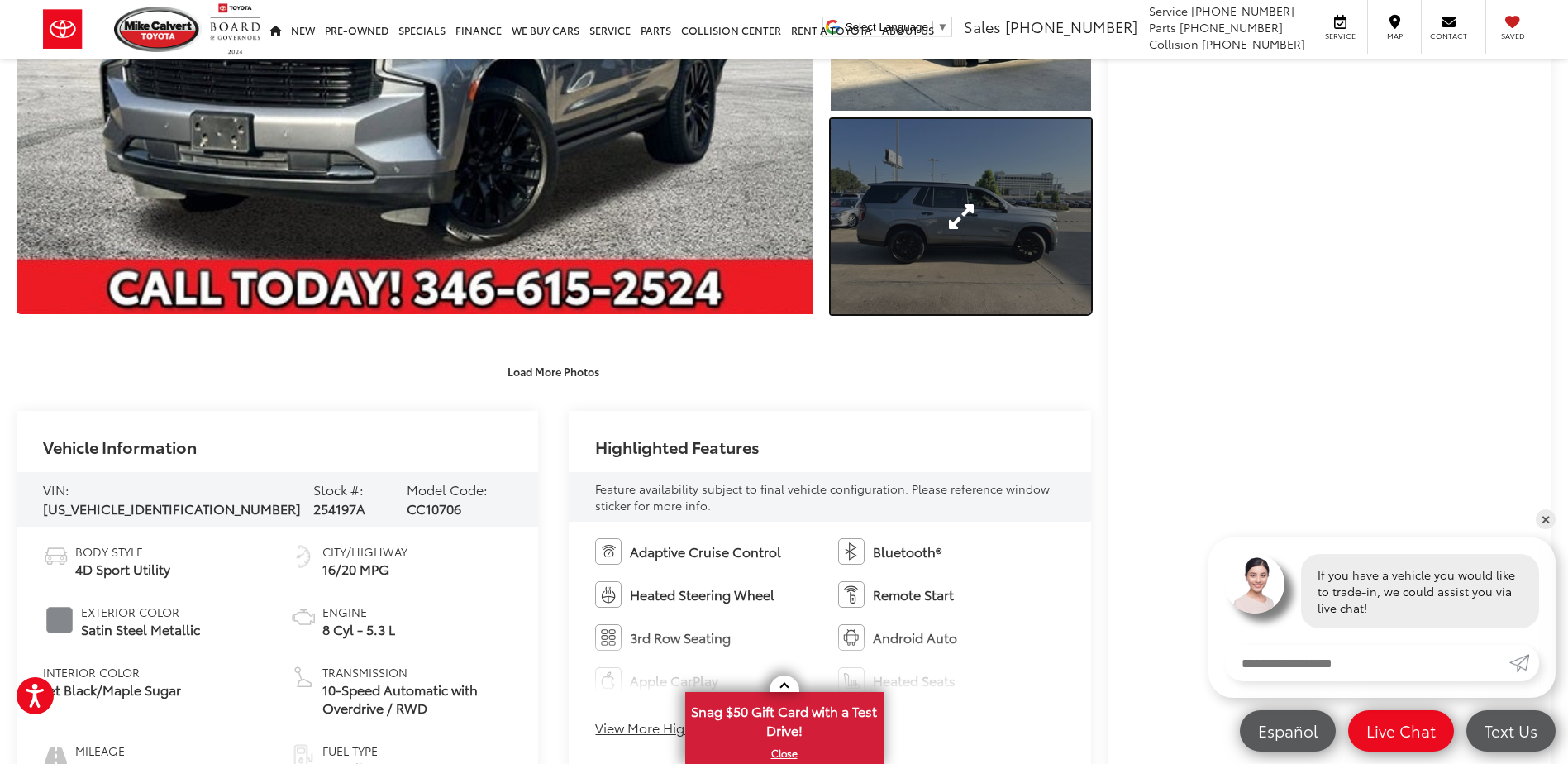
click at [997, 182] on link "Expand Photo 3" at bounding box center [961, 216] width 260 height 195
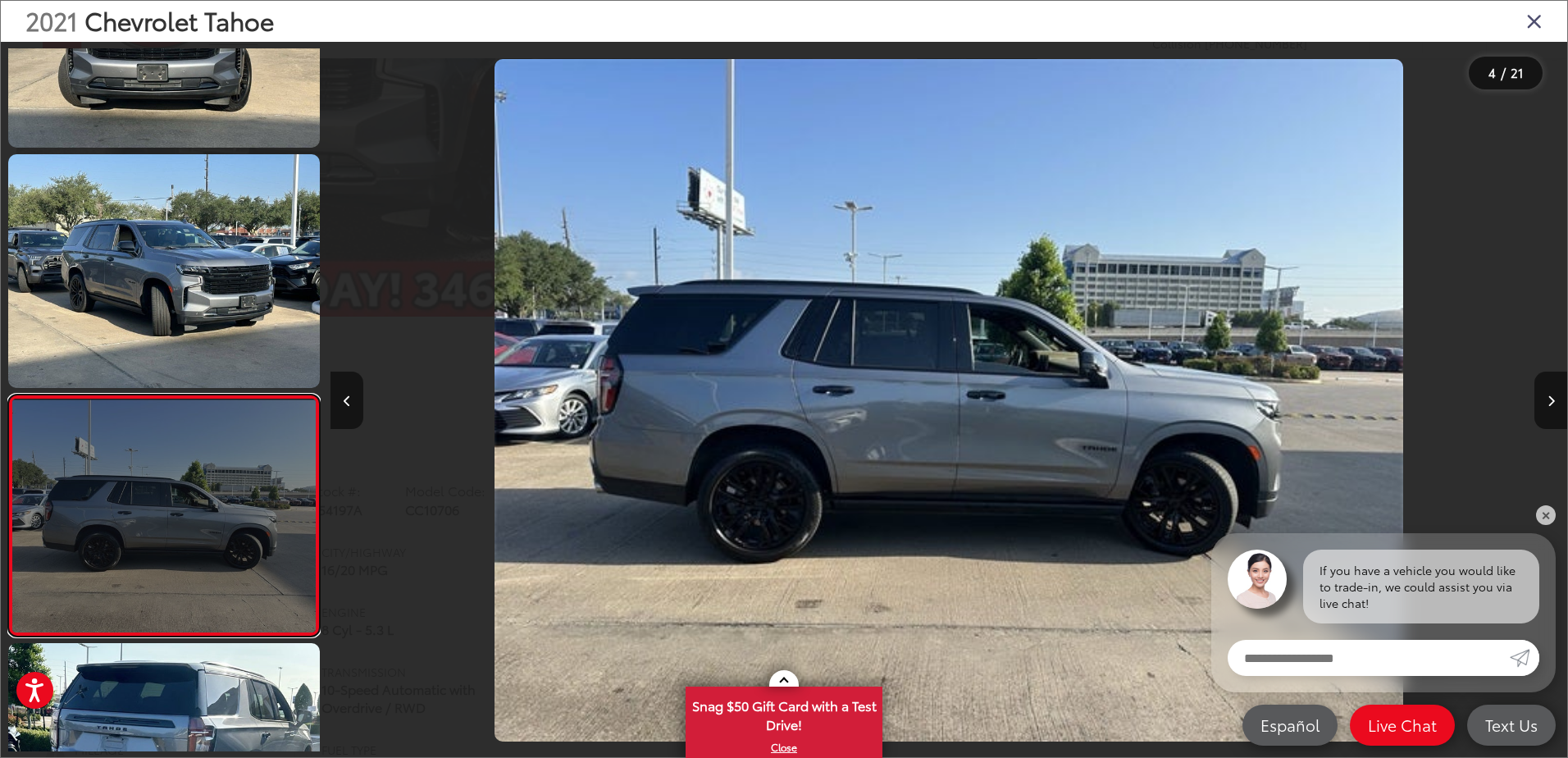
scroll to position [375, 0]
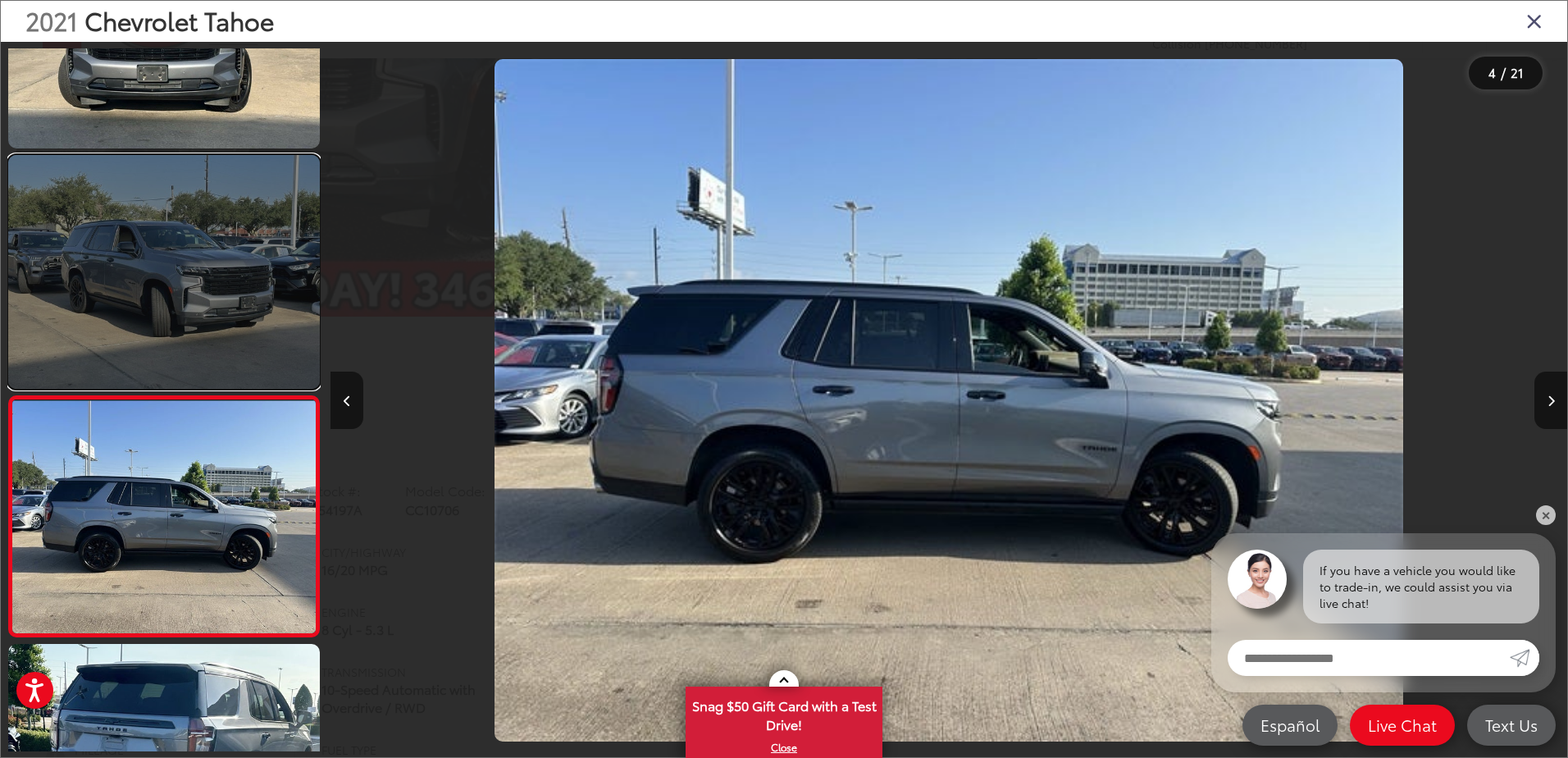
click at [162, 267] on link at bounding box center [164, 271] width 312 height 233
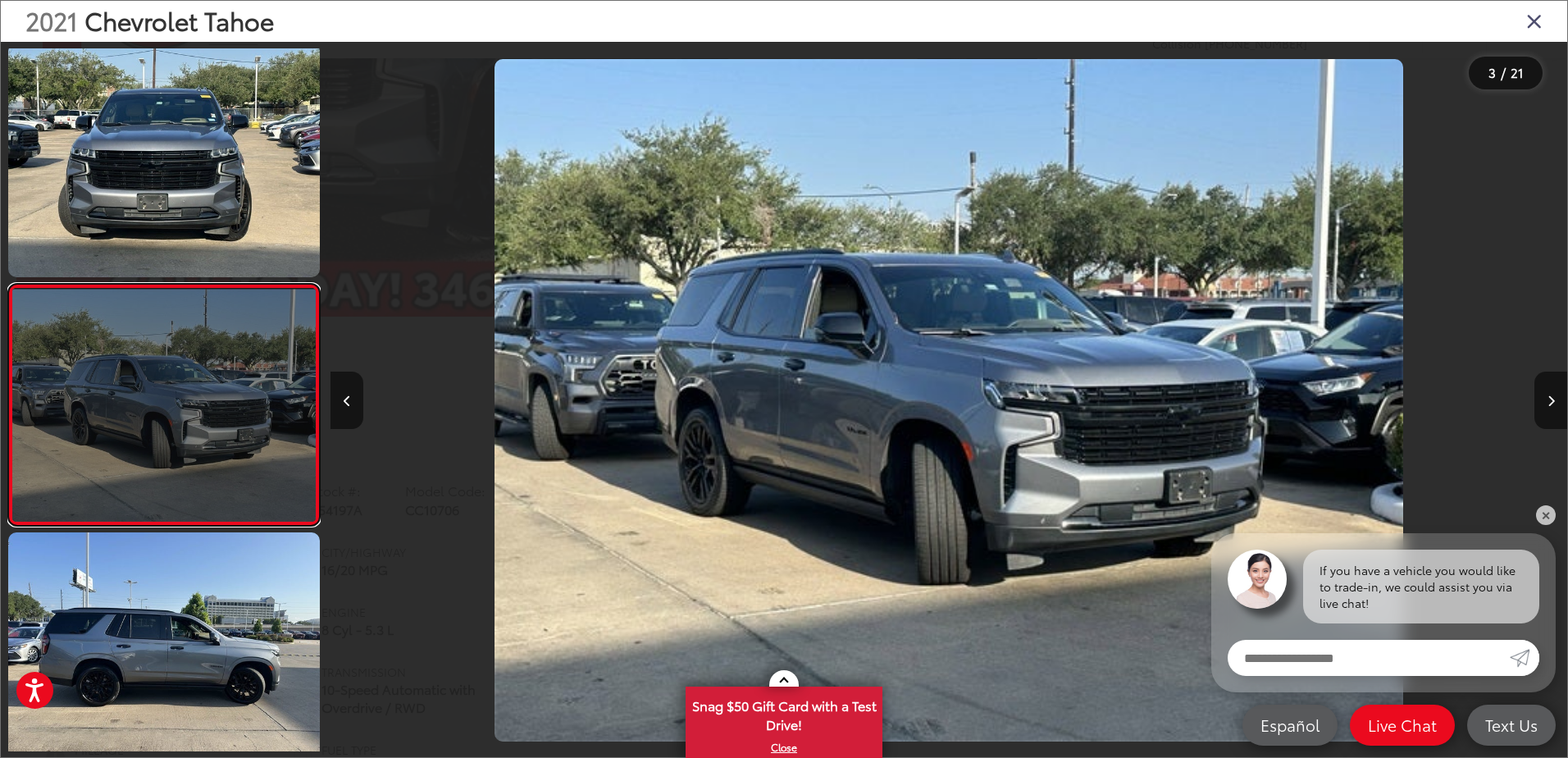
scroll to position [216, 0]
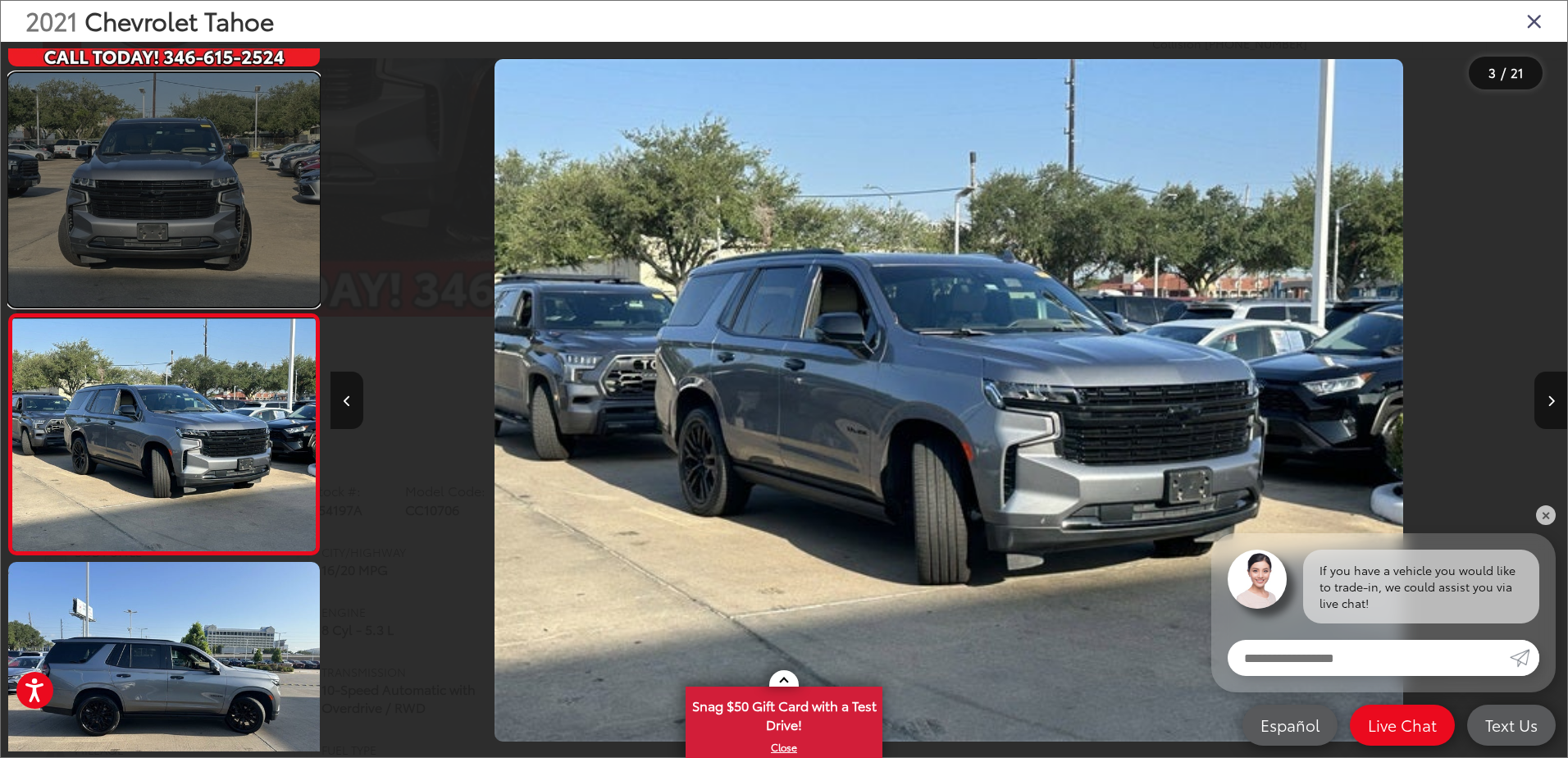
click at [168, 237] on link at bounding box center [164, 189] width 312 height 233
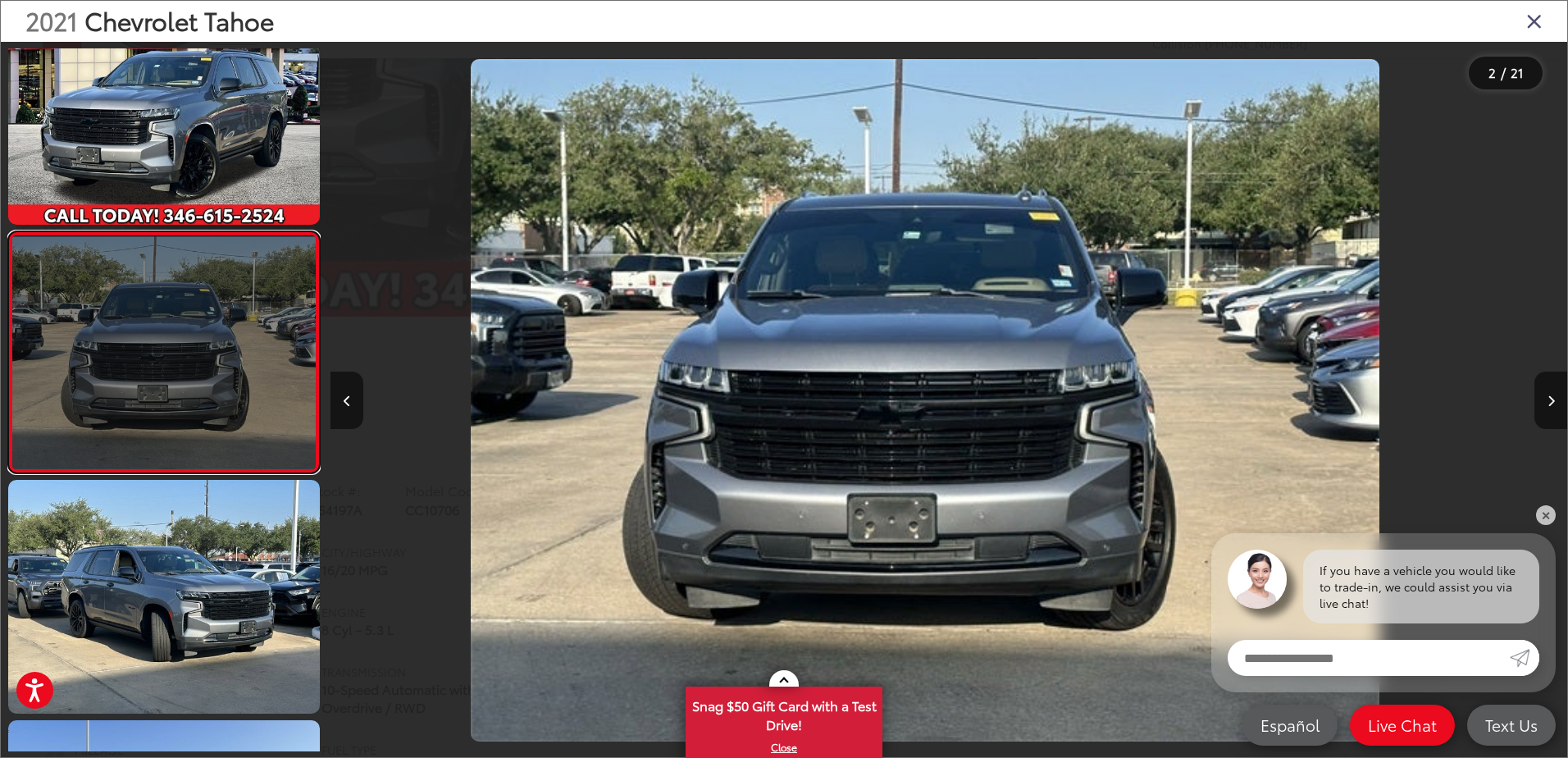
scroll to position [0, 1237]
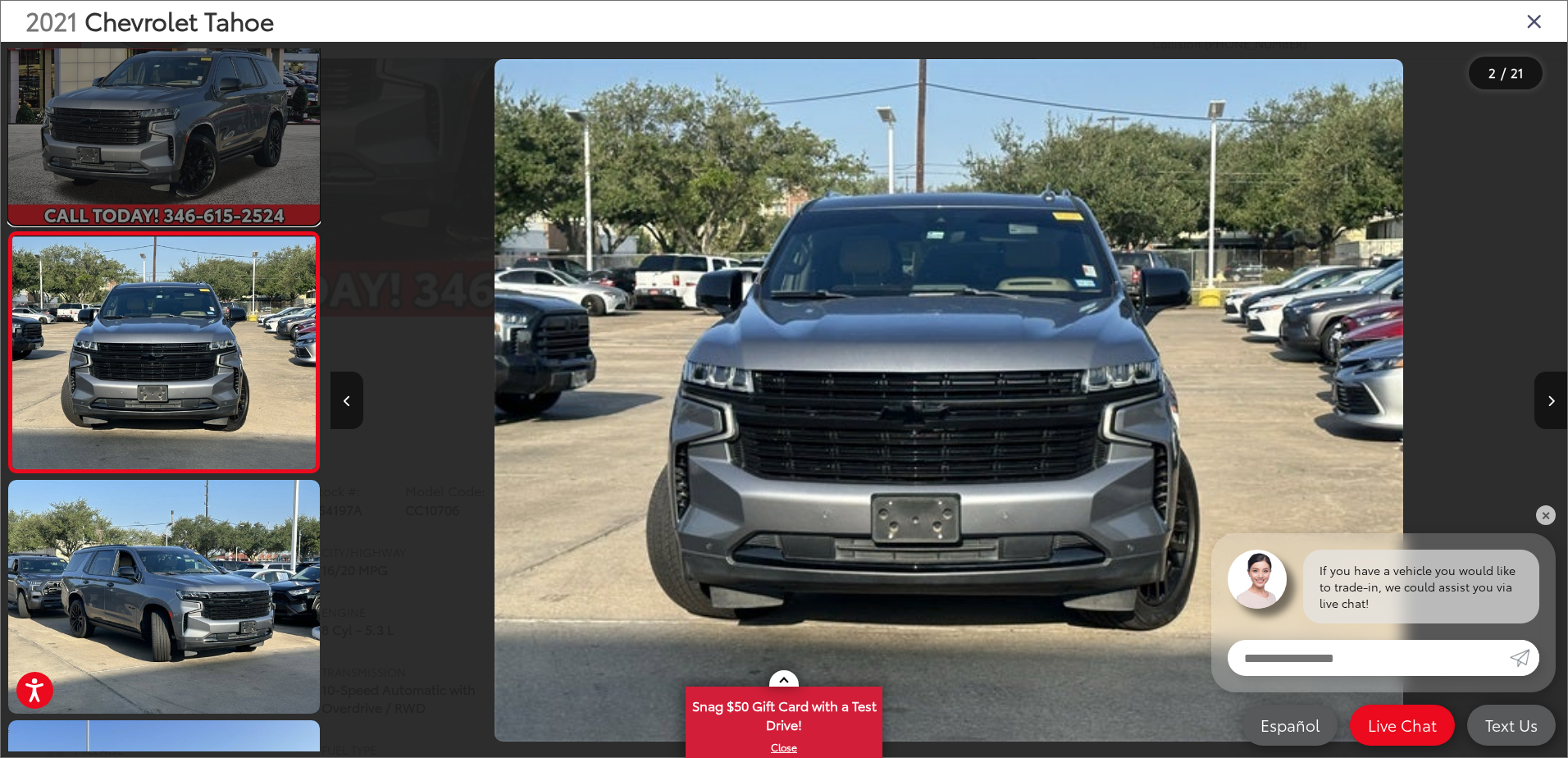
click at [158, 137] on link at bounding box center [164, 107] width 312 height 233
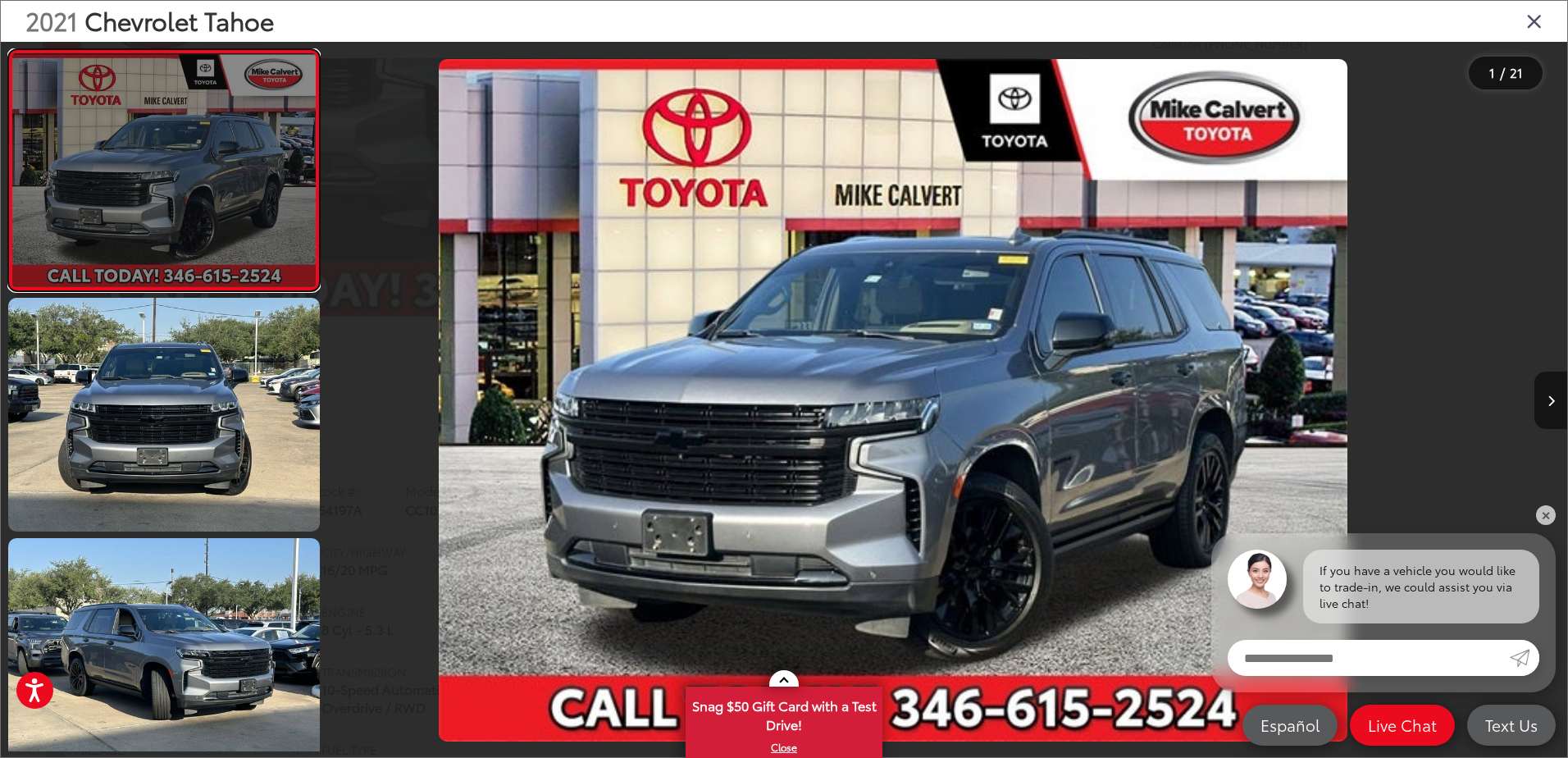
scroll to position [0, 0]
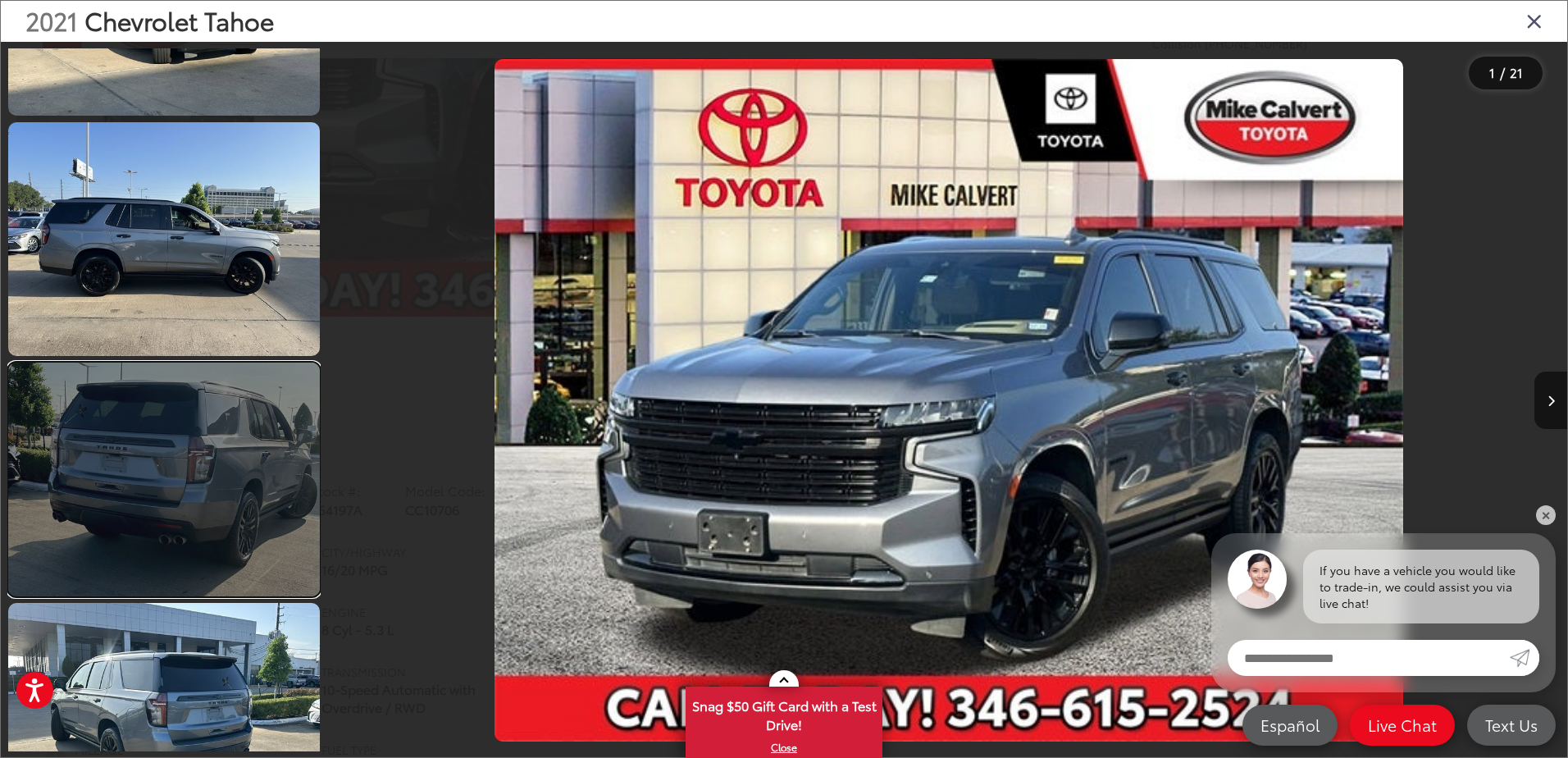
click at [204, 426] on link at bounding box center [164, 479] width 312 height 233
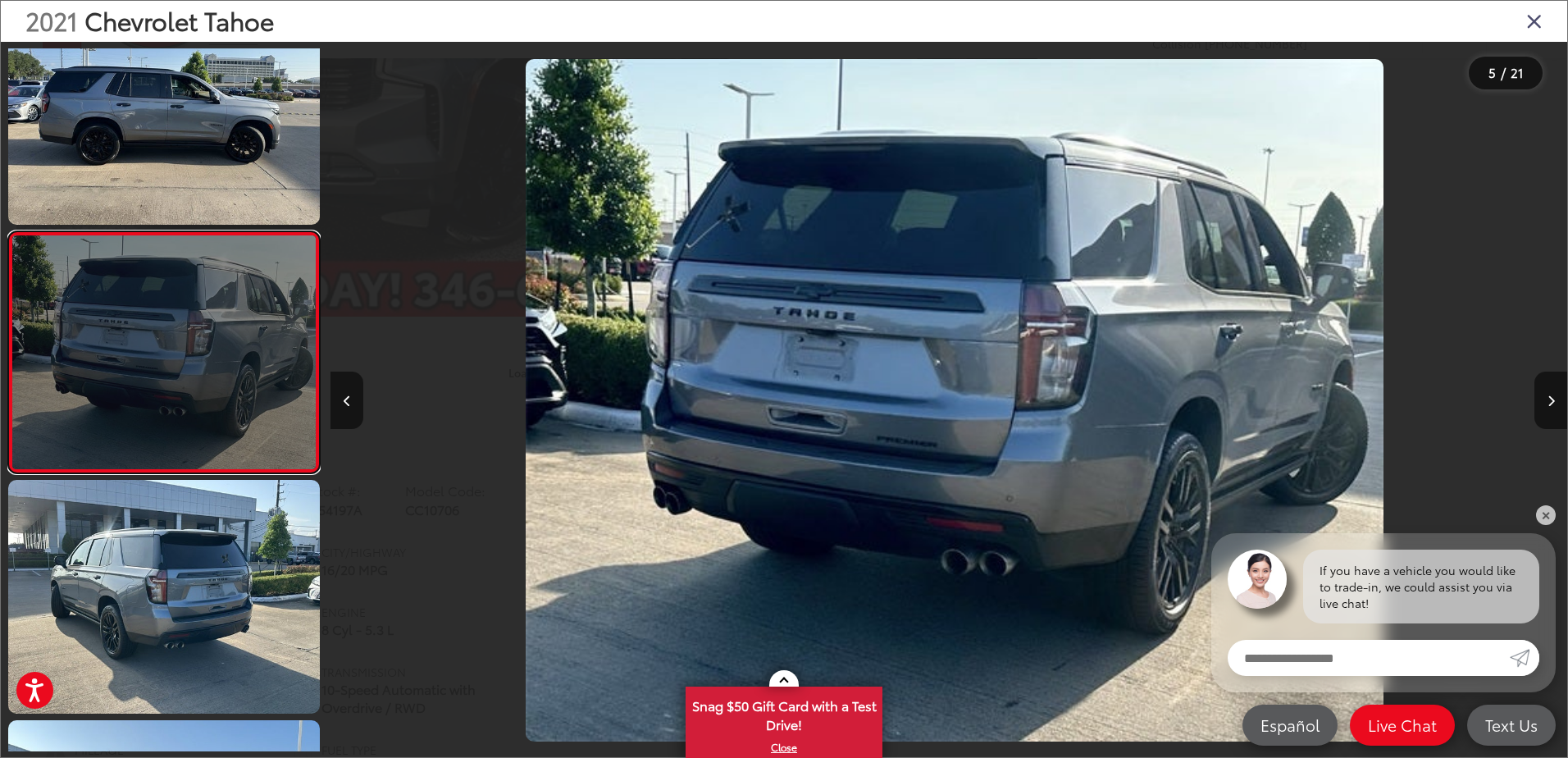
scroll to position [0, 4948]
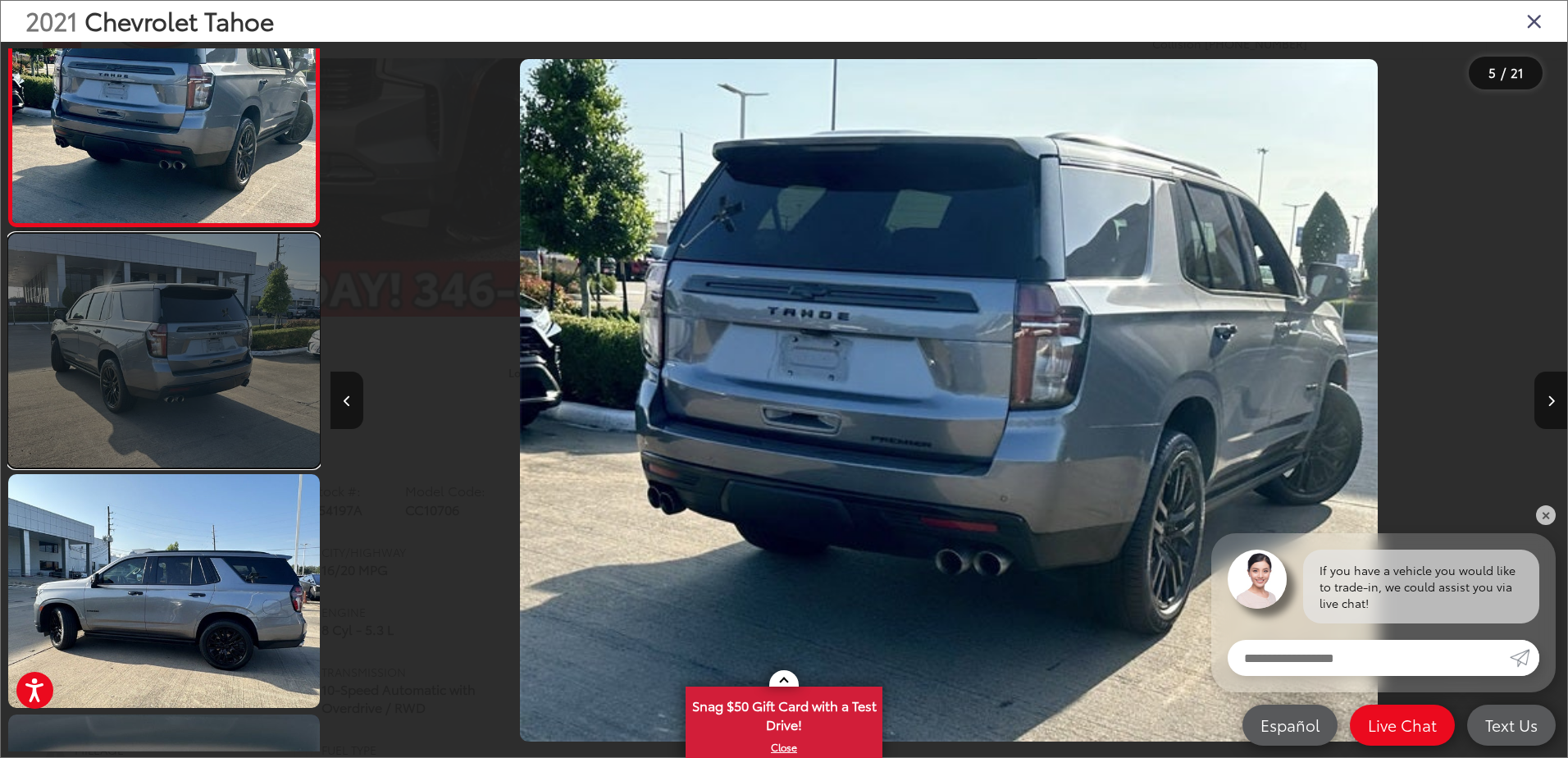
click at [206, 424] on link at bounding box center [164, 349] width 312 height 233
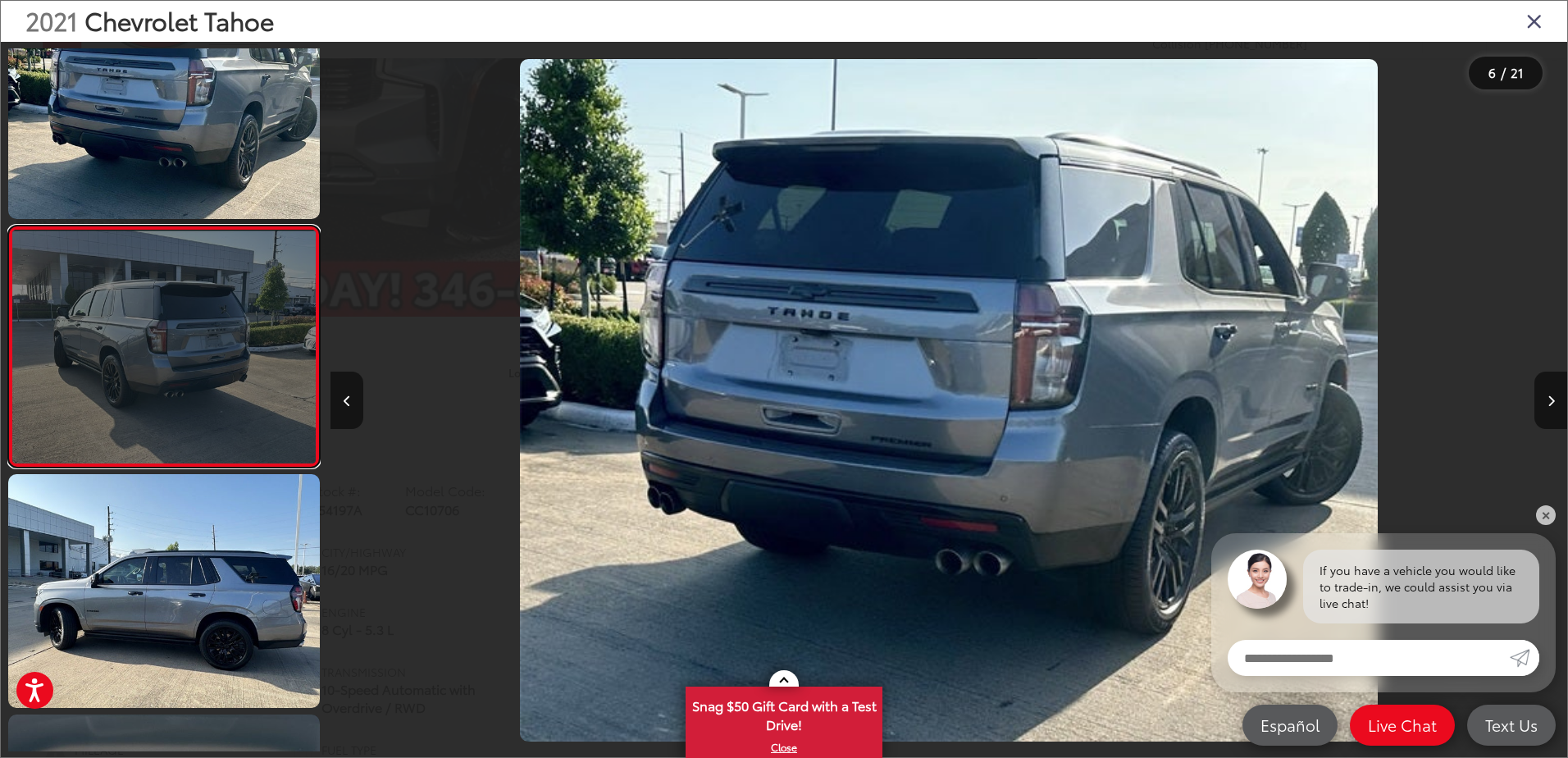
scroll to position [1019, 0]
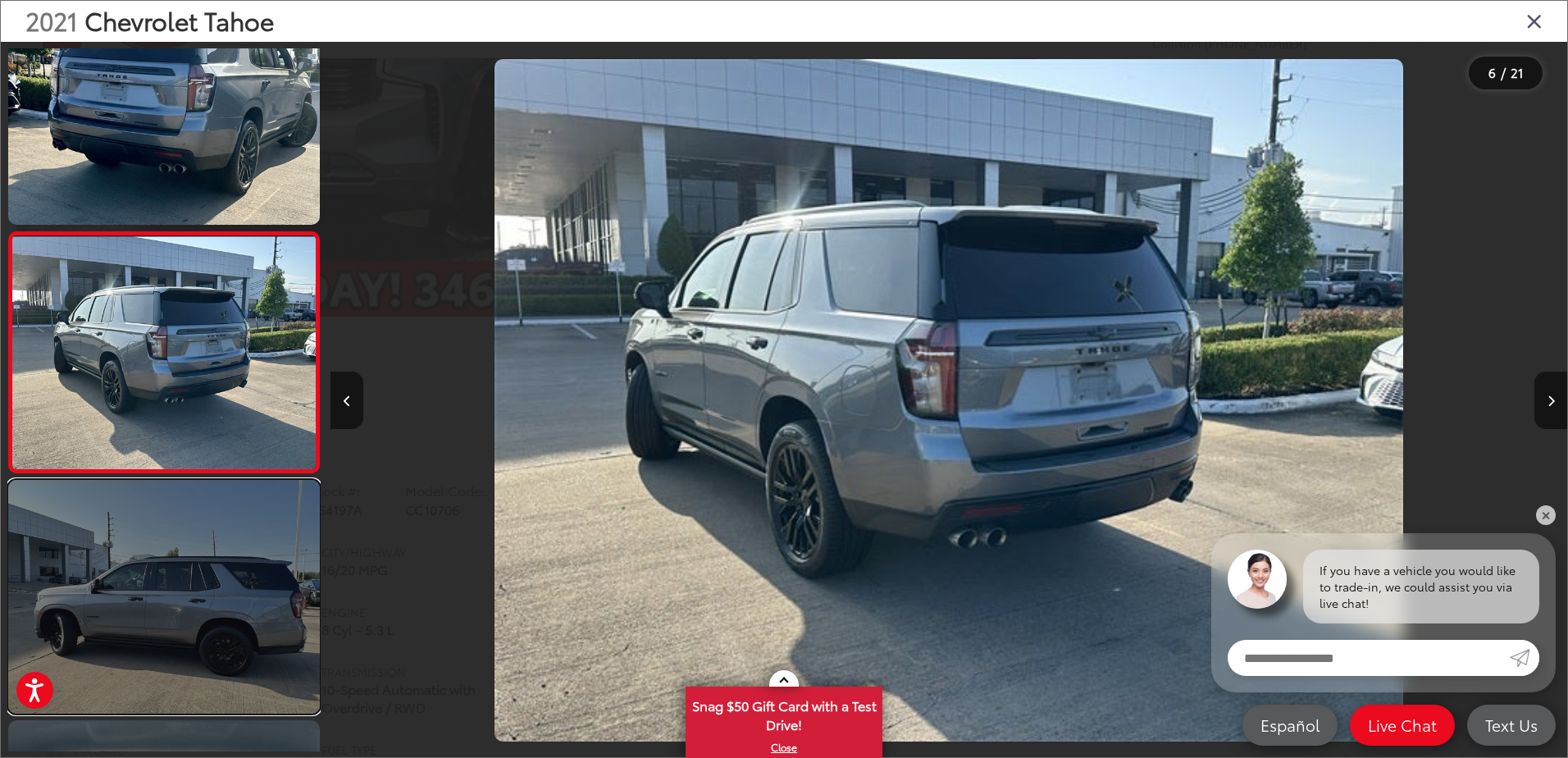
click at [191, 610] on link at bounding box center [164, 596] width 312 height 233
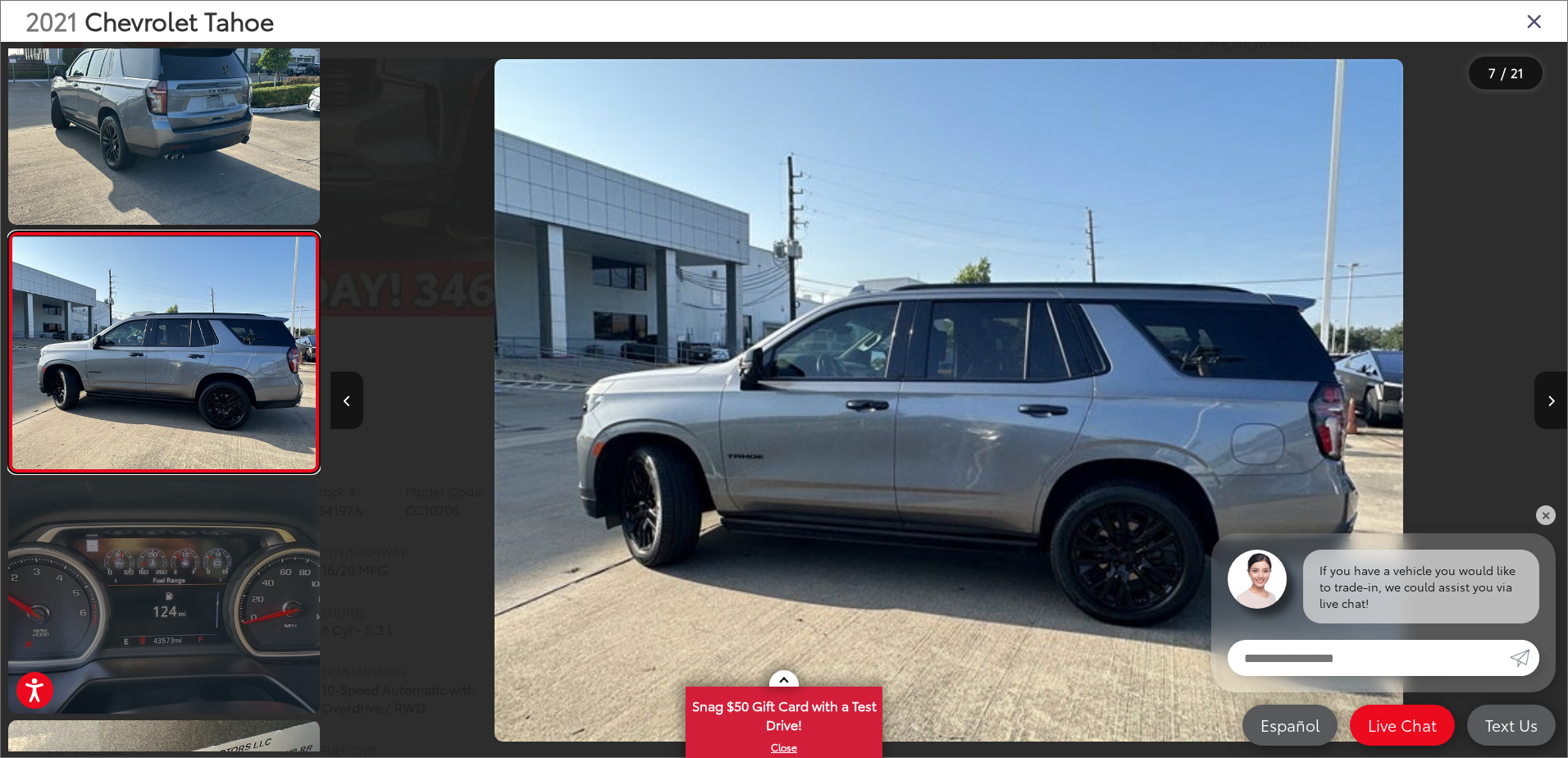
scroll to position [1423, 0]
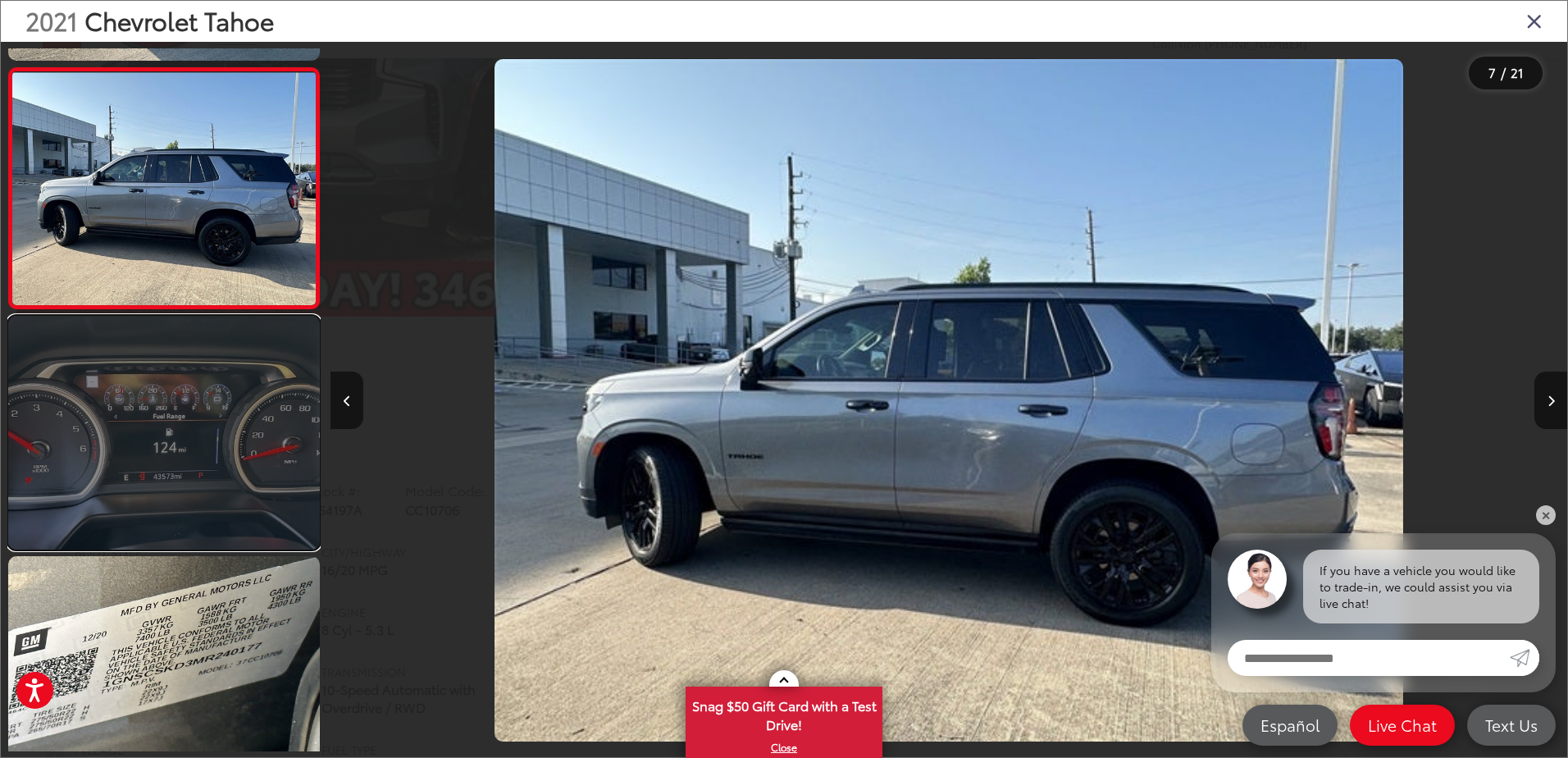
click at [181, 443] on link at bounding box center [164, 432] width 312 height 233
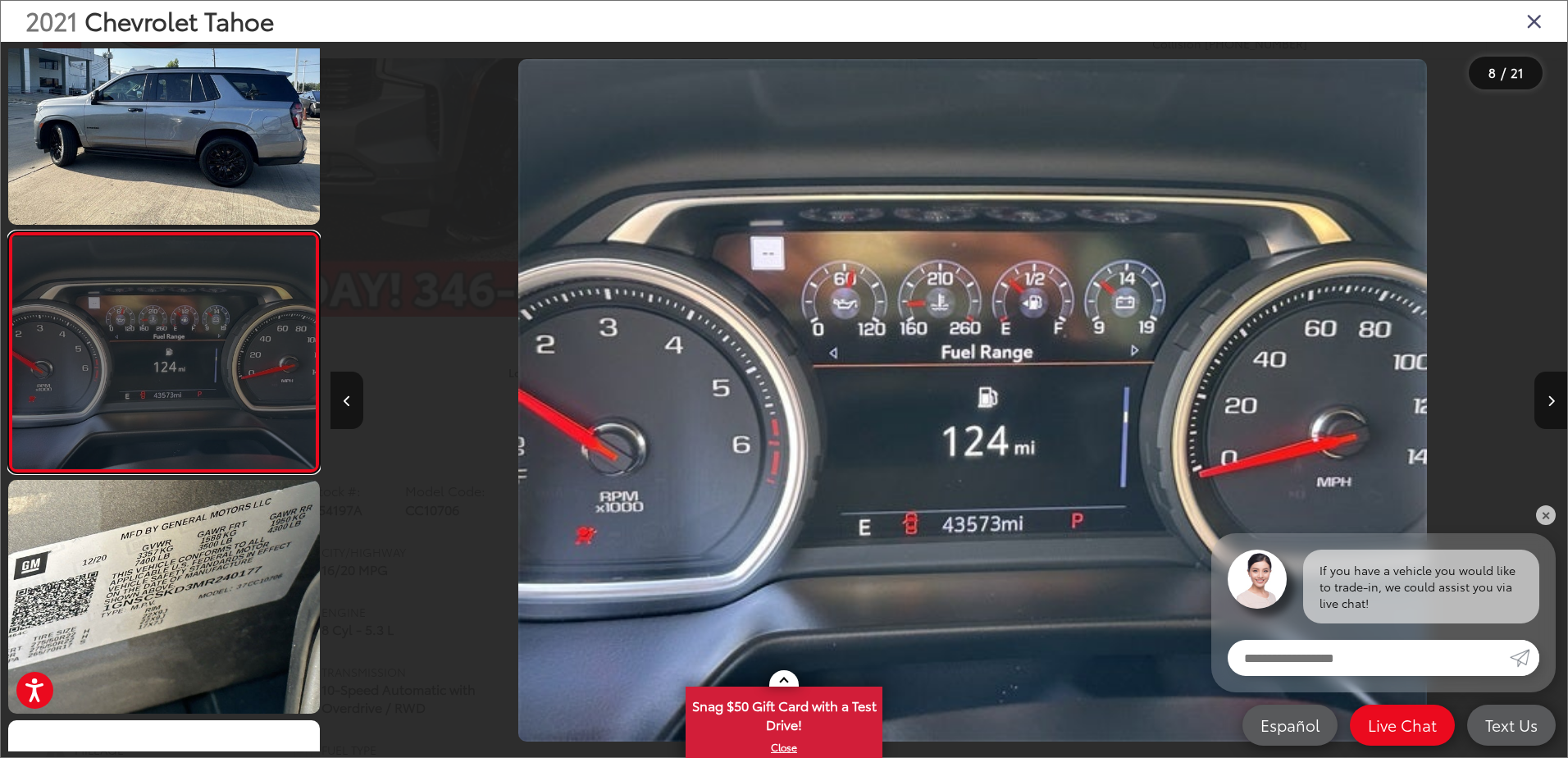
scroll to position [0, 0]
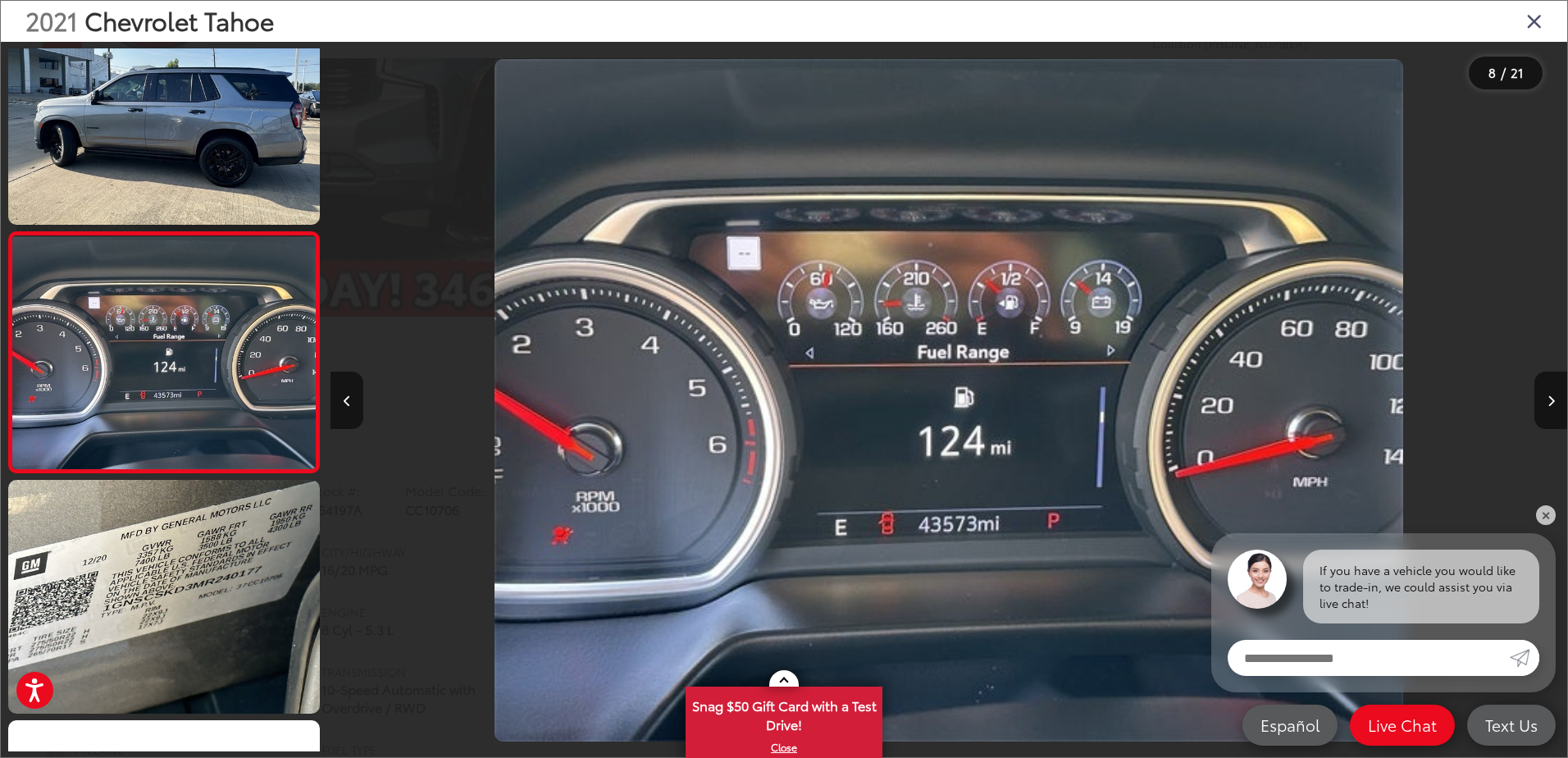
click at [1527, 24] on icon "Close gallery" at bounding box center [1535, 21] width 17 height 22
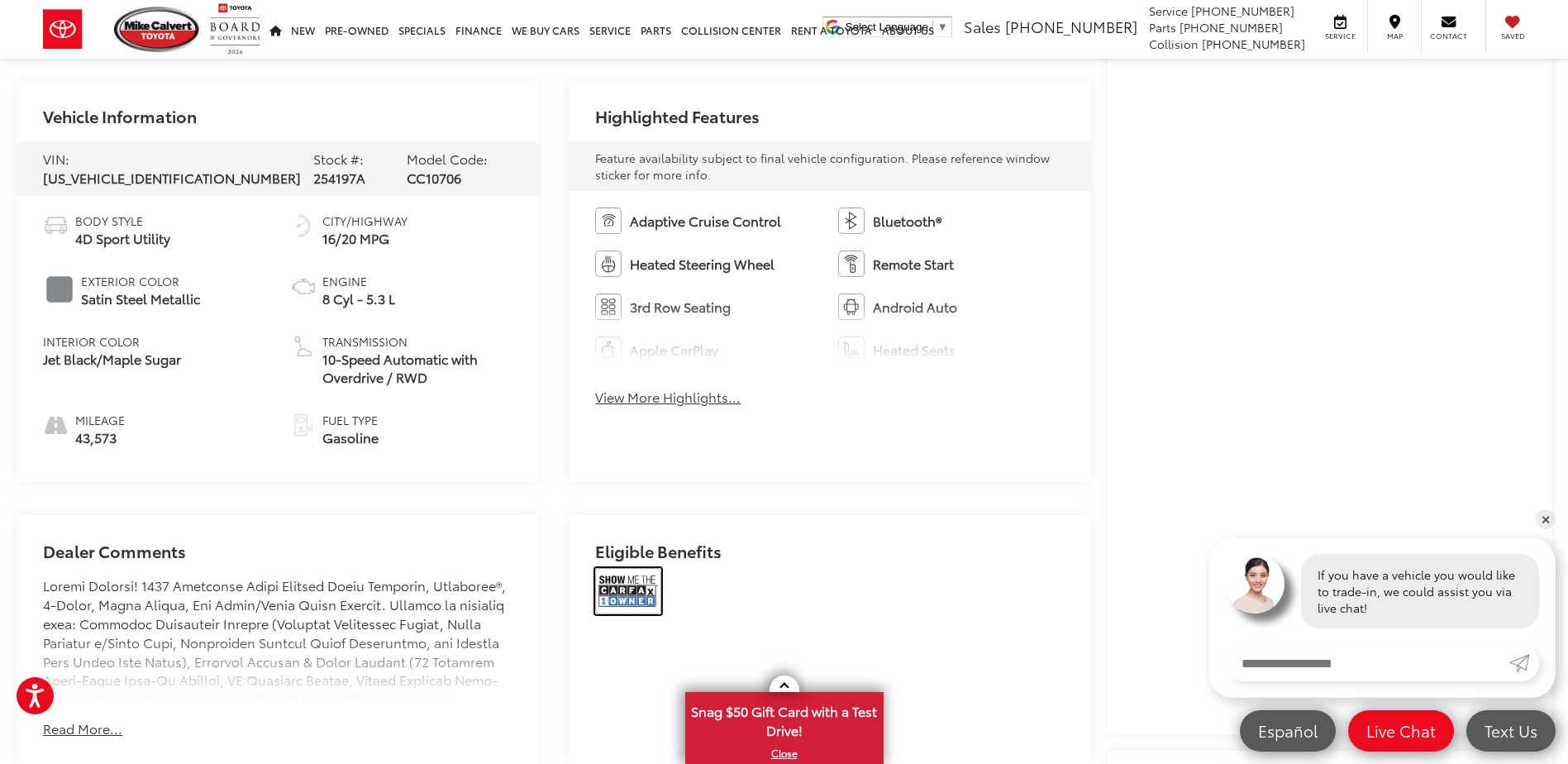
click at [623, 606] on img at bounding box center [628, 590] width 66 height 46
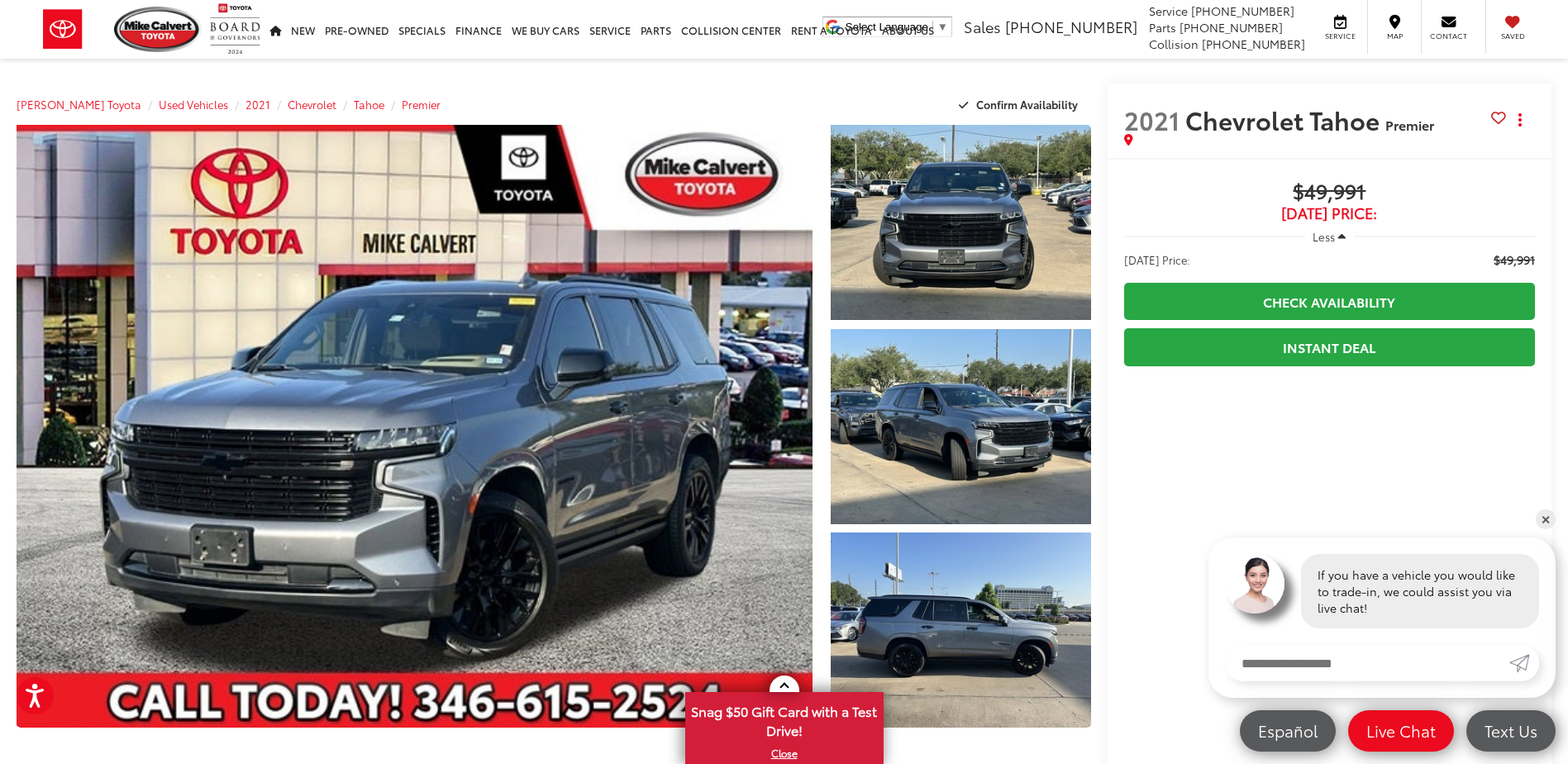
scroll to position [496, 0]
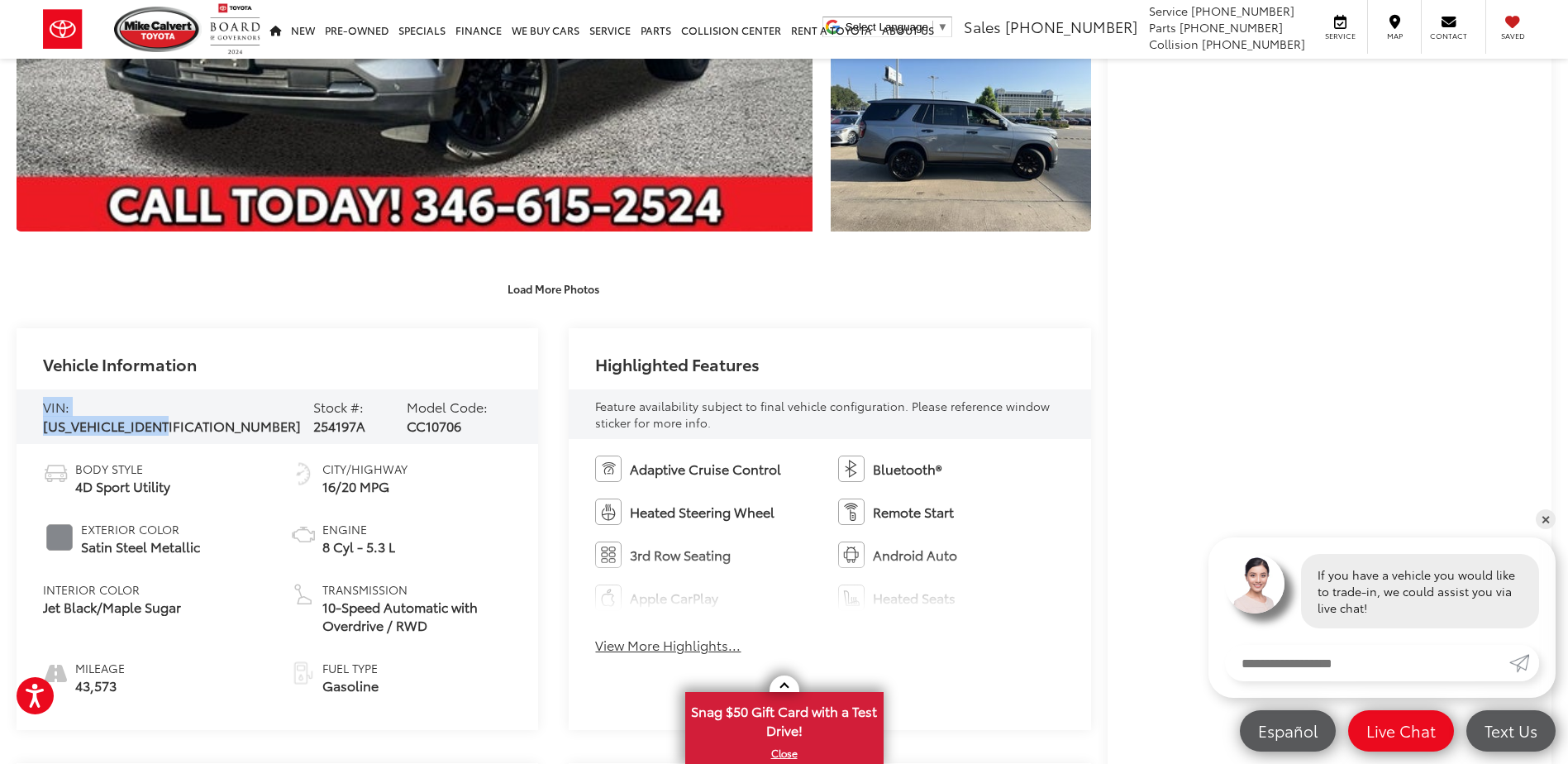
drag, startPoint x: 215, startPoint y: 418, endPoint x: 43, endPoint y: 420, distance: 172.0
click at [43, 420] on div "VIN: 1GNSCSKD3MR240177 Stock #: 254197A Model Code: CC10706" at bounding box center [278, 416] width 521 height 55
drag, startPoint x: 43, startPoint y: 420, endPoint x: 80, endPoint y: 414, distance: 37.5
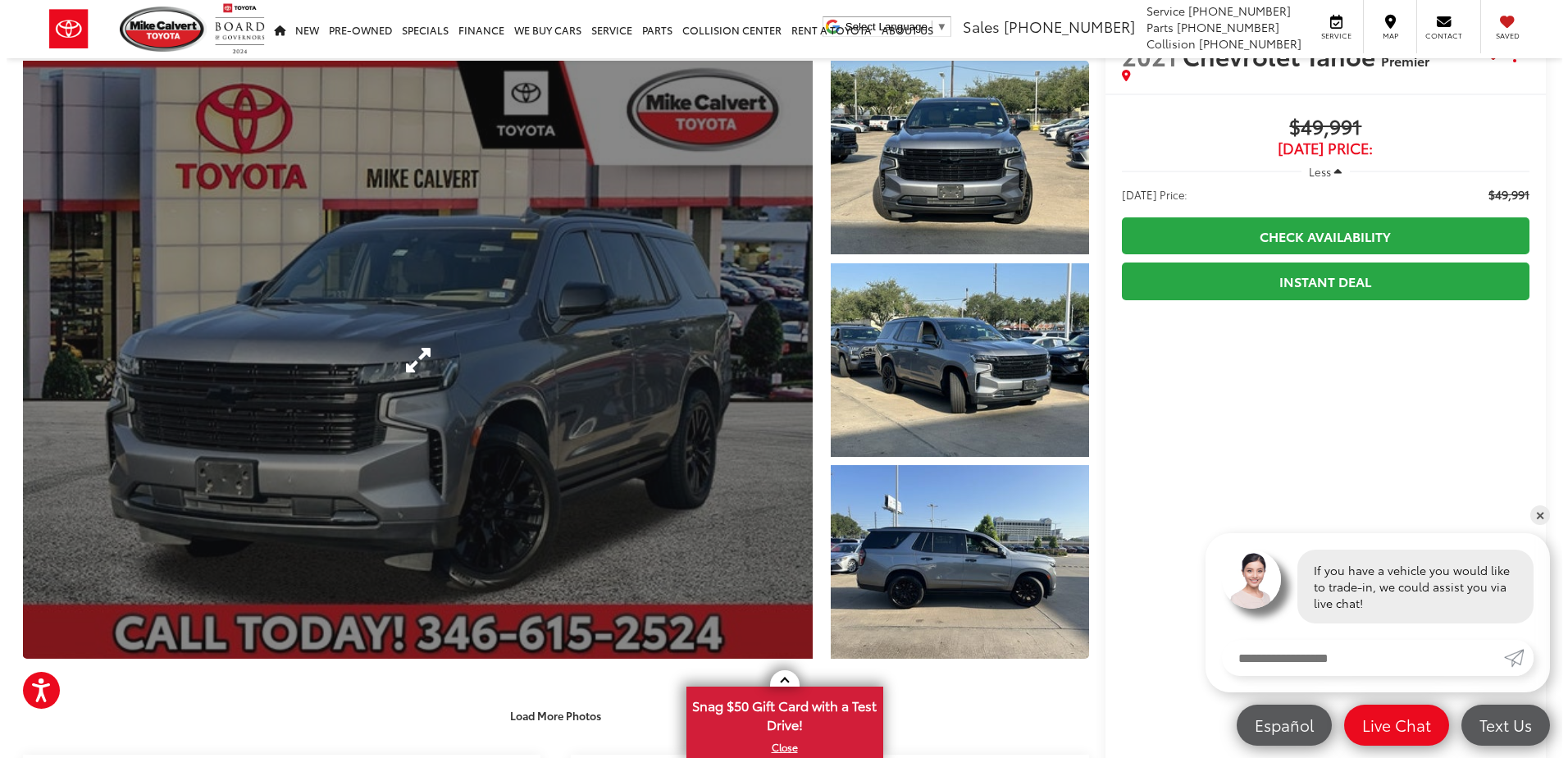
scroll to position [0, 0]
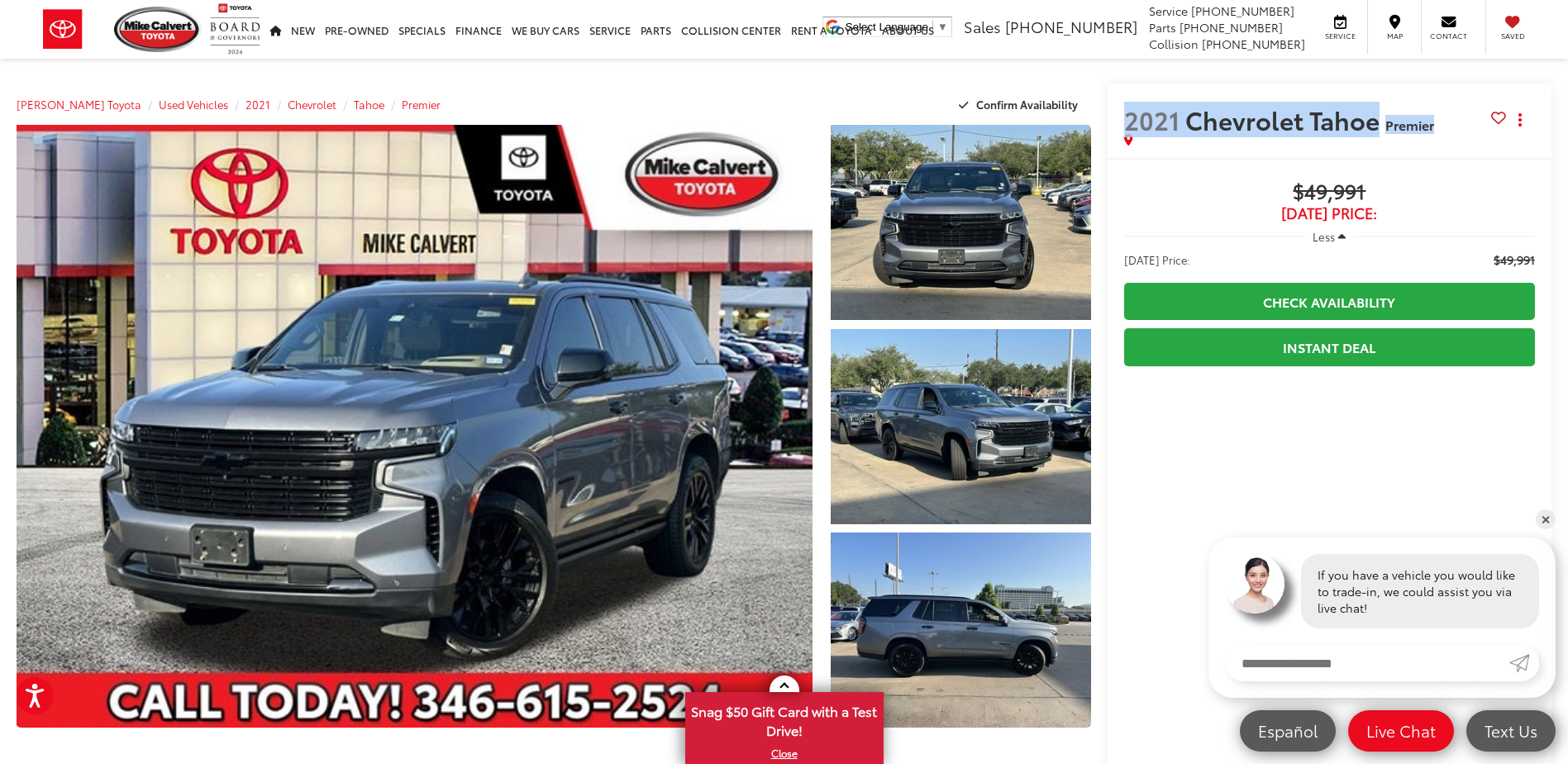
drag, startPoint x: 1436, startPoint y: 129, endPoint x: 1129, endPoint y: 128, distance: 307.0
click at [1129, 128] on h2 "2021 Chevrolet Tahoe Premier" at bounding box center [1307, 119] width 367 height 29
drag, startPoint x: 1129, startPoint y: 128, endPoint x: 1144, endPoint y: 125, distance: 15.3
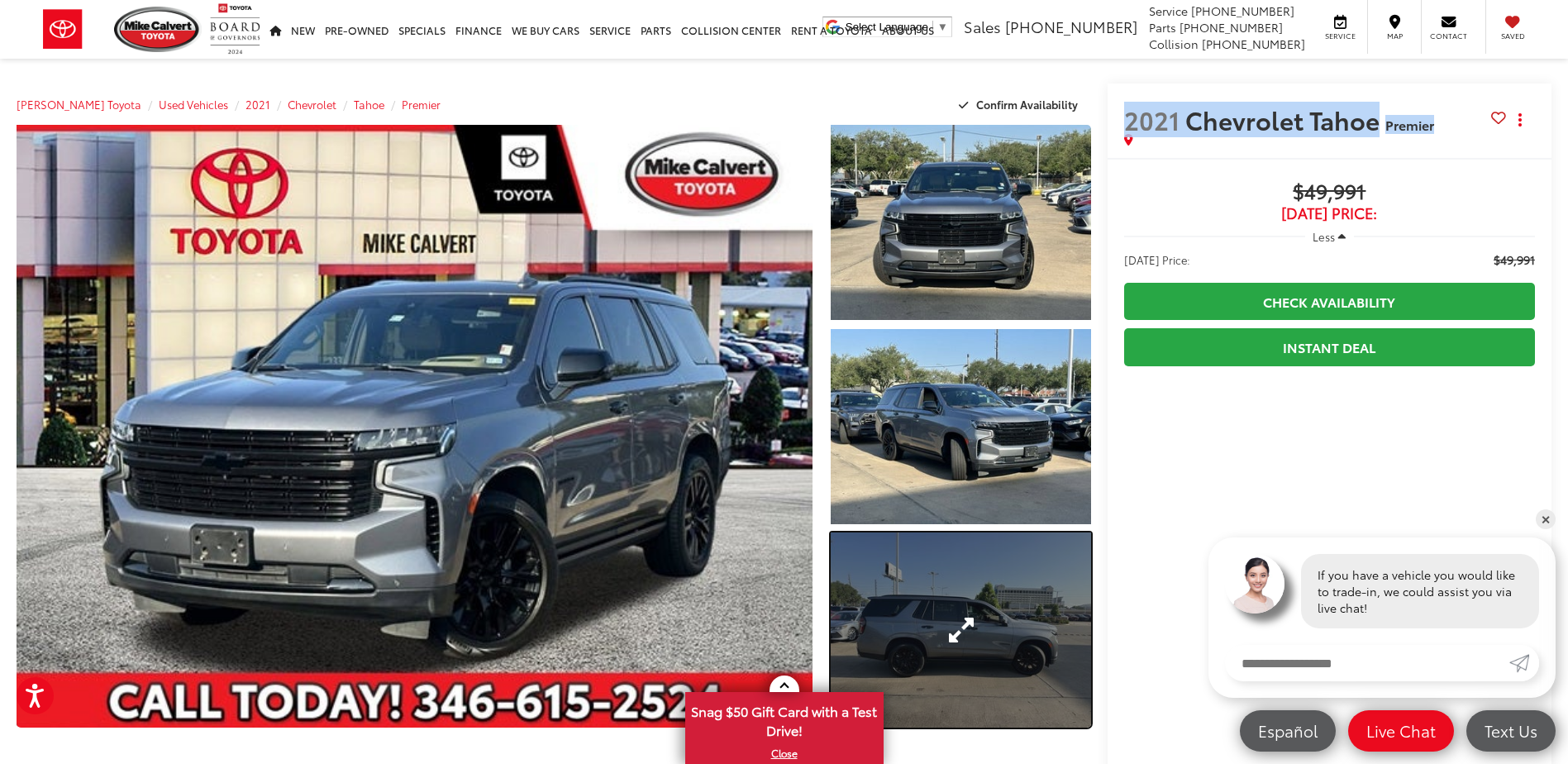
click at [942, 580] on link "Expand Photo 3" at bounding box center [961, 630] width 260 height 195
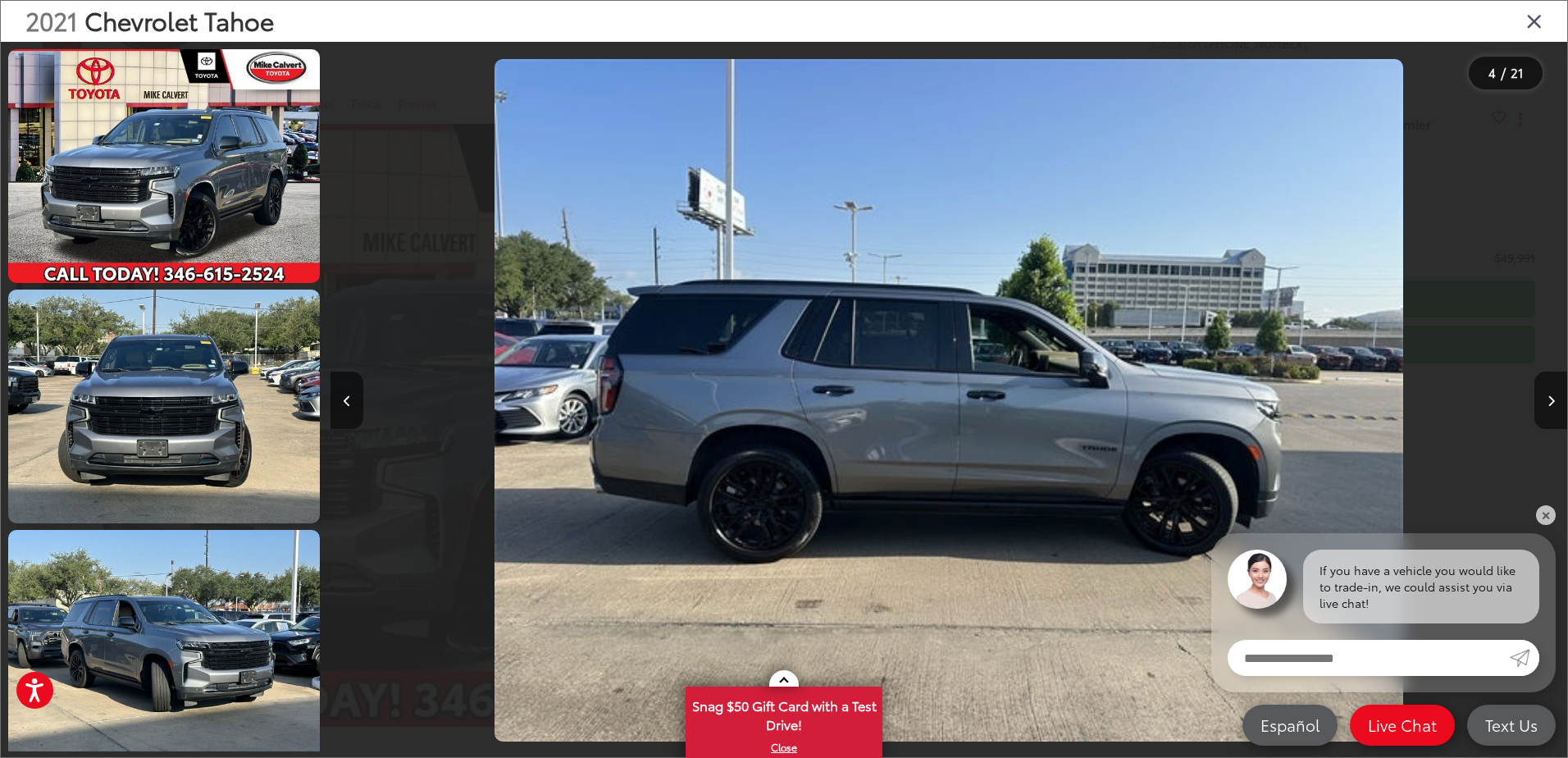
click at [1541, 19] on icon "Close gallery" at bounding box center [1535, 21] width 17 height 22
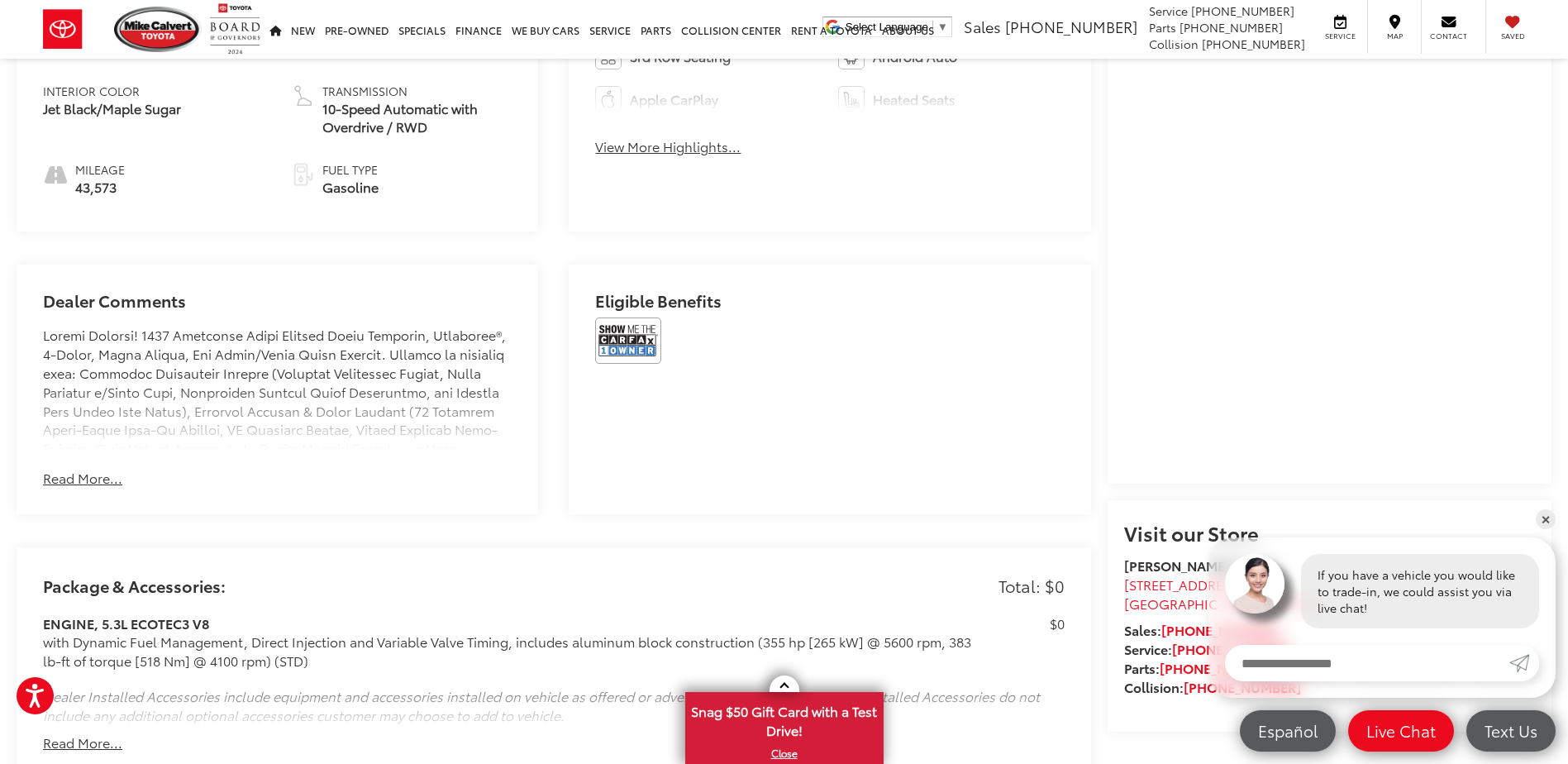
scroll to position [1075, 0]
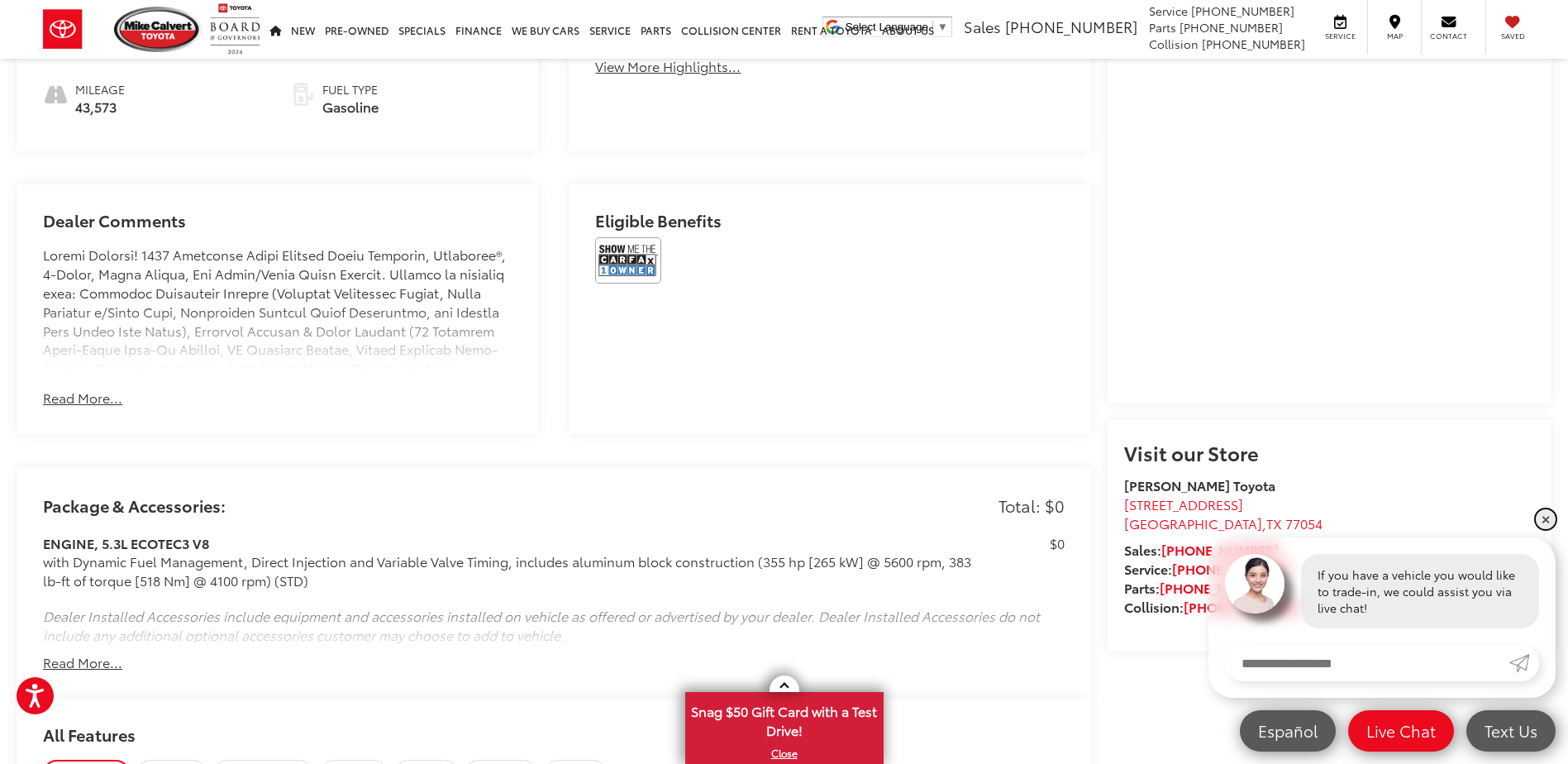
click at [1542, 520] on link "✕" at bounding box center [1545, 518] width 20 height 20
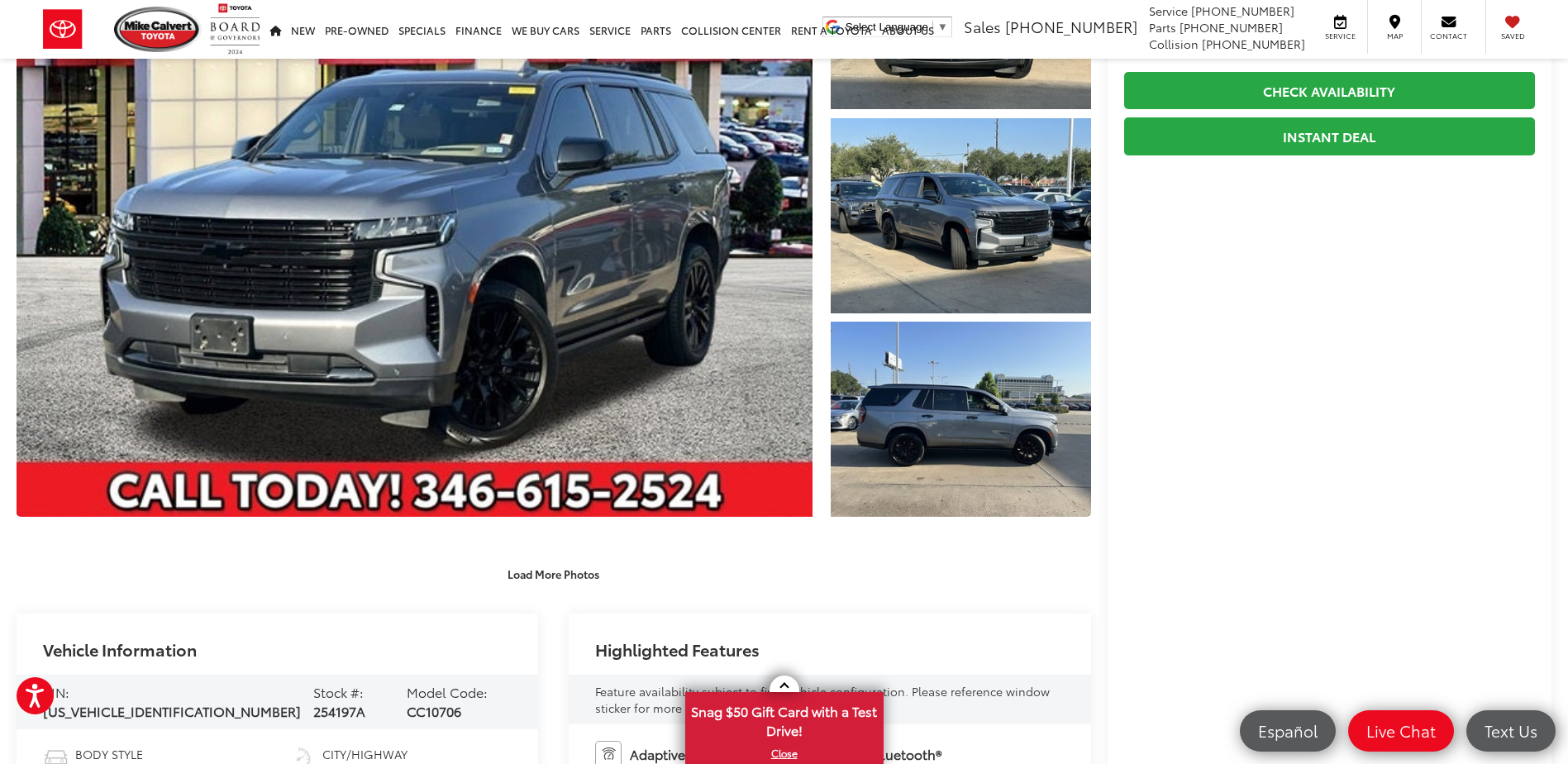
scroll to position [331, 0]
